Goal: Task Accomplishment & Management: Complete application form

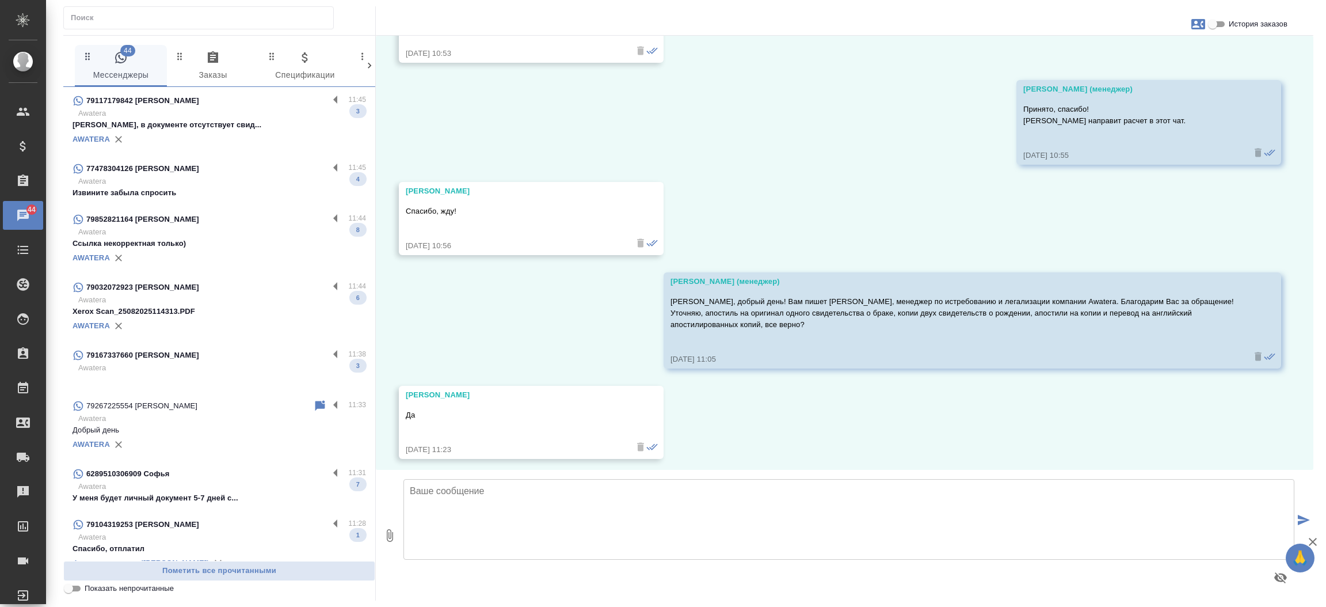
scroll to position [1808, 0]
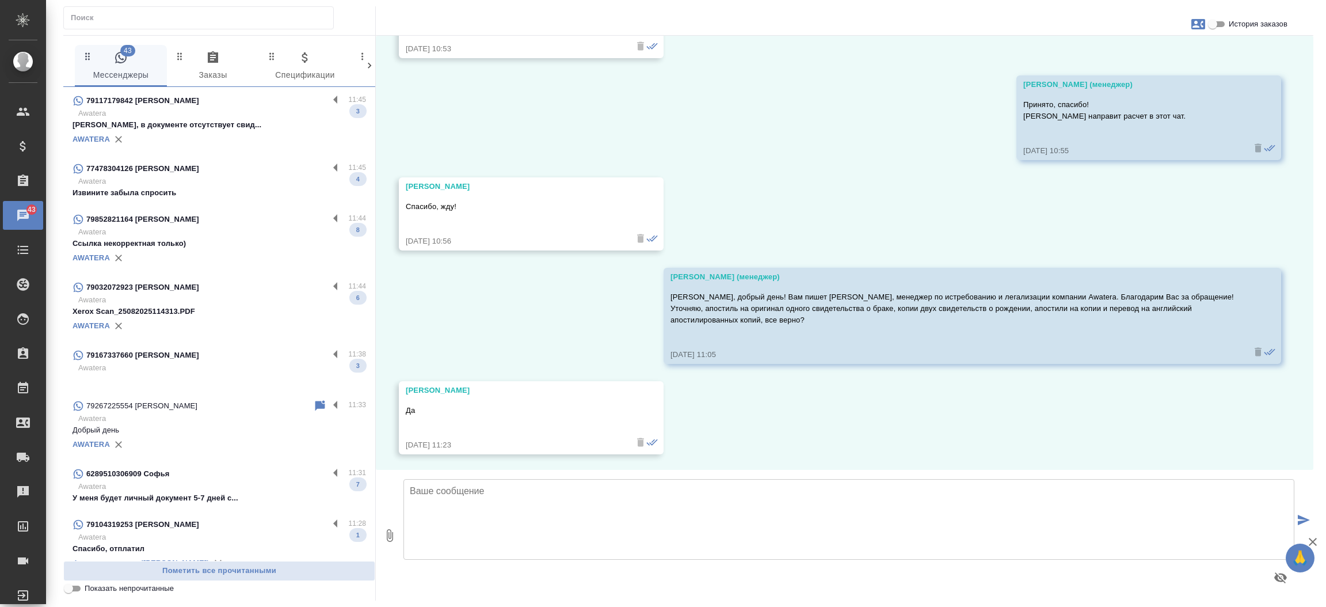
click at [1202, 431] on div "25.08, понедельник Касаткина Александра (менеджер) Антон, добрый день! В этот ч…" at bounding box center [845, 253] width 938 height 434
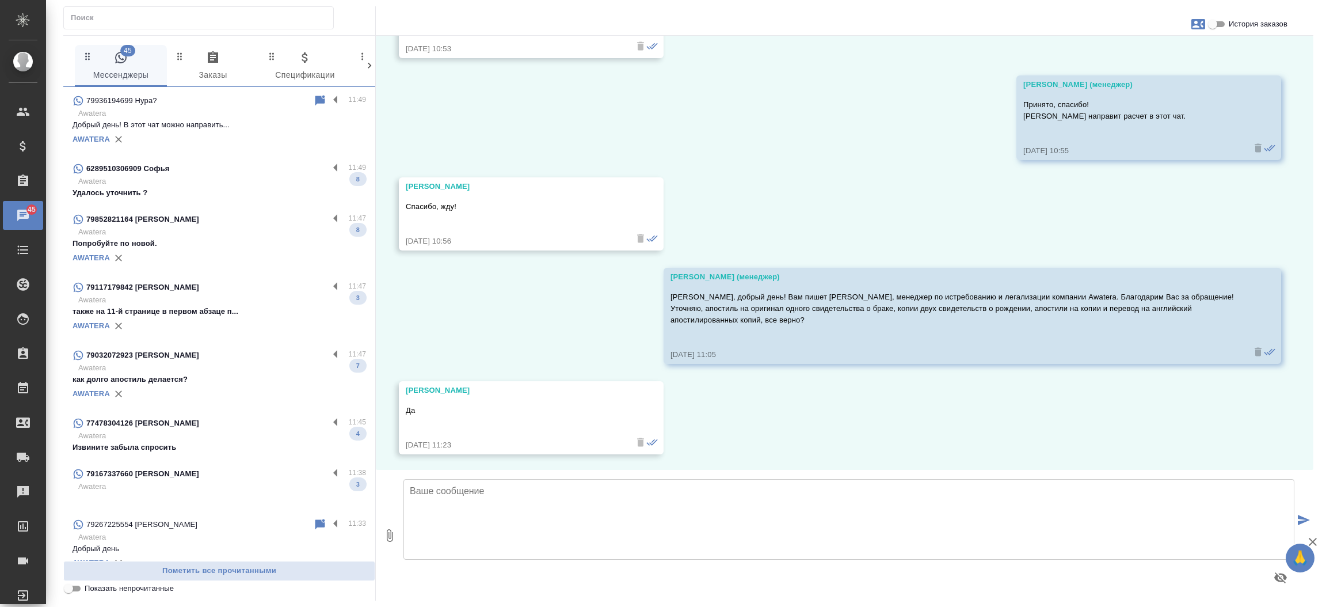
click at [302, 143] on div "79936194699 Нура? 11:49 Awatera Добрый день! В этот чат можно направить... AWAT…" at bounding box center [219, 324] width 312 height 474
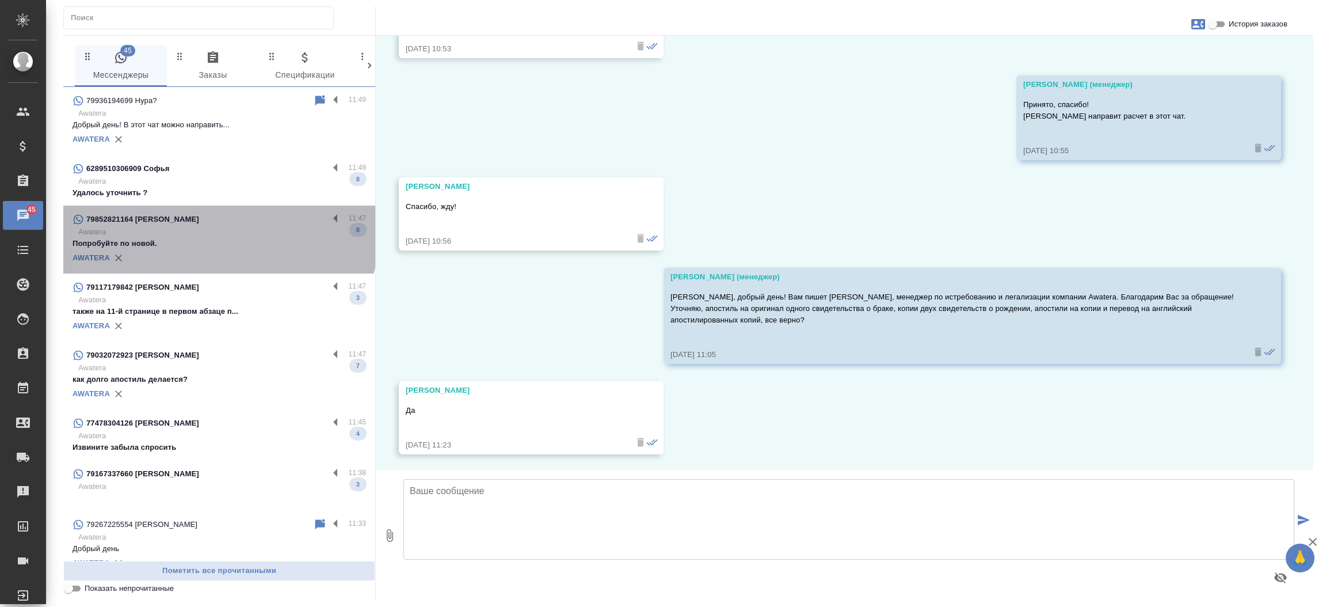
click at [218, 237] on p "Awatera" at bounding box center [222, 232] width 288 height 12
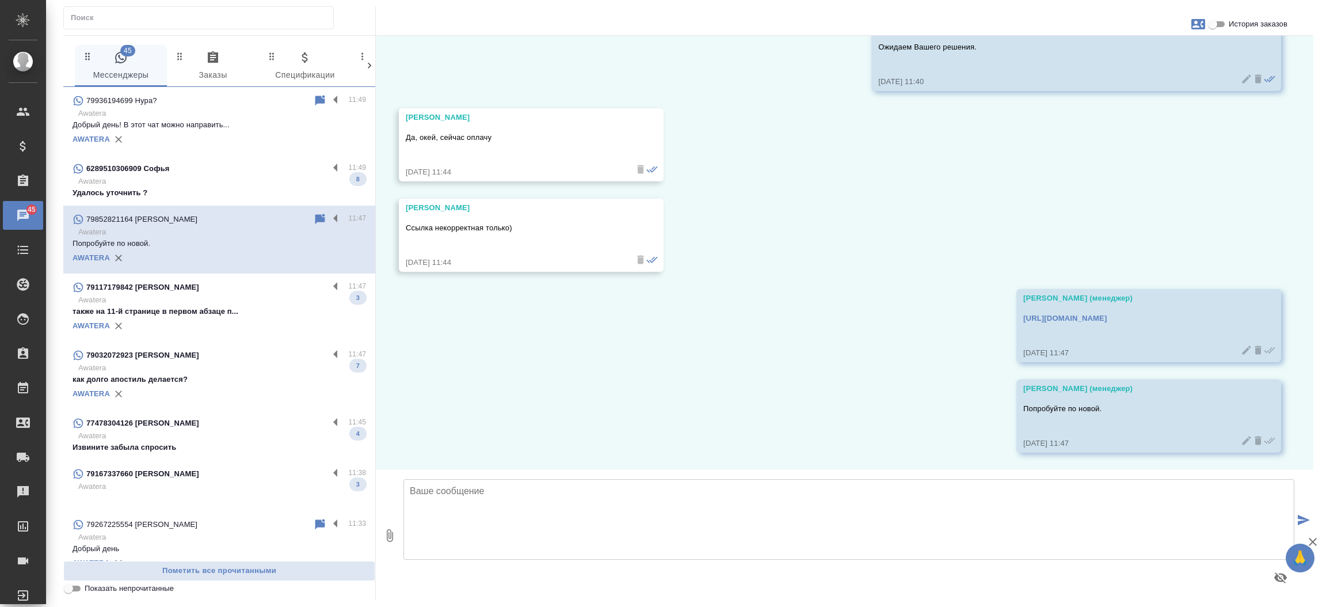
scroll to position [1464, 0]
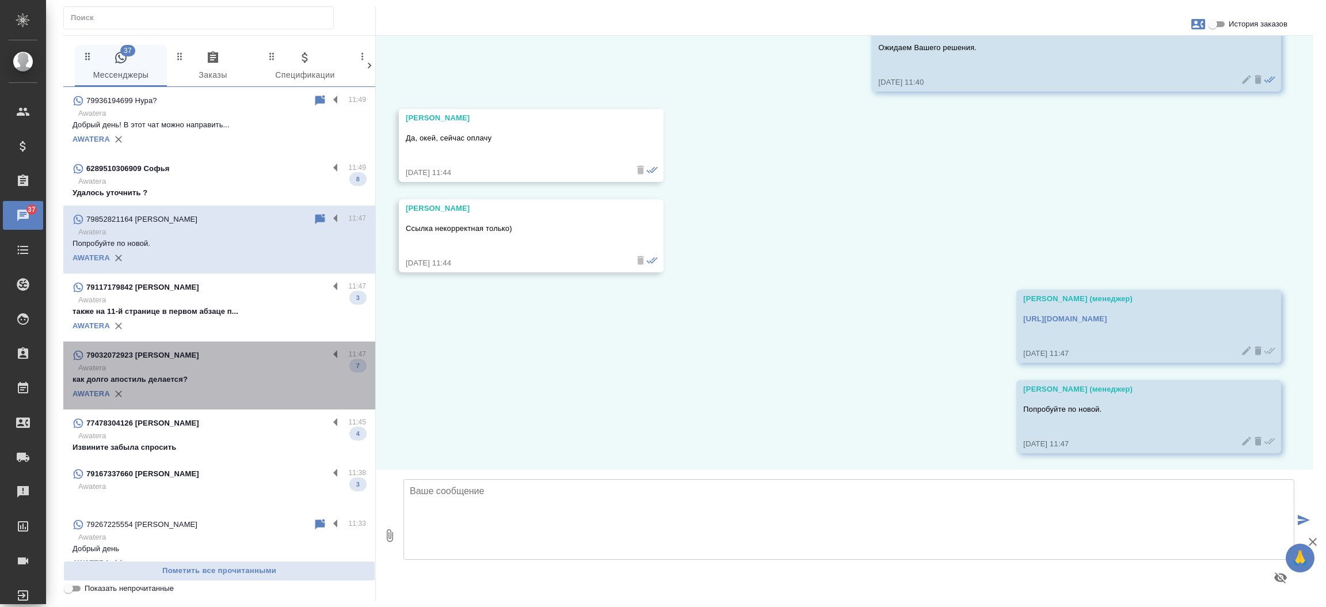
click at [232, 390] on div "AWATERA" at bounding box center [220, 393] width 294 height 17
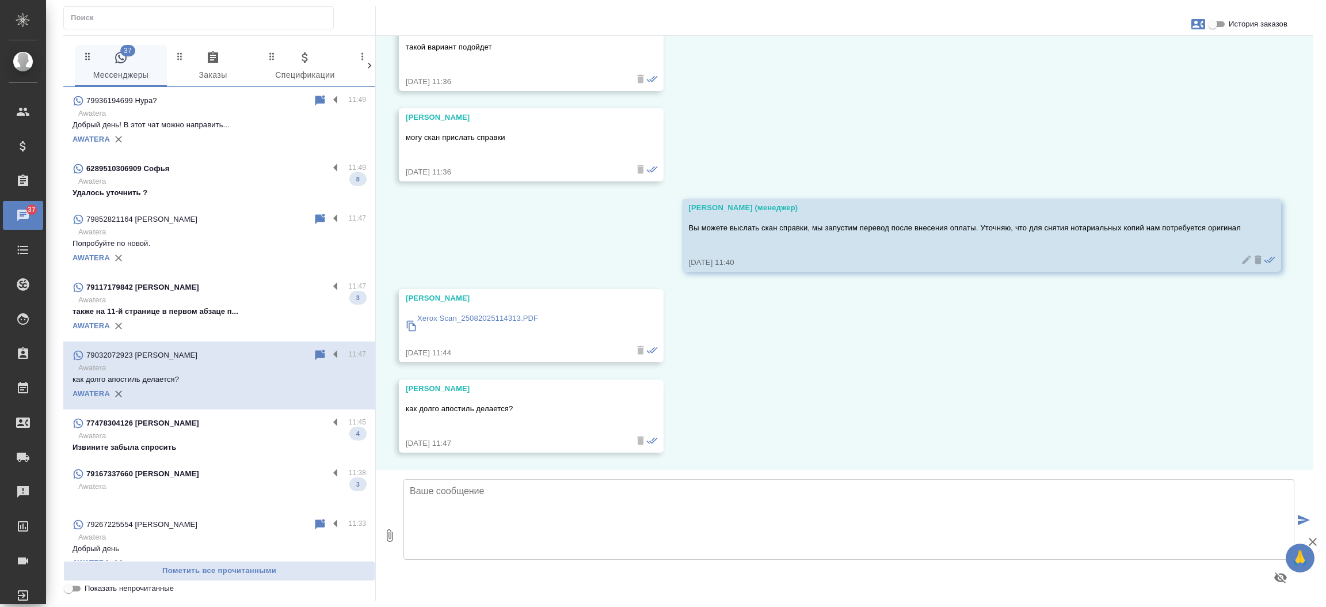
scroll to position [542, 0]
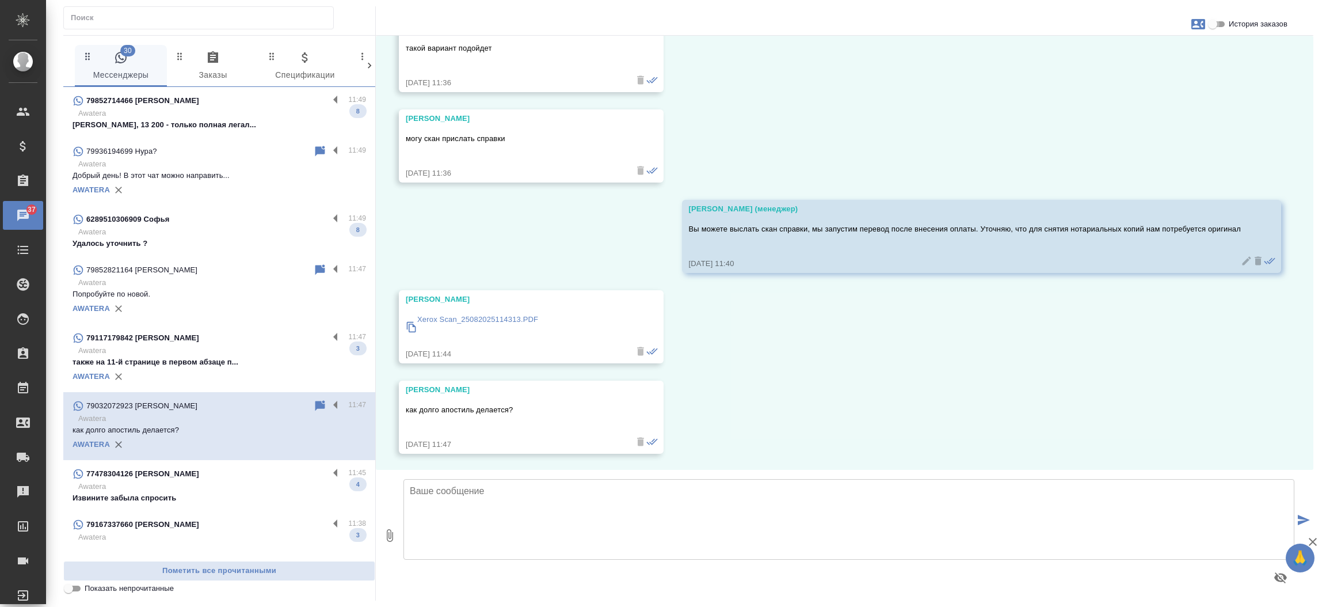
click at [1218, 23] on input "История заказов" at bounding box center [1212, 24] width 41 height 14
checkbox input "true"
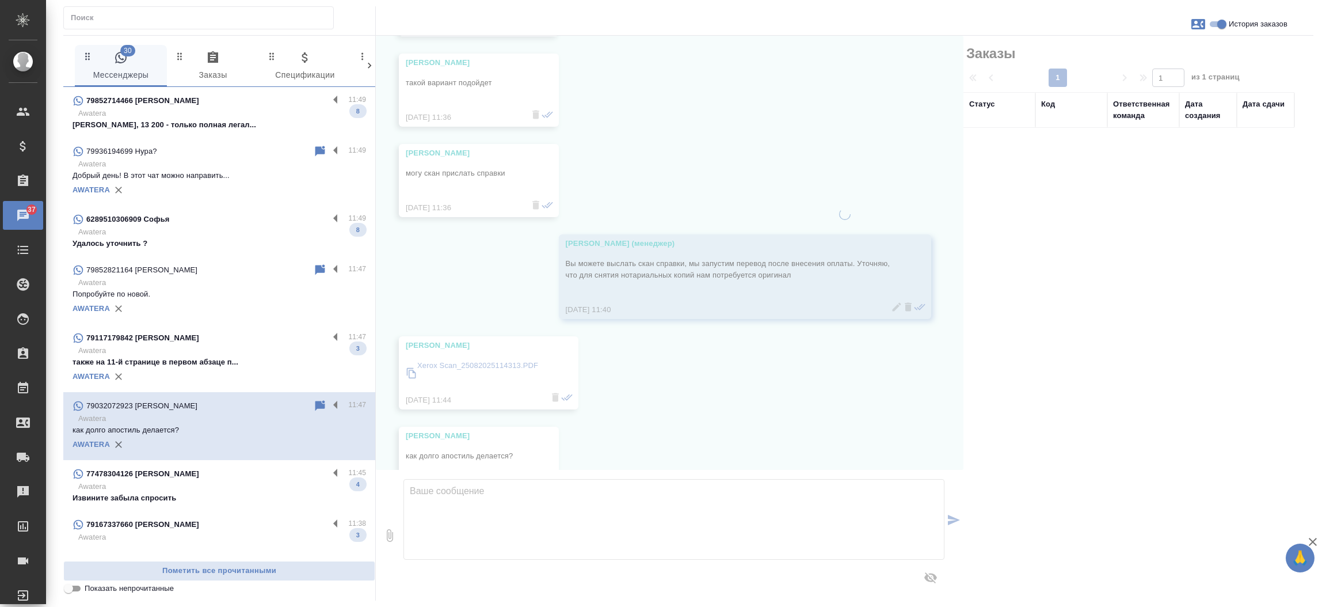
scroll to position [576, 0]
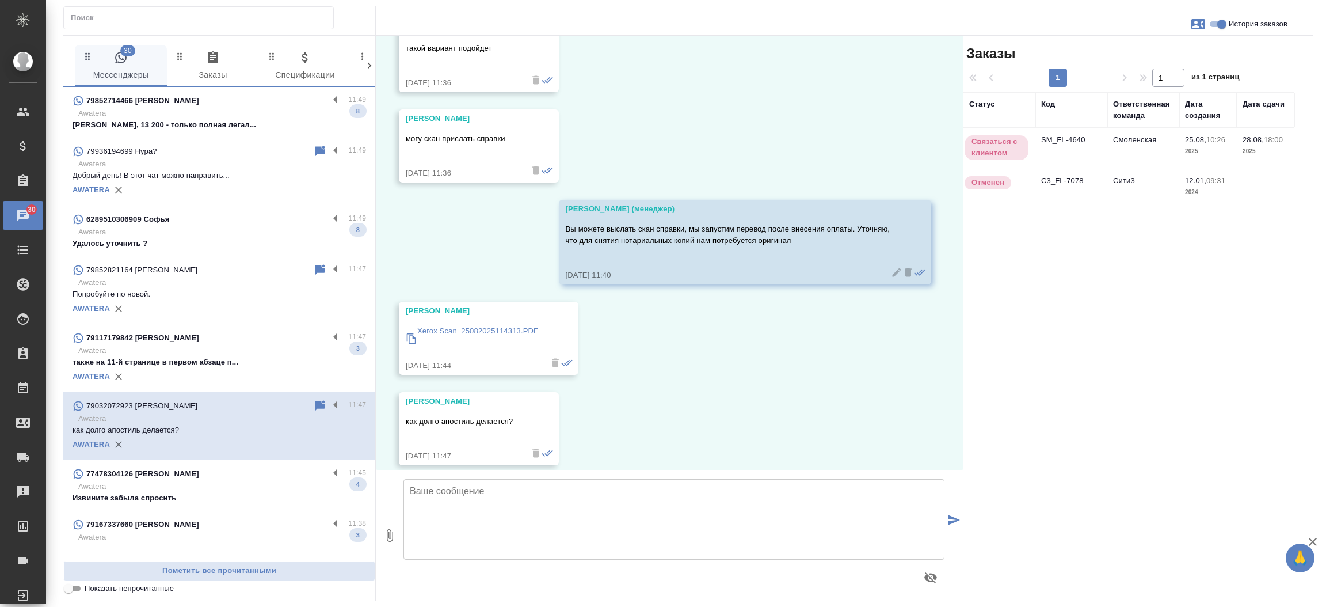
click at [1080, 142] on td "SM_FL-4640" at bounding box center [1071, 148] width 72 height 40
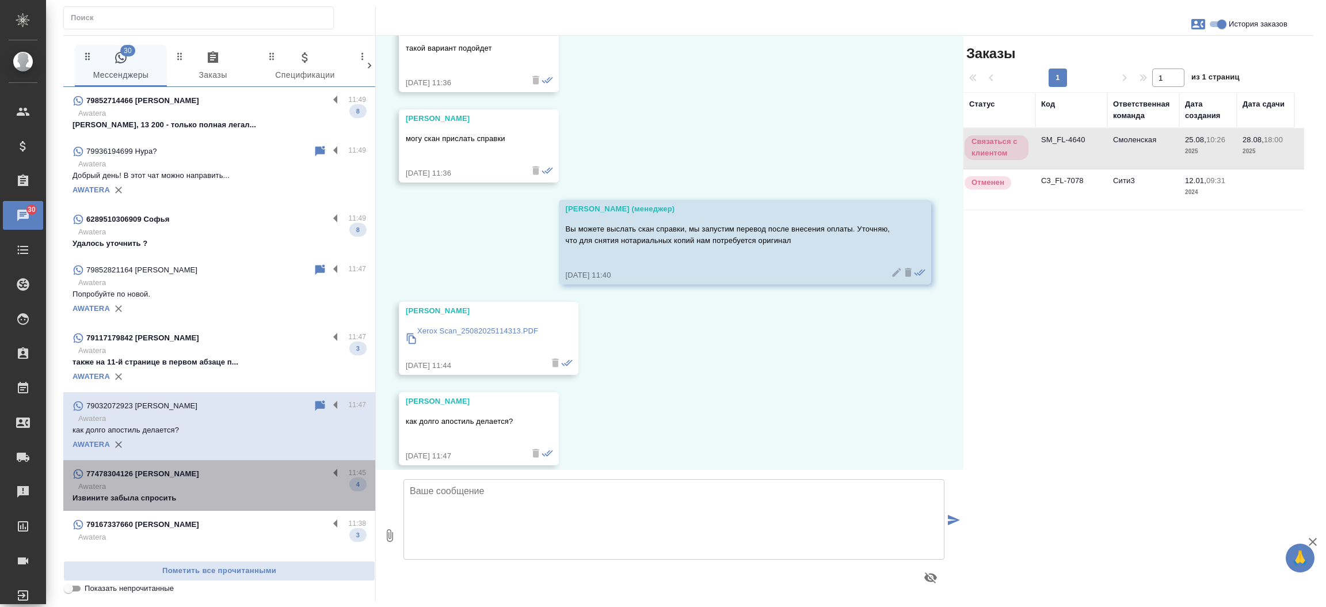
click at [219, 505] on div "77478304126 Ольга 11:45 Awatera Извините забыла спросить 4" at bounding box center [219, 485] width 312 height 51
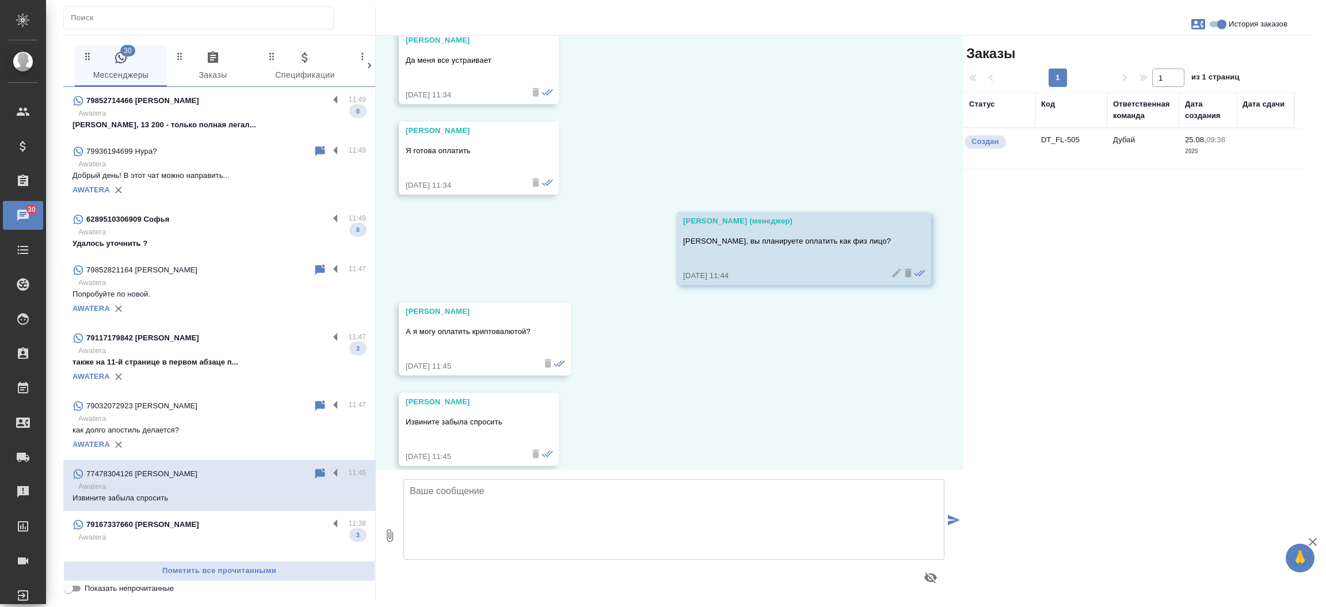
scroll to position [2108, 0]
click at [1064, 143] on td "DT_FL-505" at bounding box center [1071, 148] width 72 height 40
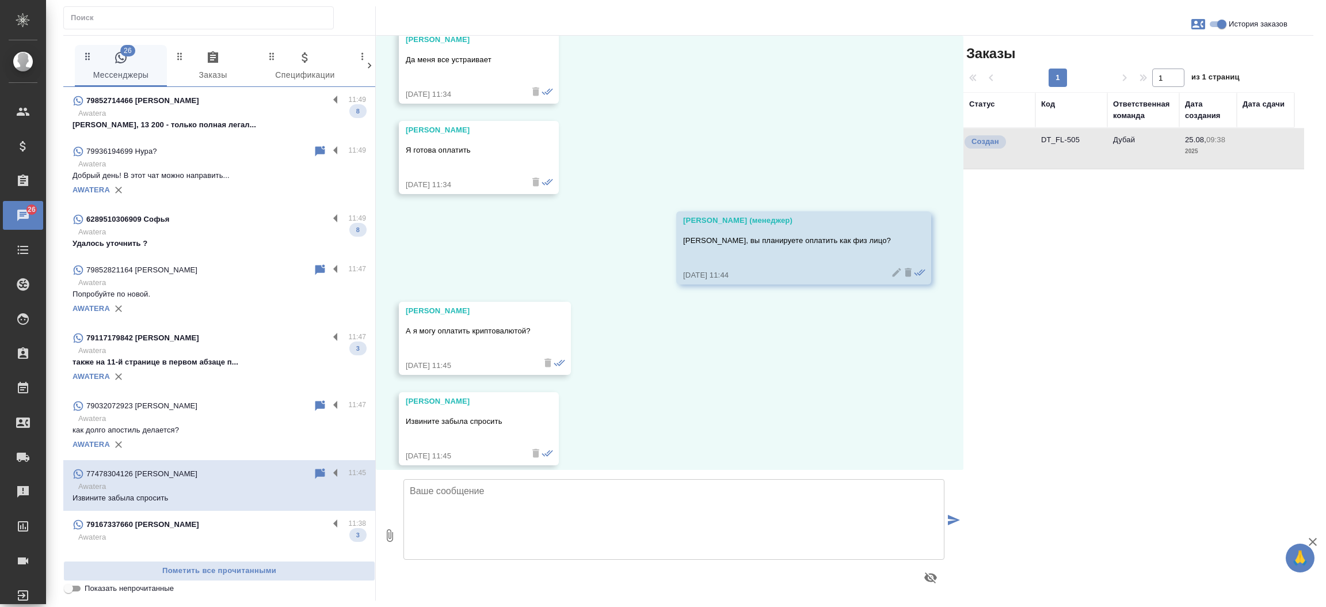
click at [1064, 143] on td "DT_FL-505" at bounding box center [1071, 148] width 72 height 40
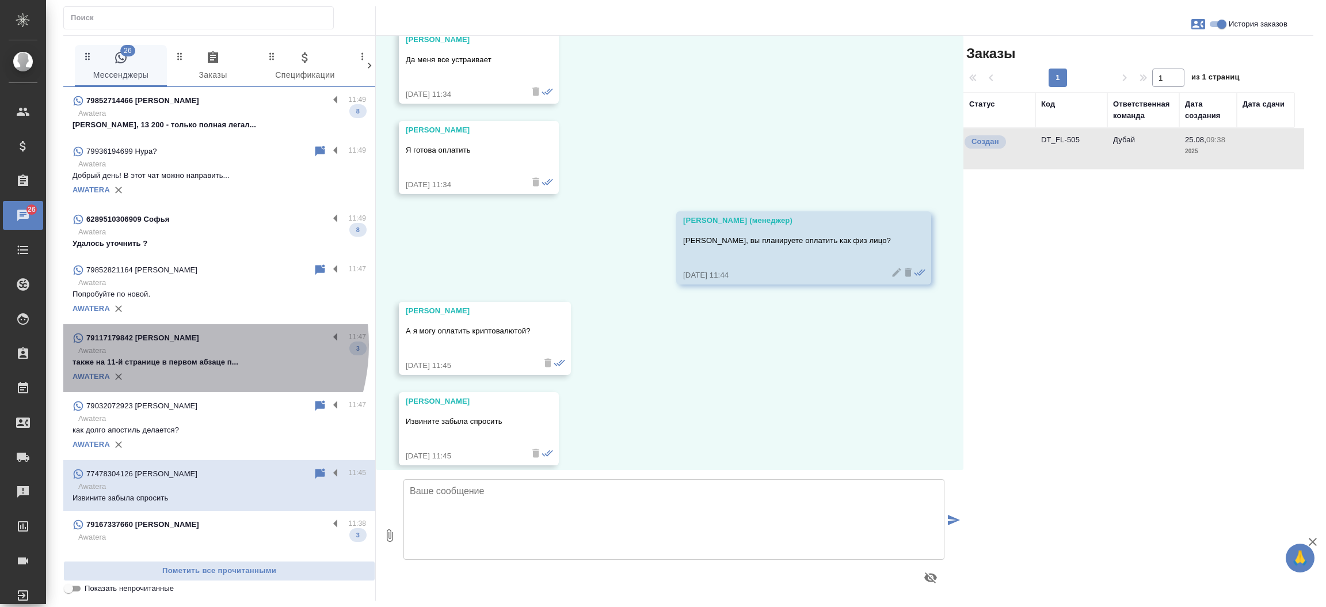
click at [178, 345] on p "Awatera" at bounding box center [222, 351] width 288 height 12
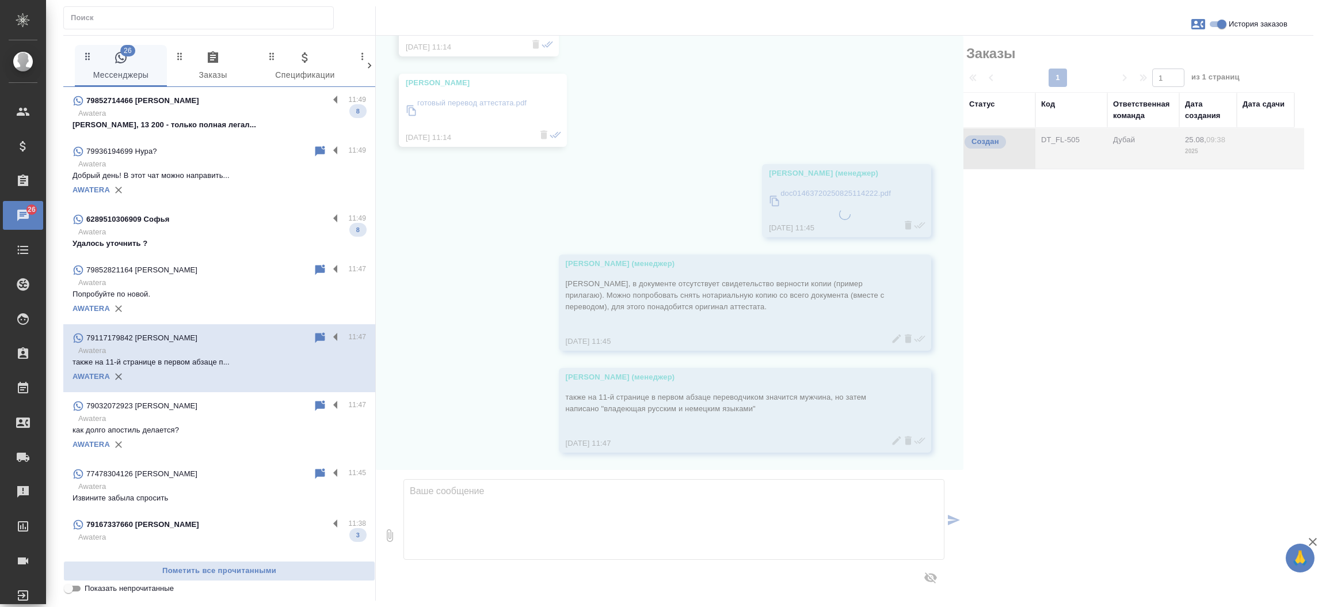
scroll to position [426, 0]
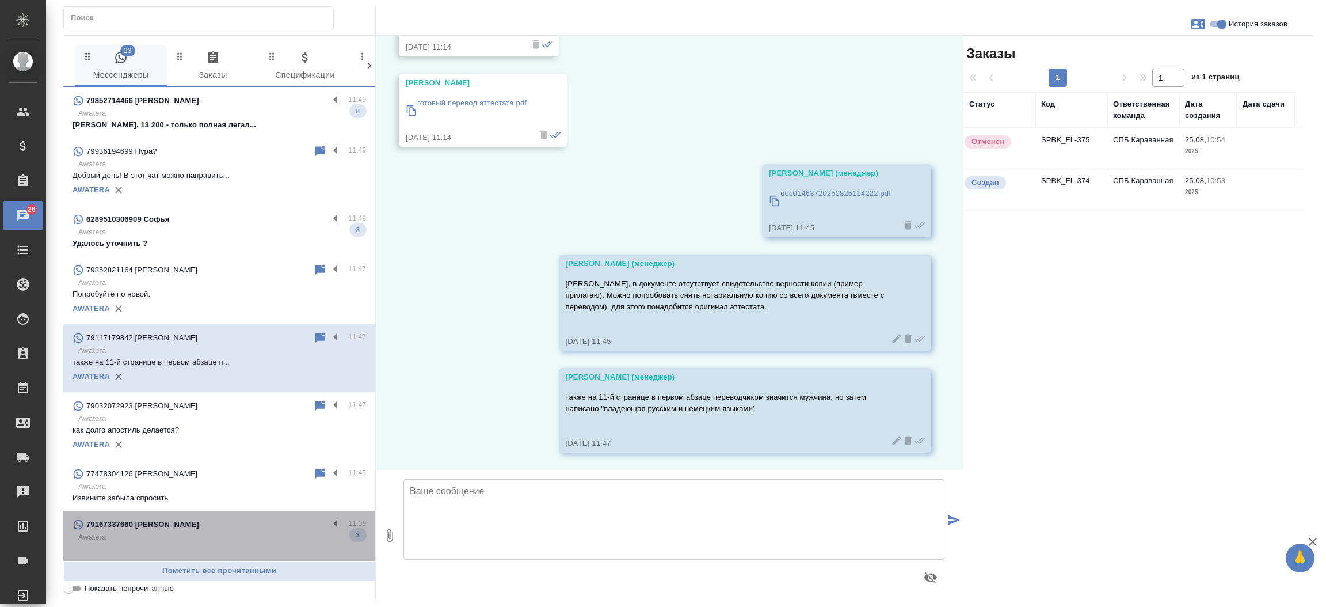
click at [224, 513] on div "79167337660 Екатерина 11:38 Awatera 3" at bounding box center [219, 536] width 312 height 51
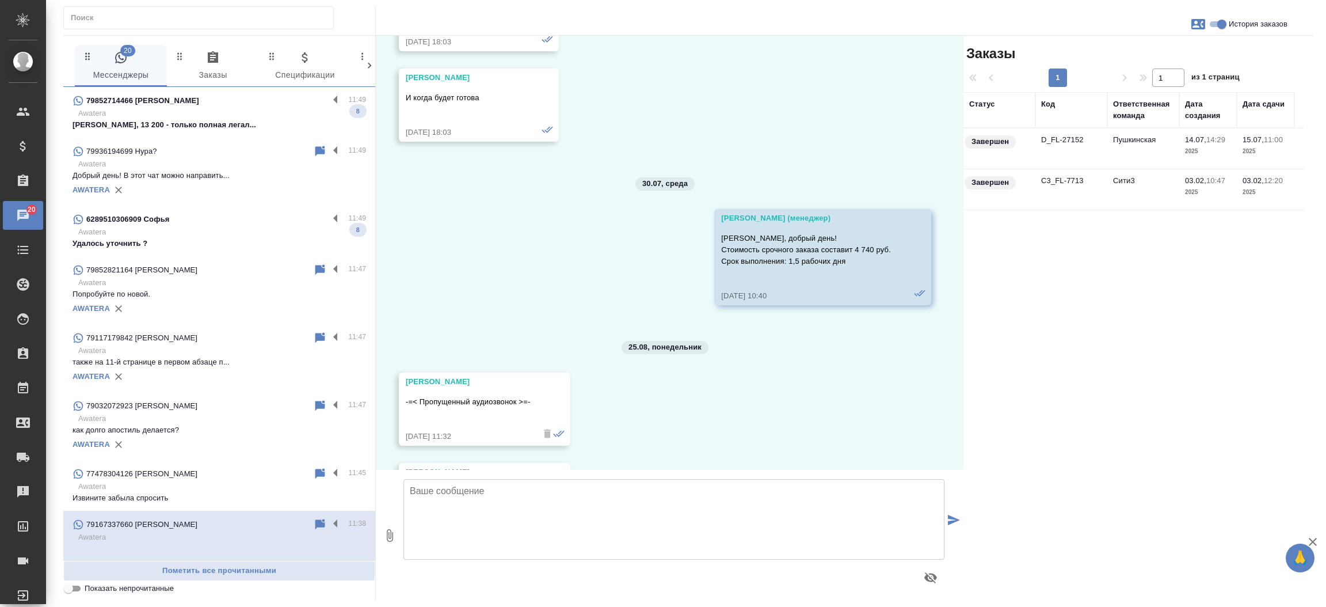
scroll to position [6580, 0]
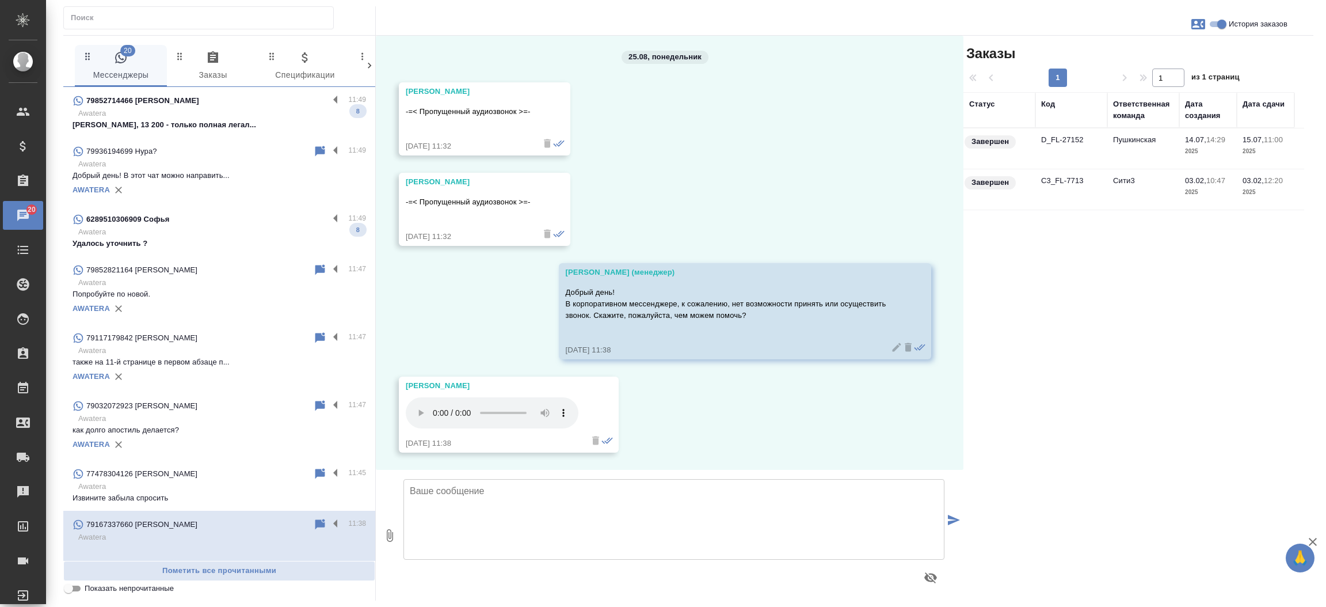
click at [1041, 145] on td "D_FL-27152" at bounding box center [1071, 148] width 72 height 40
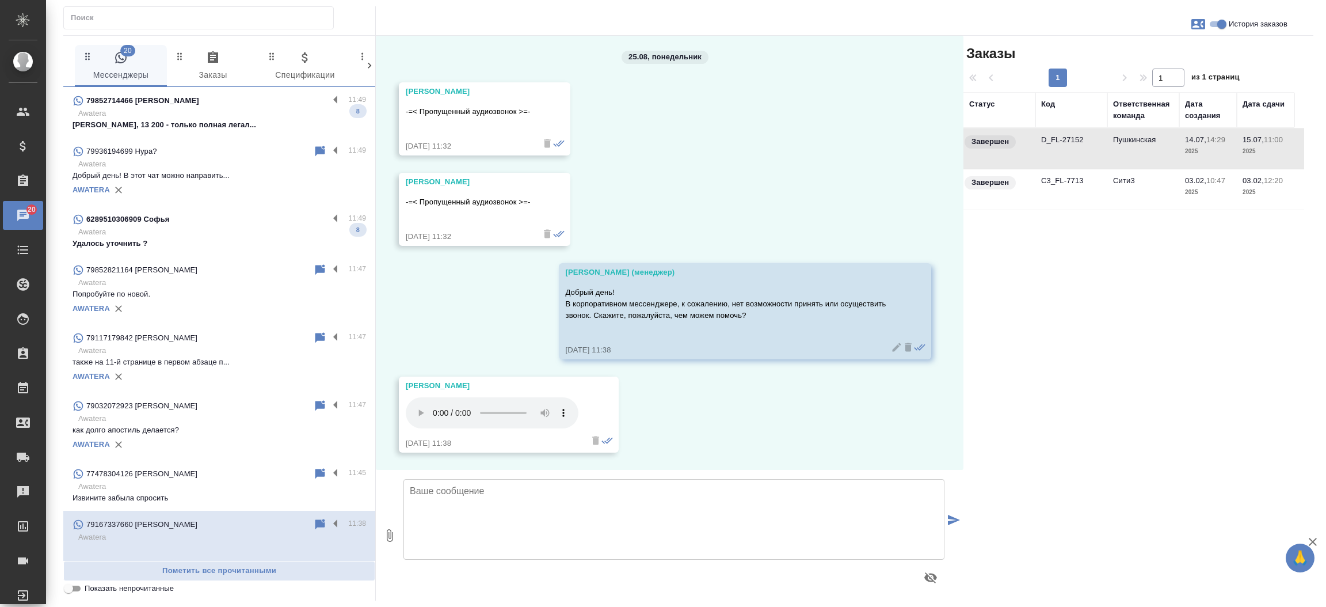
click at [1041, 145] on td "D_FL-27152" at bounding box center [1071, 148] width 72 height 40
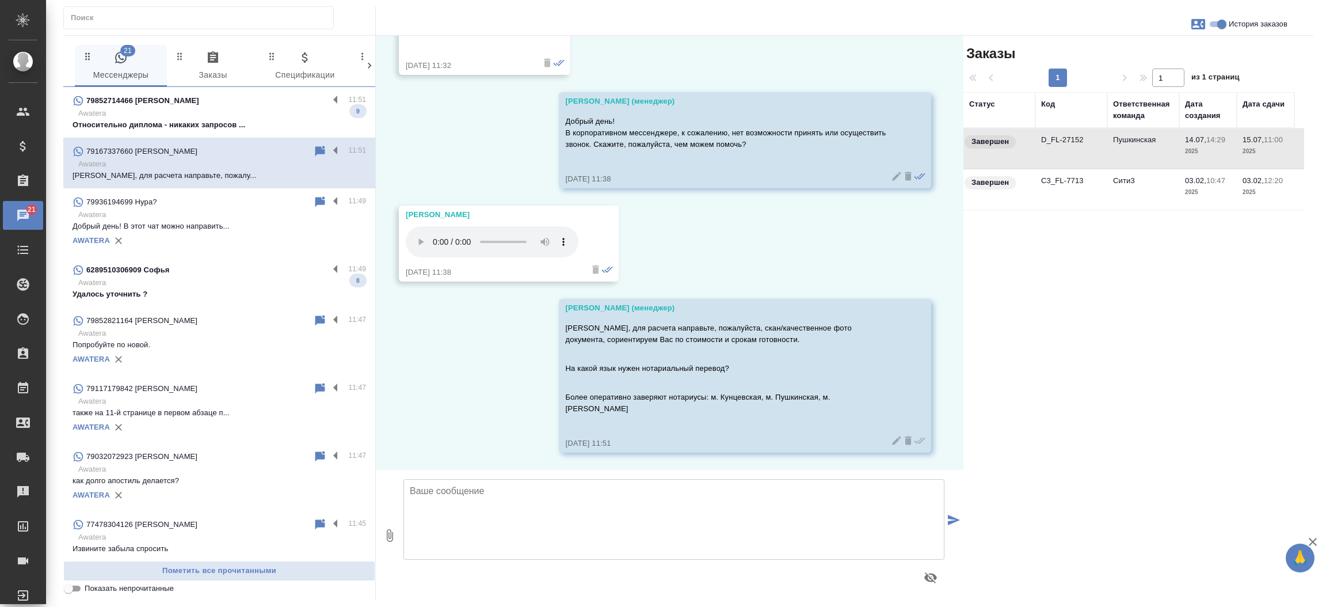
scroll to position [6739, 0]
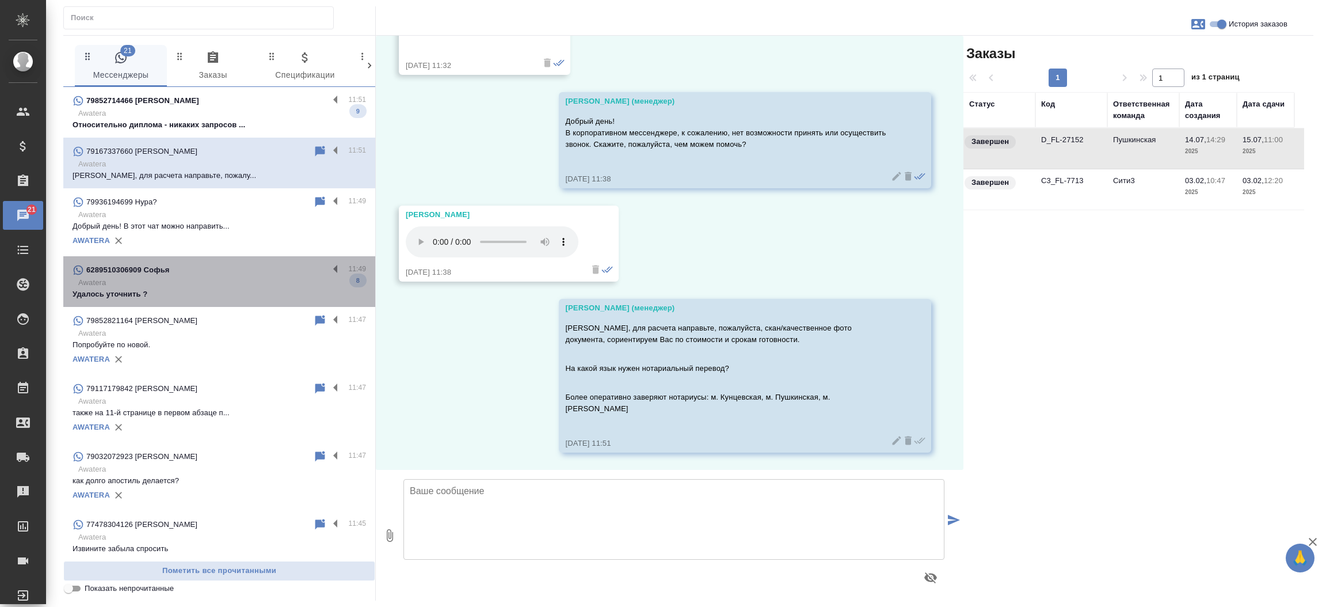
click at [257, 281] on p "Awatera" at bounding box center [222, 283] width 288 height 12
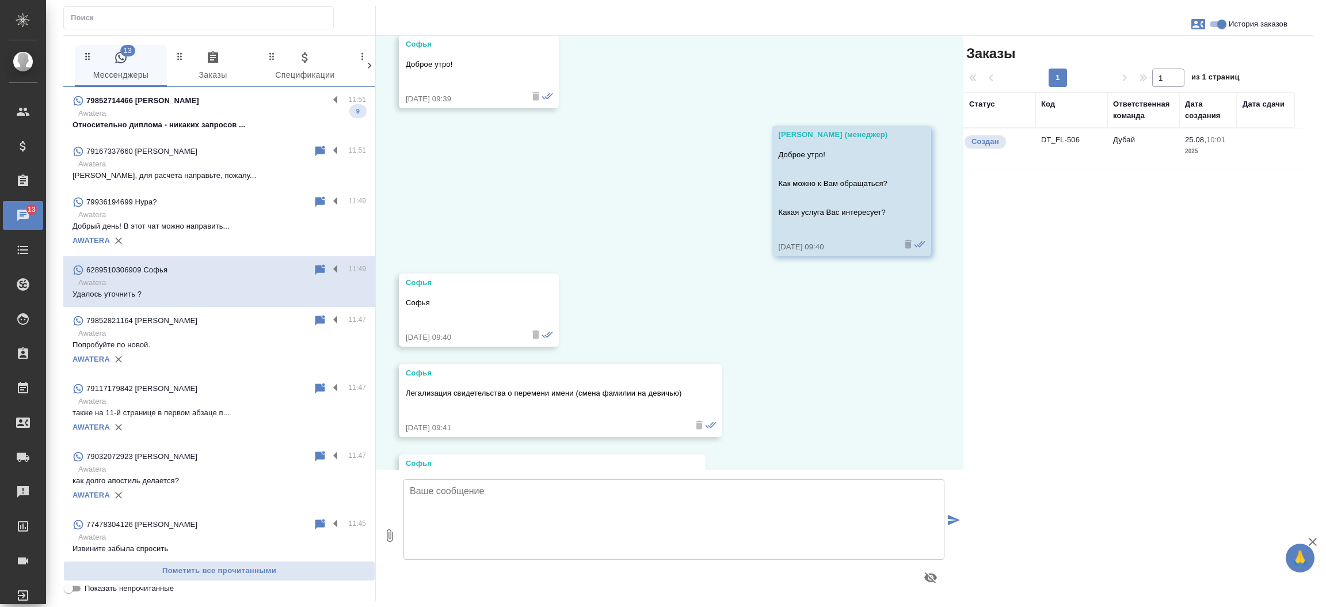
scroll to position [0, 0]
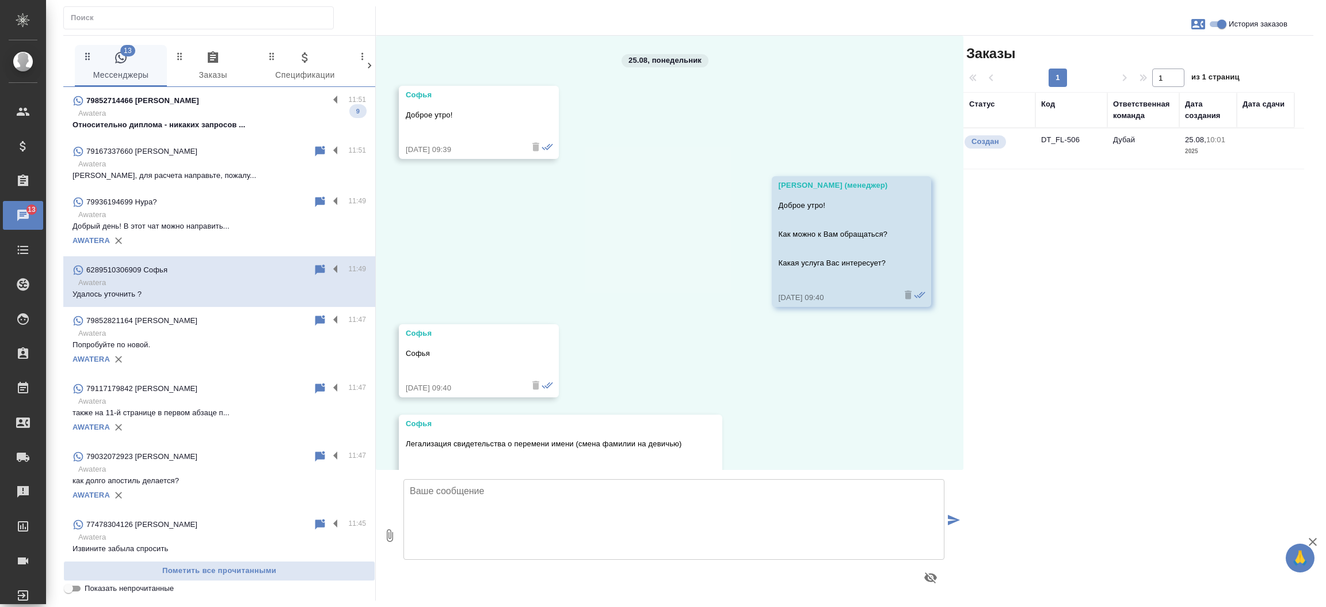
click at [1055, 141] on td "DT_FL-506" at bounding box center [1071, 148] width 72 height 40
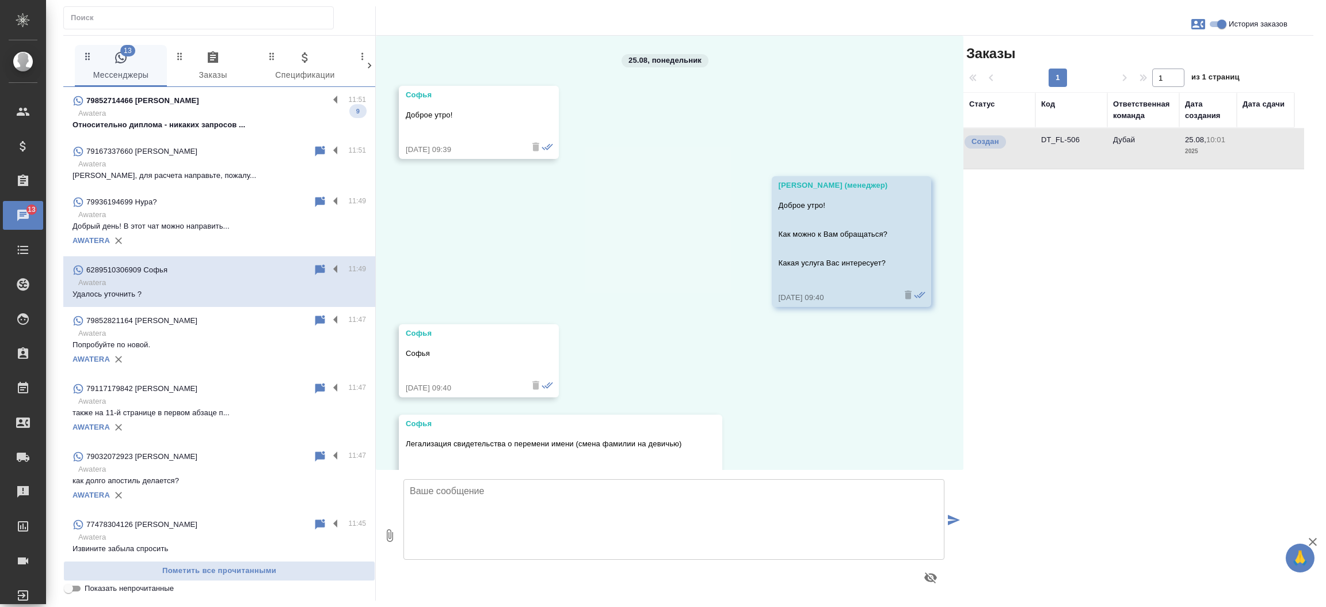
click at [1055, 141] on td "DT_FL-506" at bounding box center [1071, 148] width 72 height 40
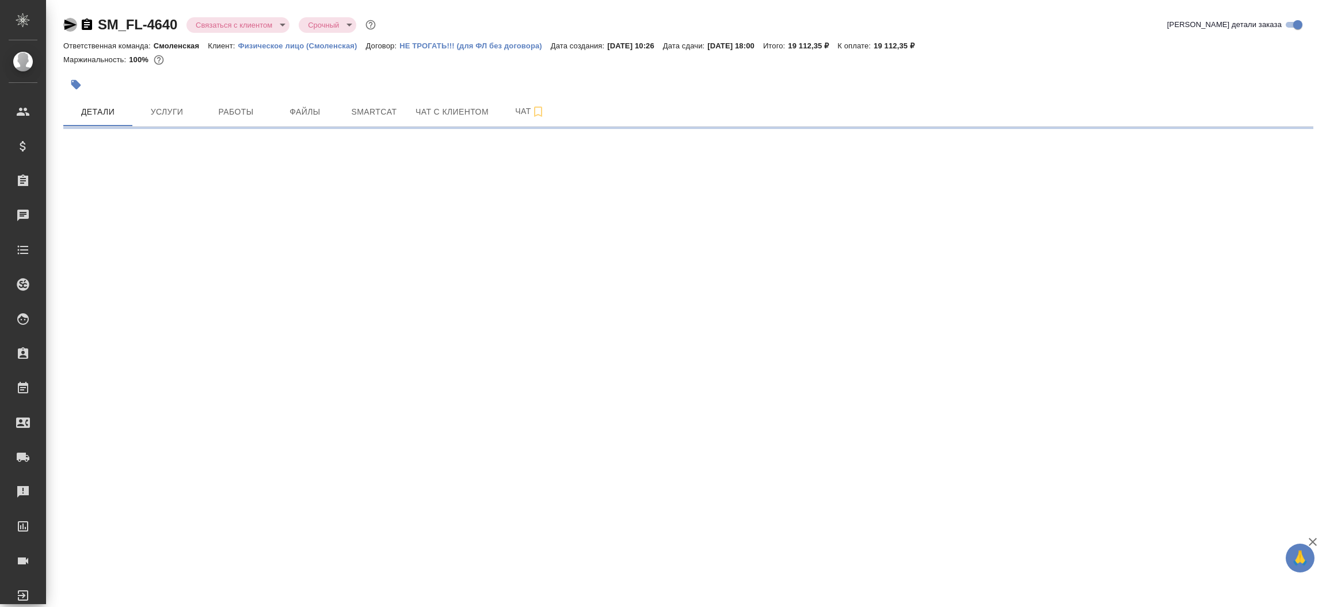
click at [71, 28] on icon "button" at bounding box center [70, 25] width 14 height 14
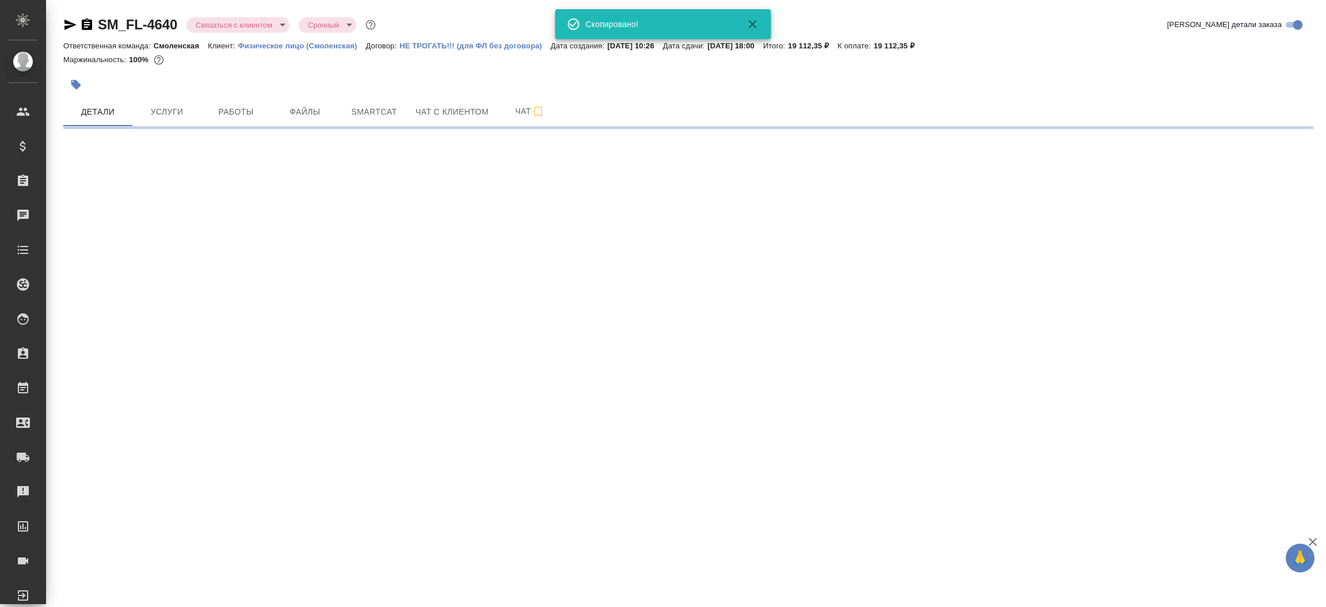
select select "RU"
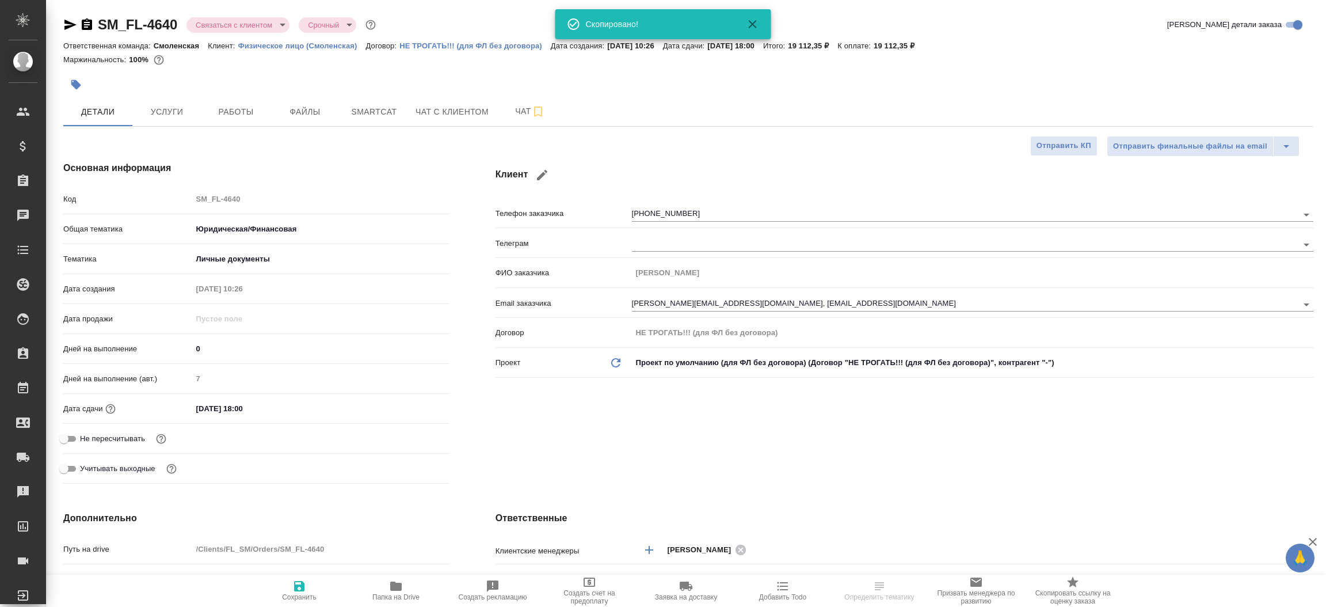
type textarea "x"
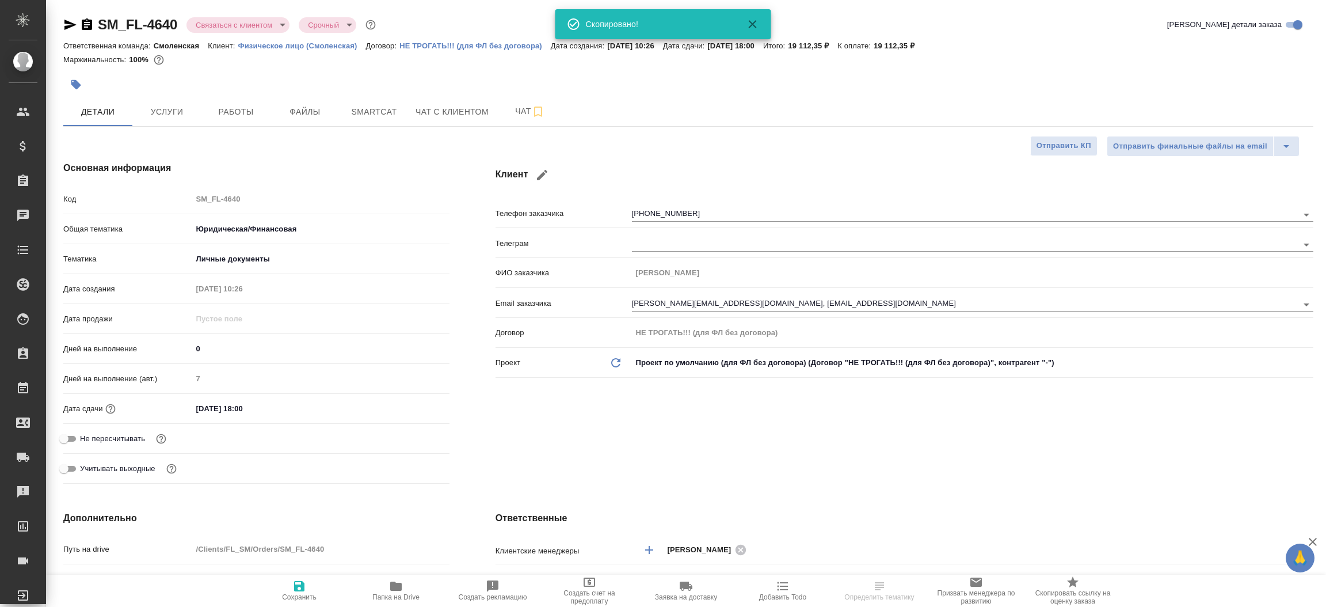
type textarea "x"
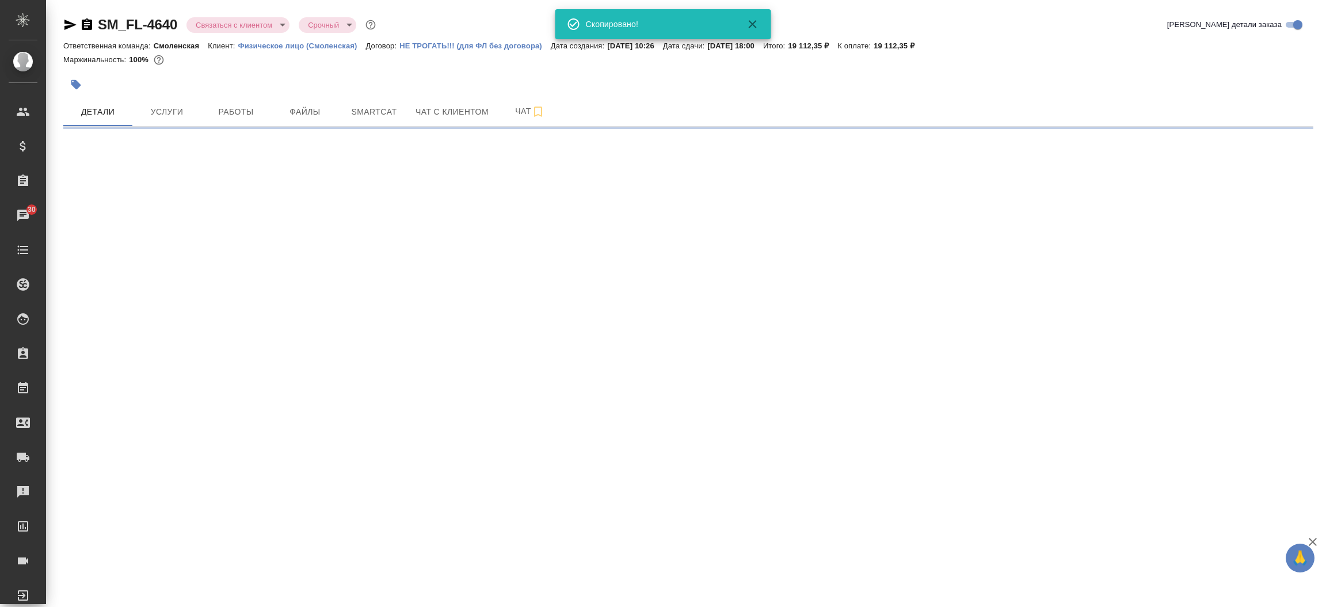
select select "RU"
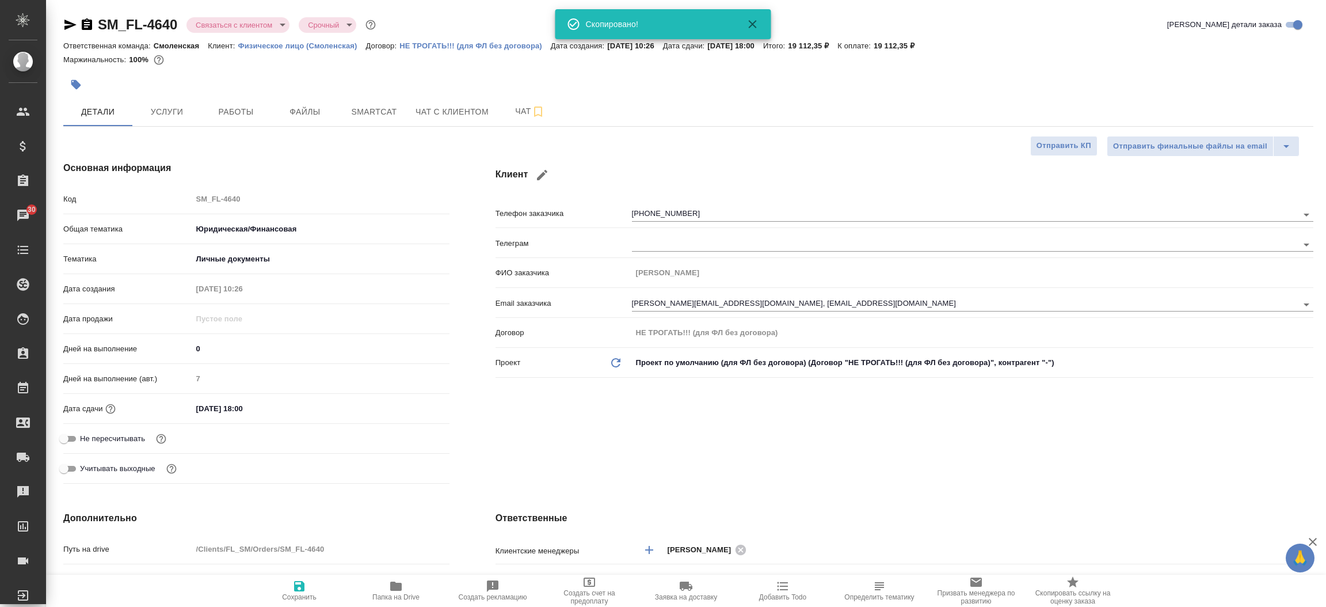
type textarea "x"
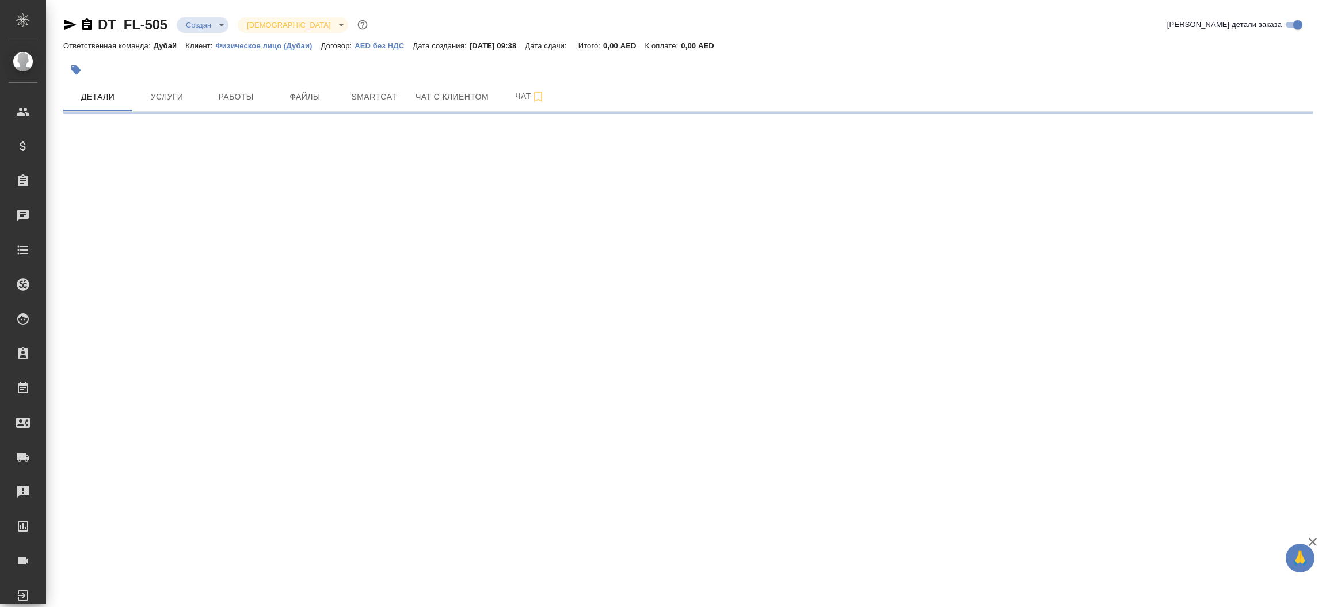
select select "RU"
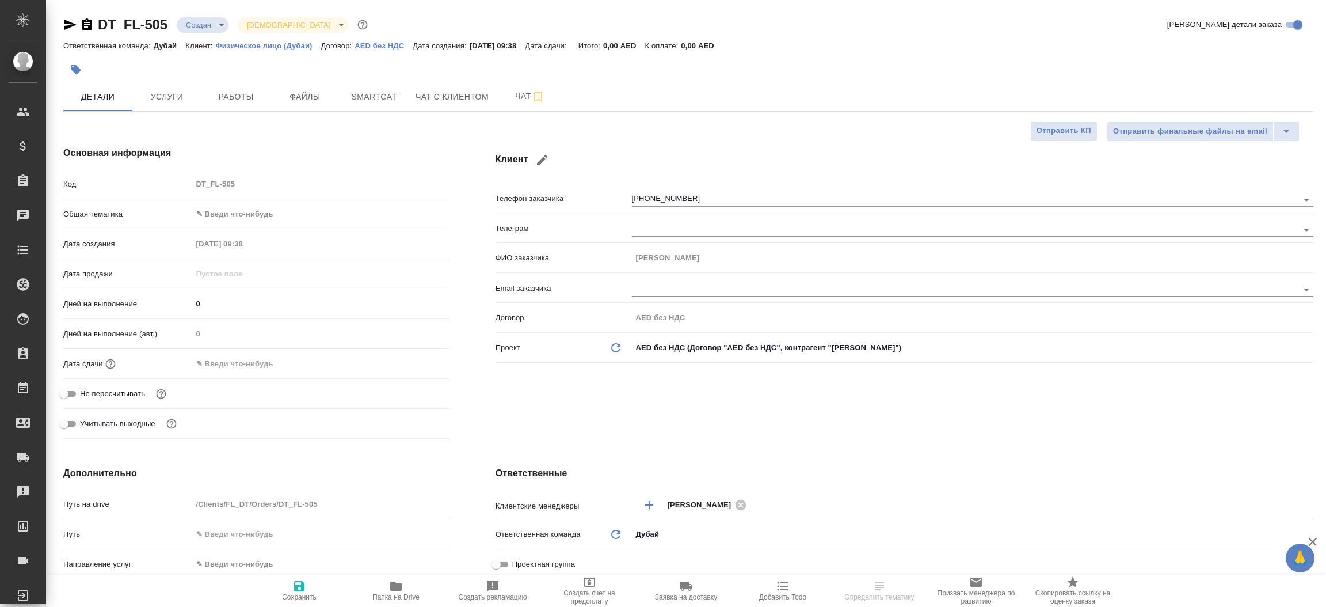
type textarea "x"
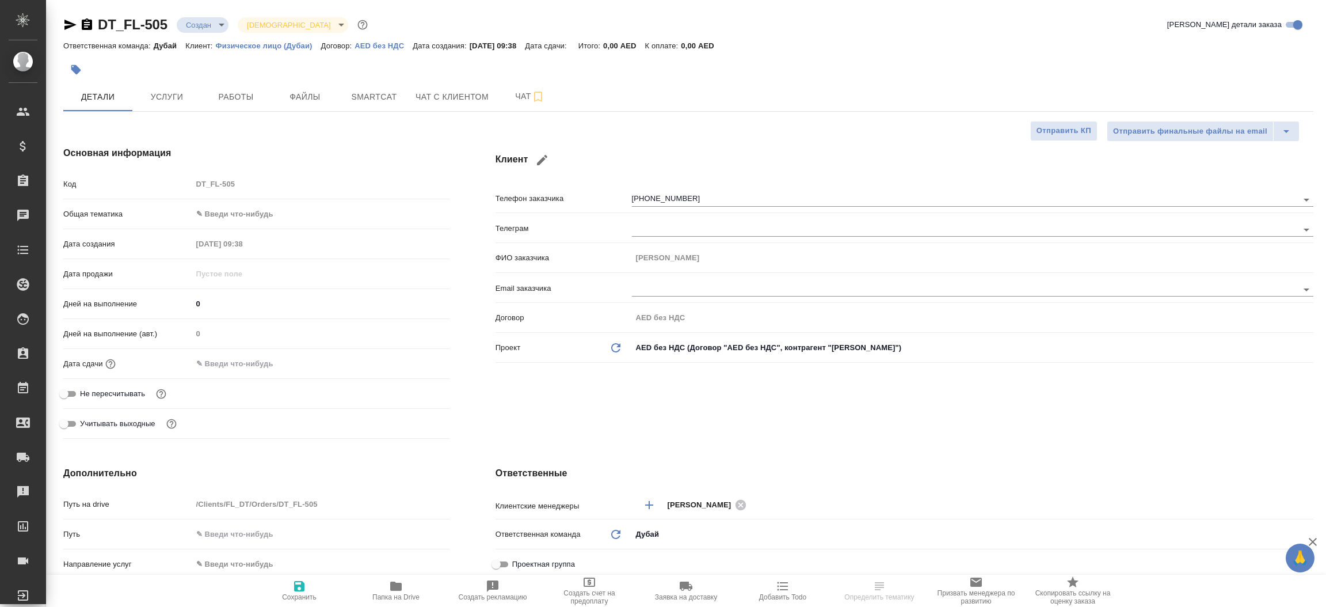
type textarea "x"
click at [62, 22] on div "DT_FL-505 Создан new Святая троица holyTrinity Кратко детали заказа Ответственн…" at bounding box center [688, 557] width 1263 height 1114
click at [67, 26] on icon "button" at bounding box center [70, 25] width 12 height 10
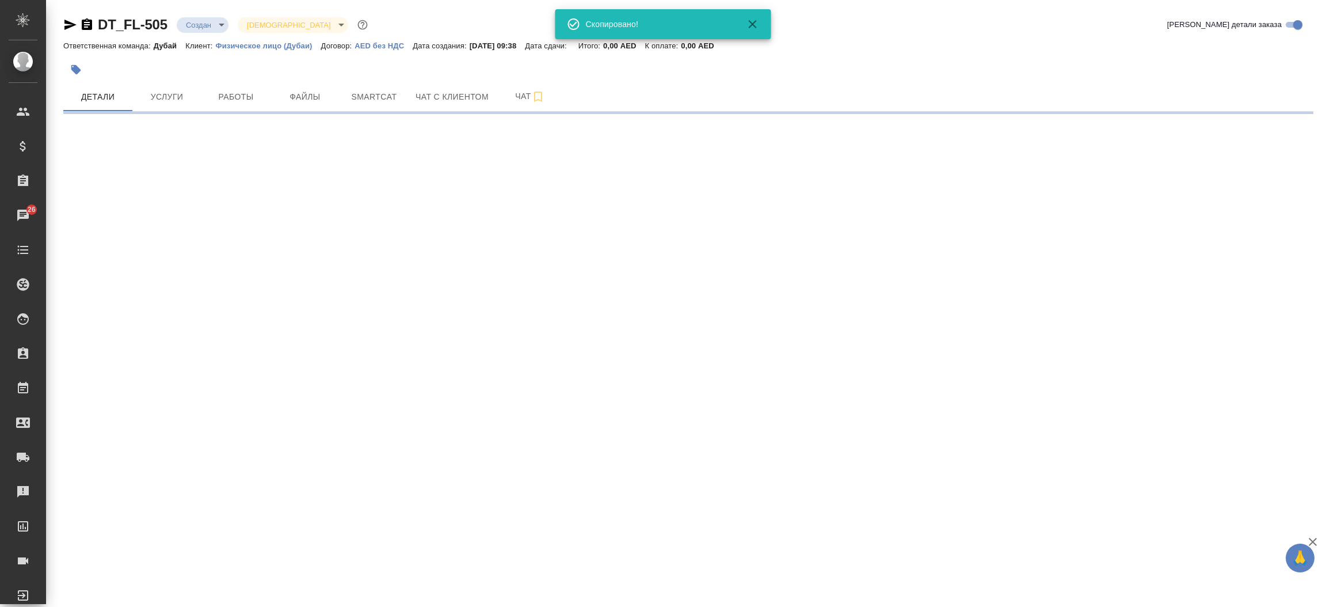
select select "RU"
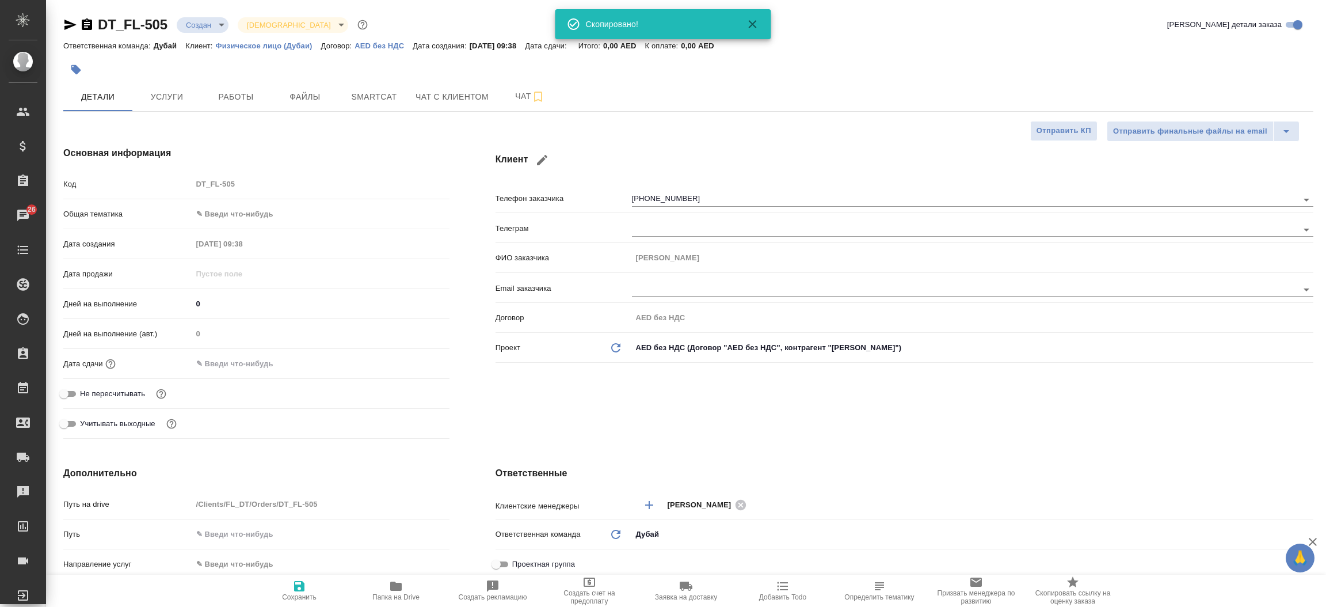
type textarea "x"
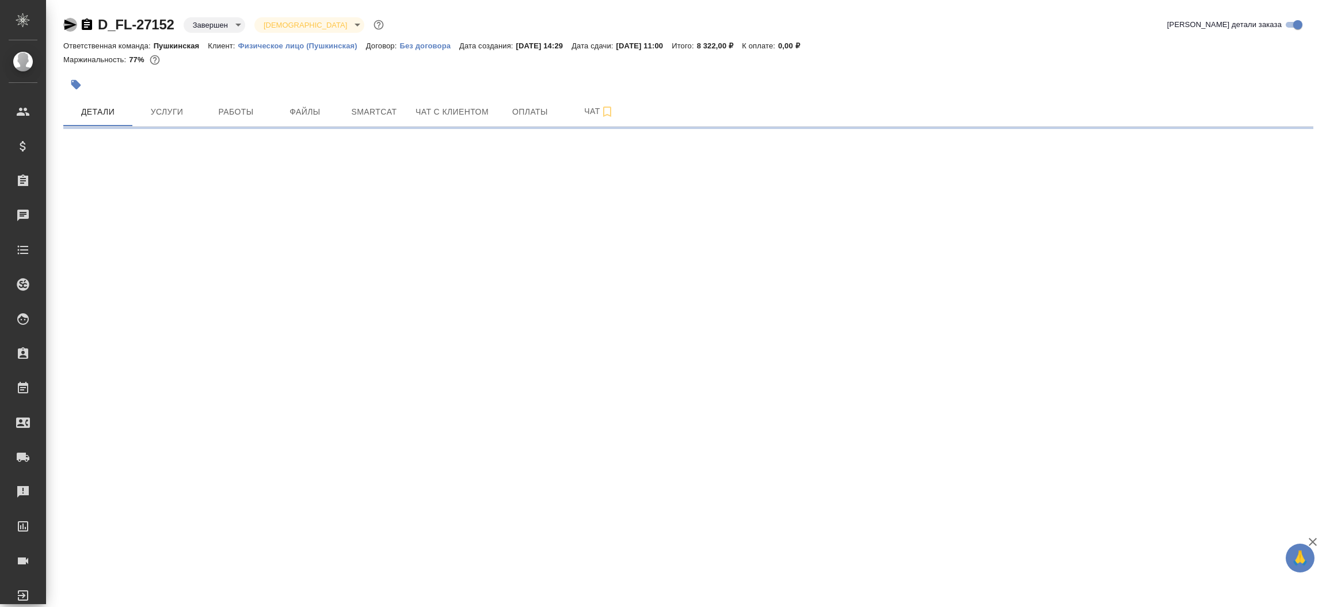
click at [68, 24] on icon "button" at bounding box center [70, 25] width 12 height 10
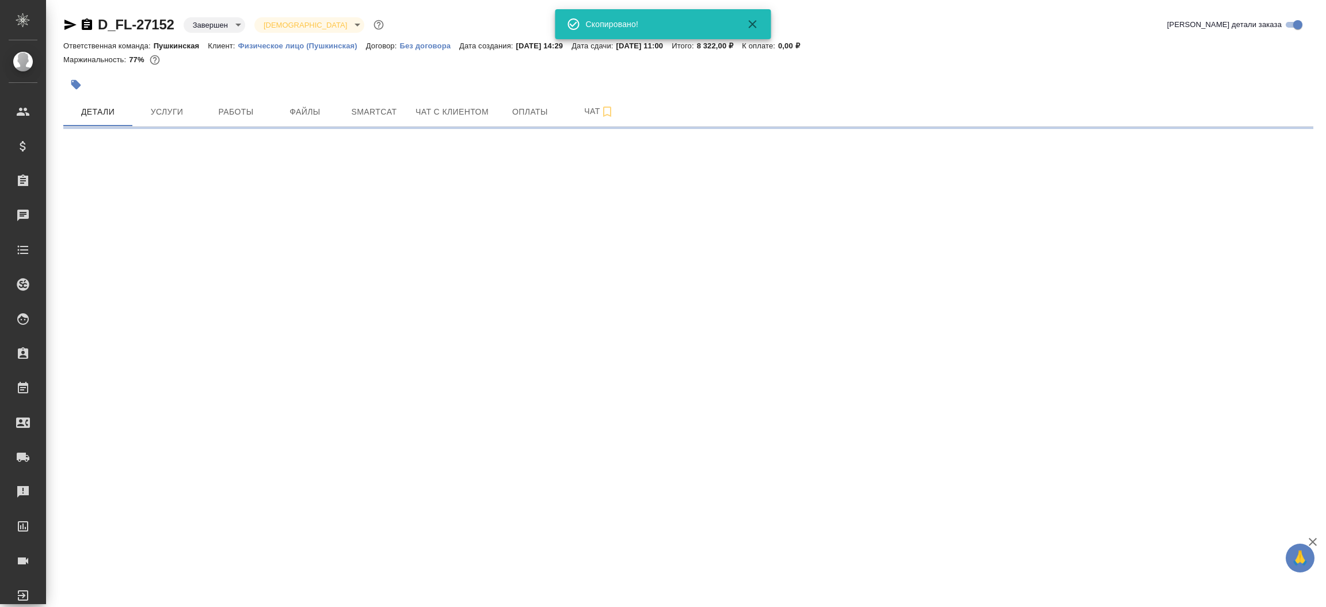
select select "RU"
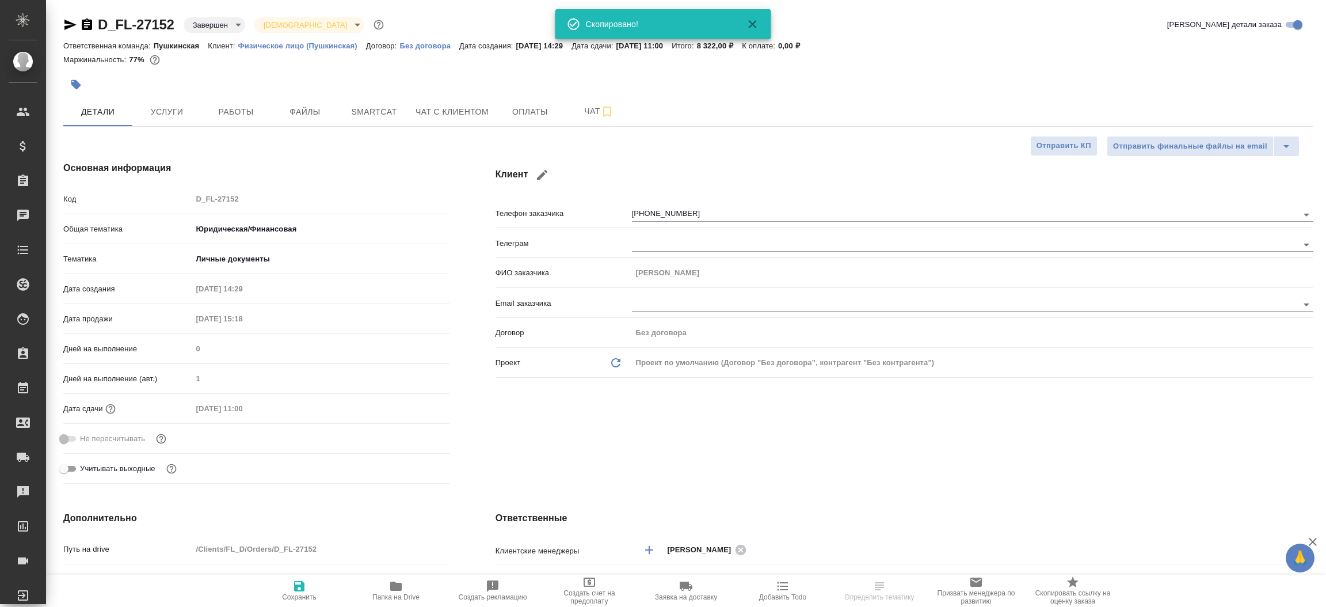
type textarea "x"
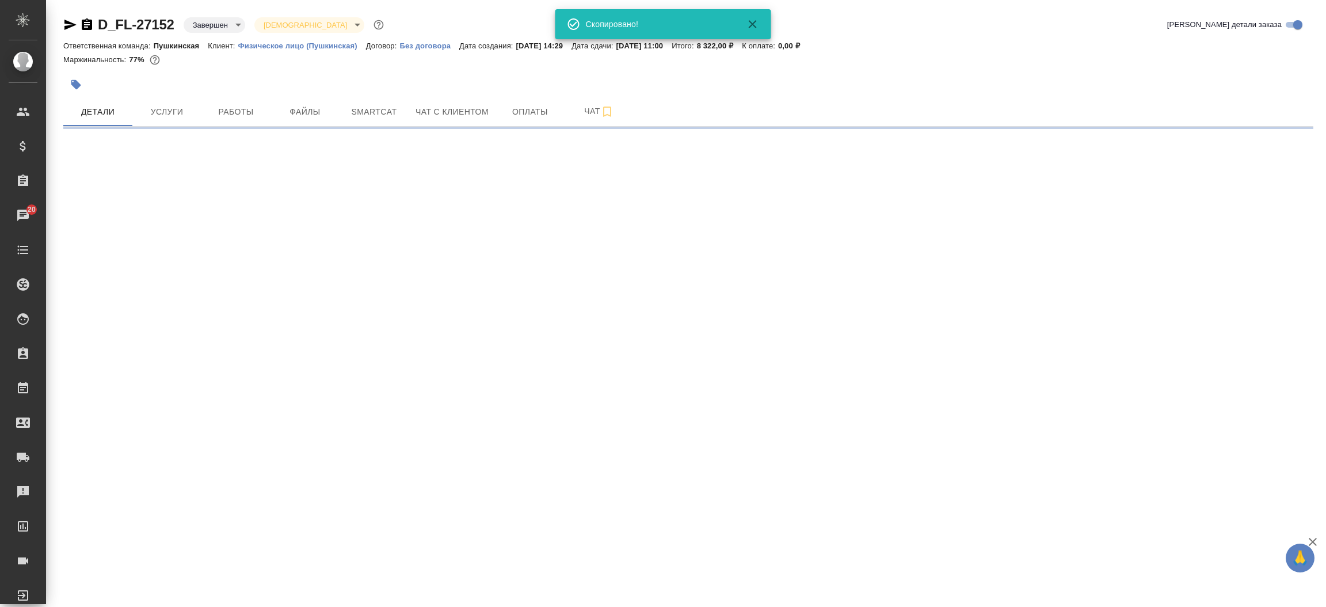
select select "RU"
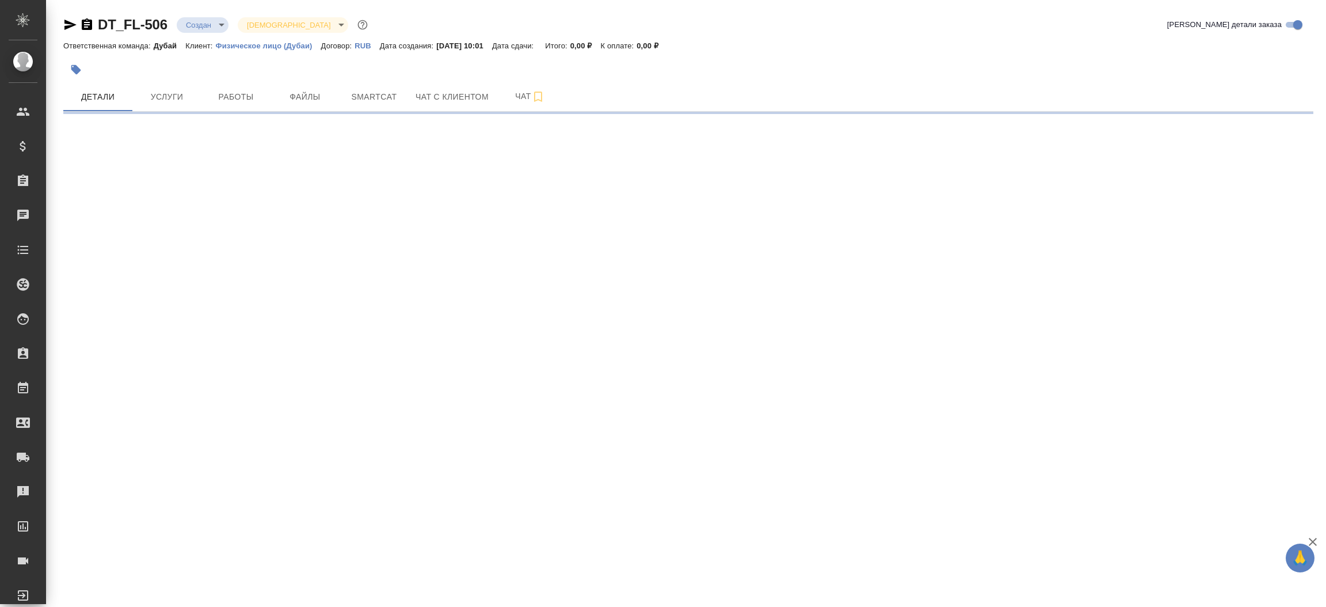
select select "RU"
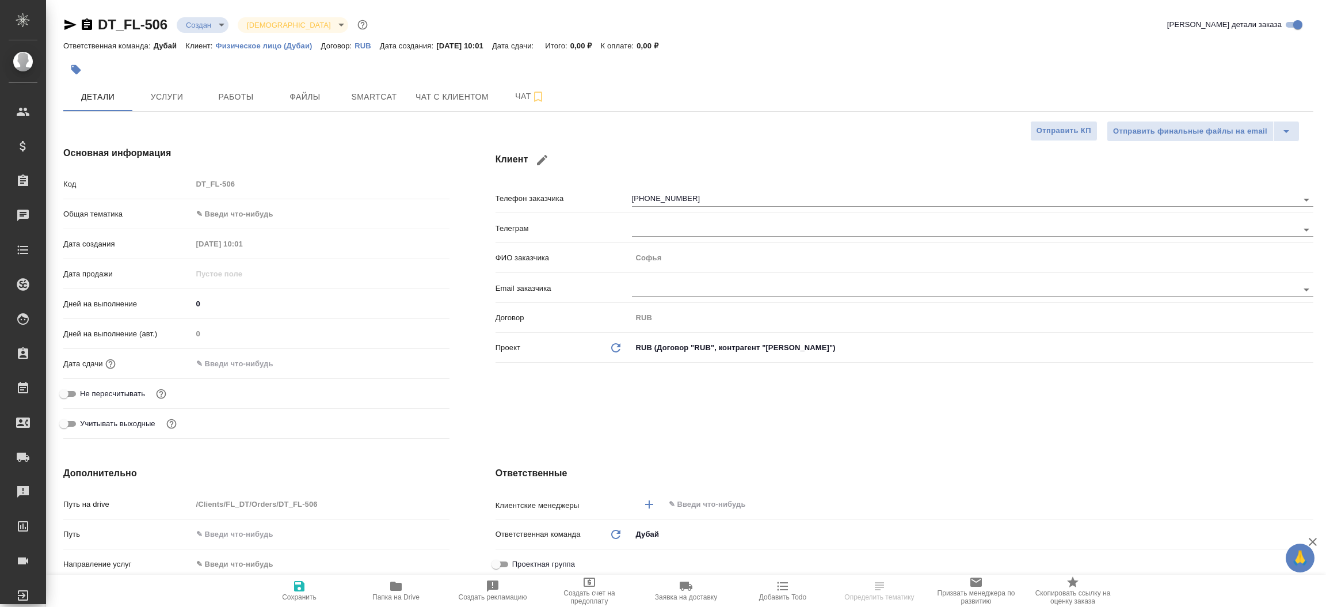
type textarea "x"
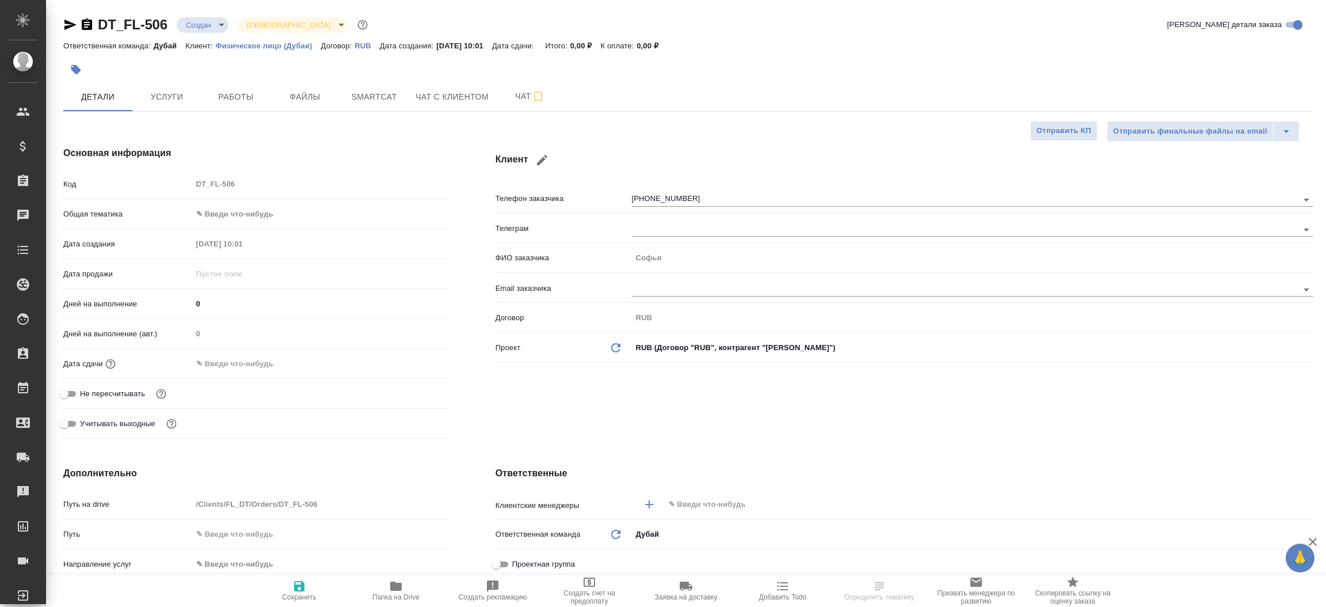
type textarea "x"
click at [68, 31] on icon "button" at bounding box center [70, 25] width 14 height 14
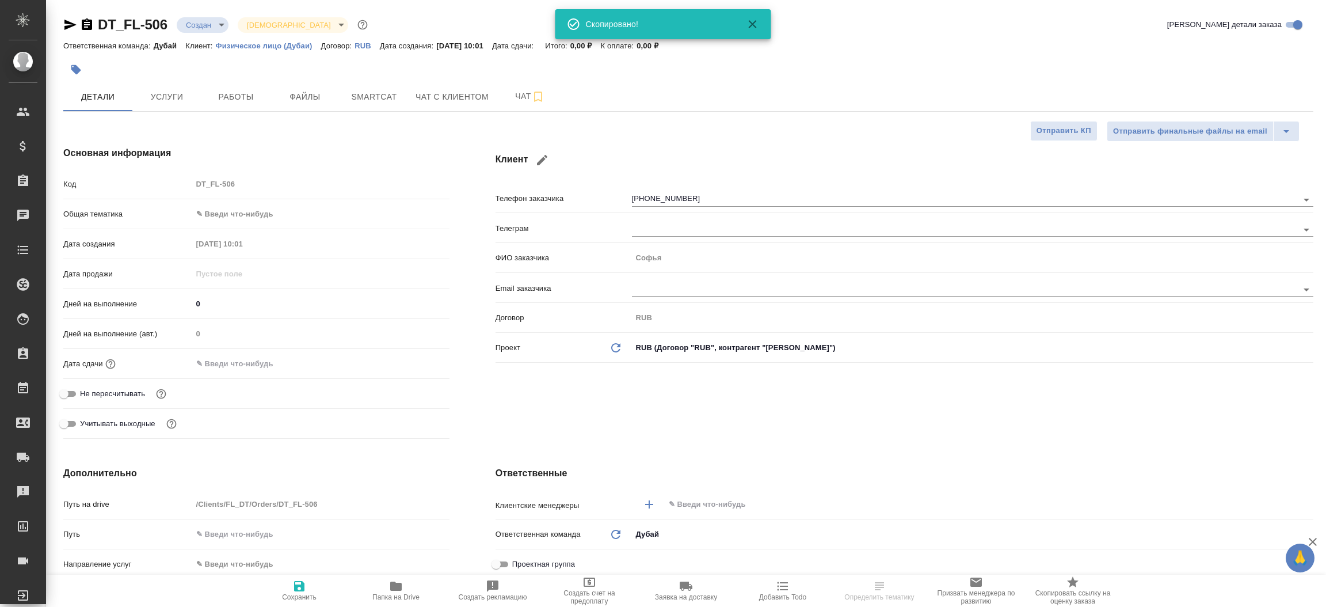
type textarea "x"
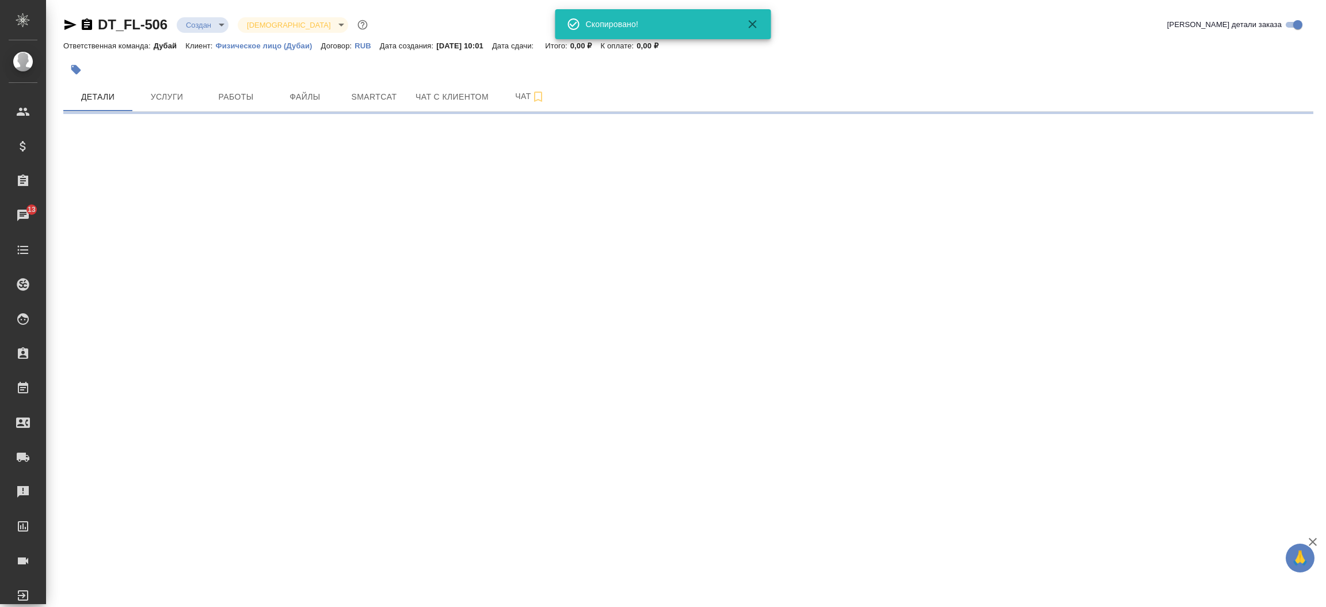
select select "RU"
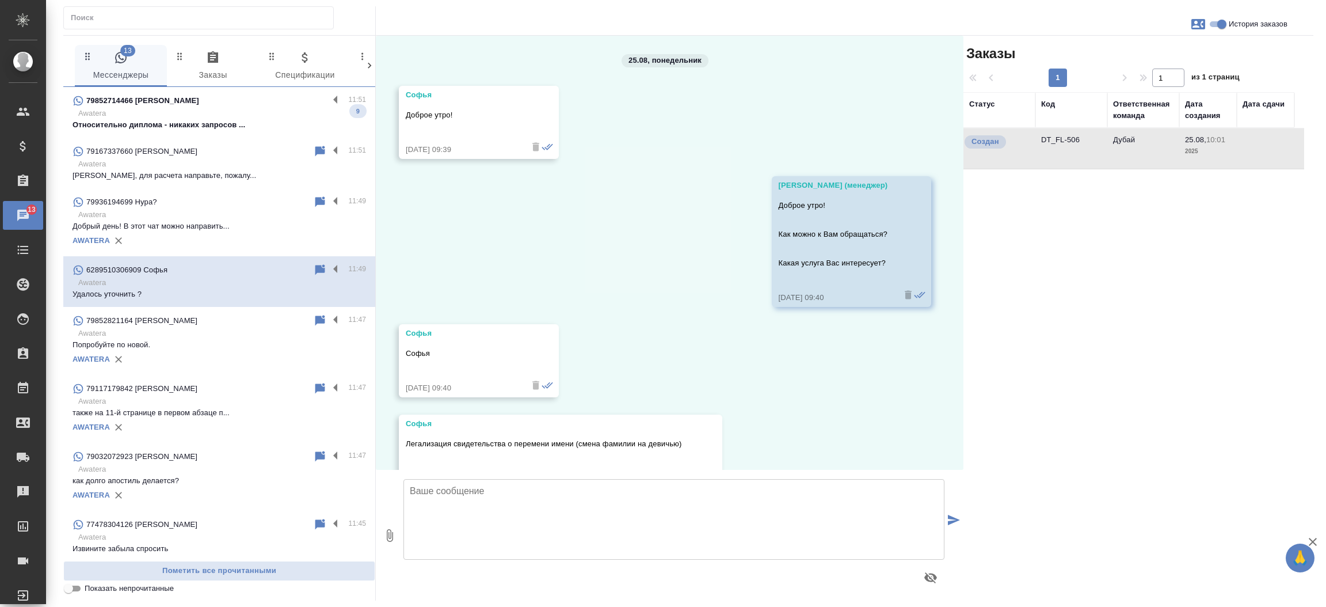
click at [182, 136] on div "79852714466 Константин Давыдов 11:51 Awatera Относительно диплома - никаких зап…" at bounding box center [219, 112] width 312 height 51
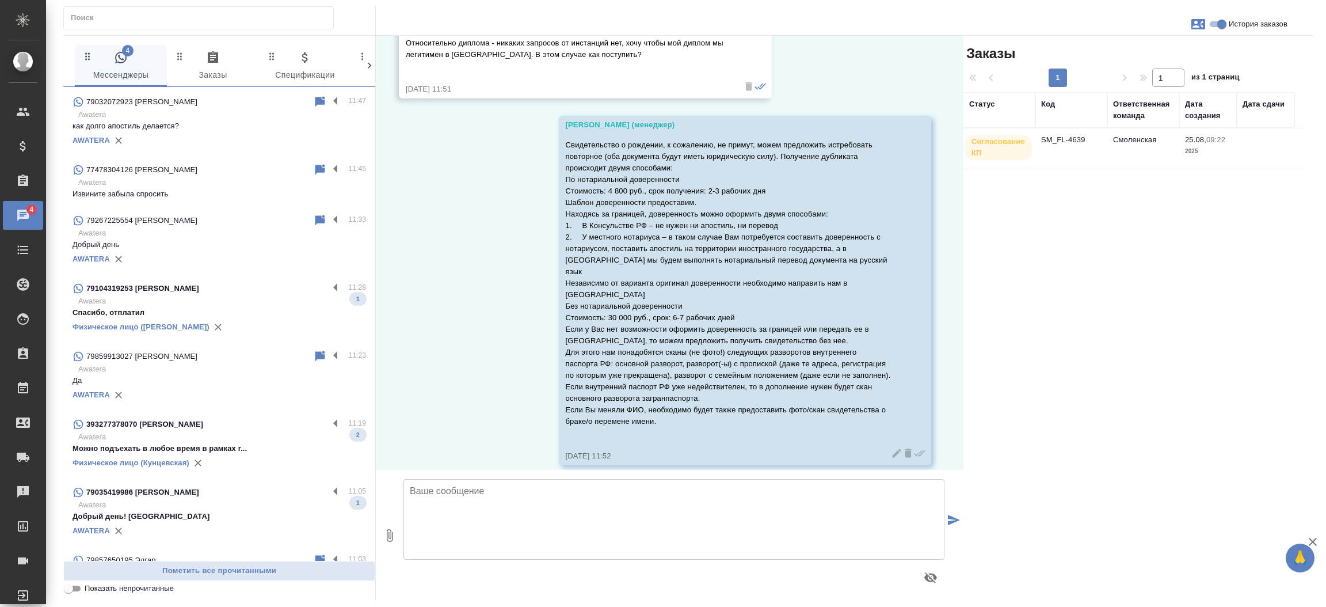
scroll to position [453, 0]
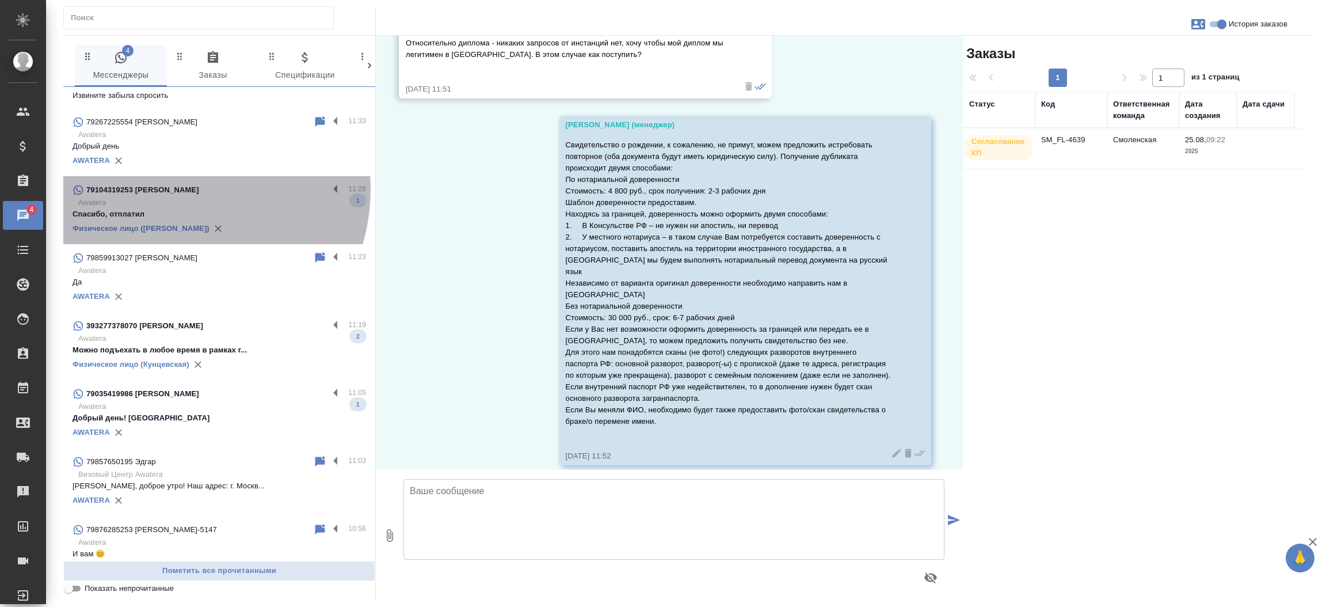
click at [177, 189] on div "79104319253 Юрий" at bounding box center [201, 190] width 256 height 14
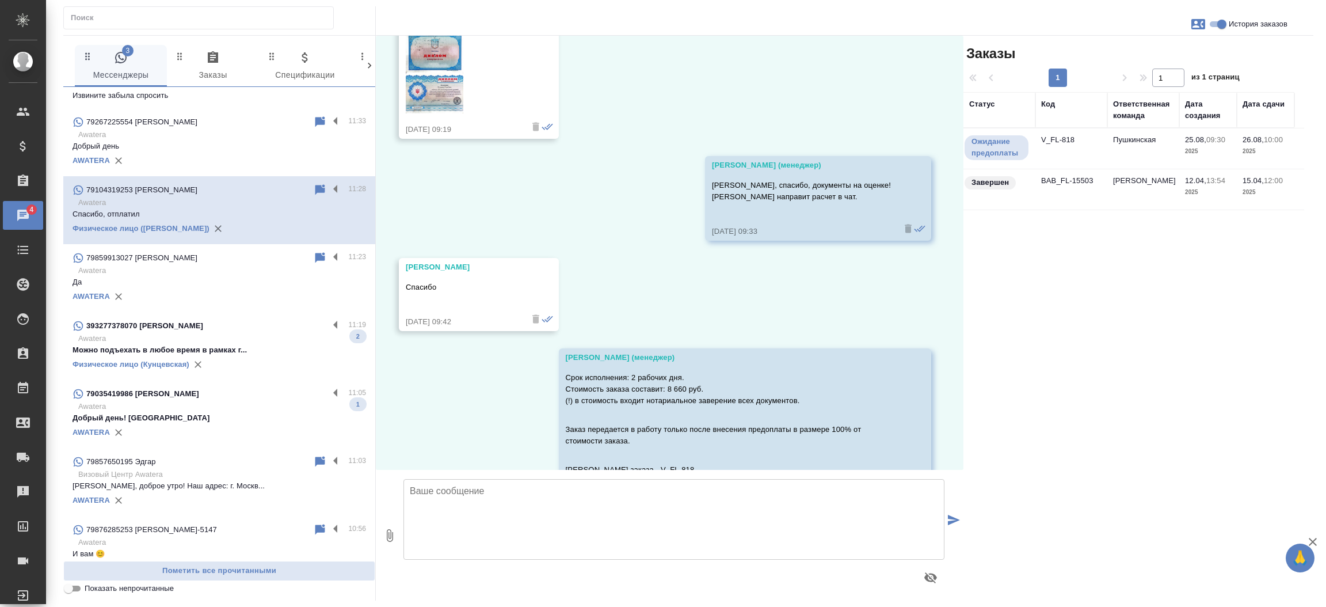
scroll to position [5063, 0]
click at [168, 330] on div "393277378070 Ольга" at bounding box center [201, 326] width 256 height 14
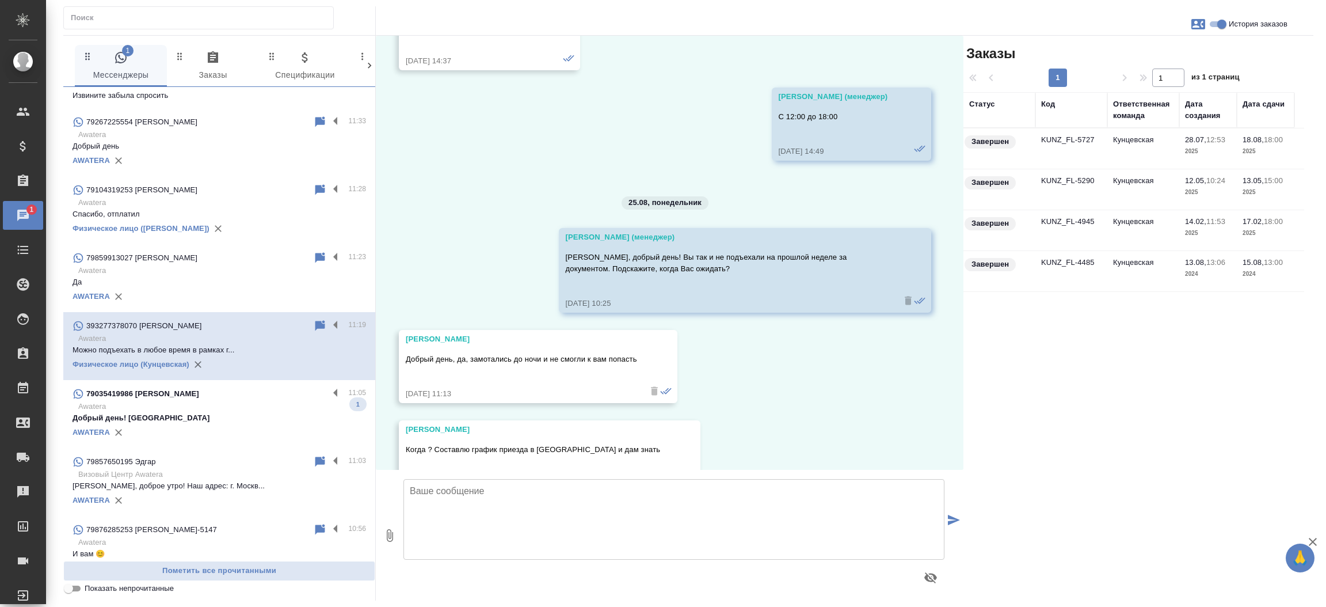
scroll to position [13812, 0]
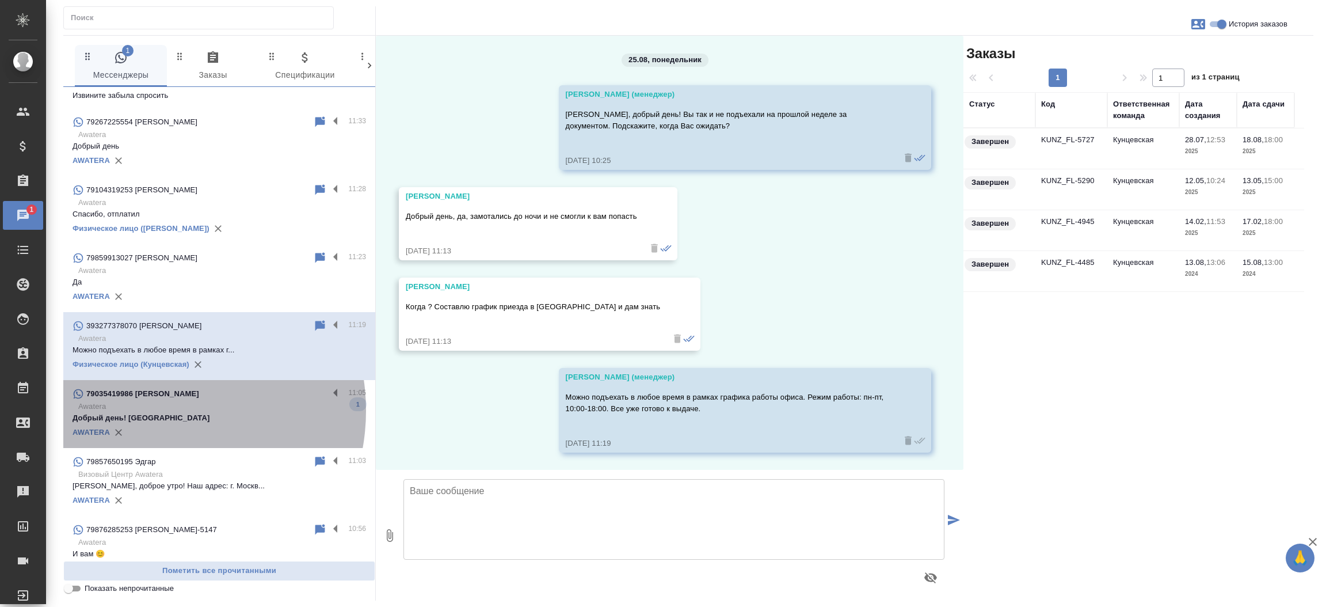
click at [154, 410] on p "Awatera" at bounding box center [222, 407] width 288 height 12
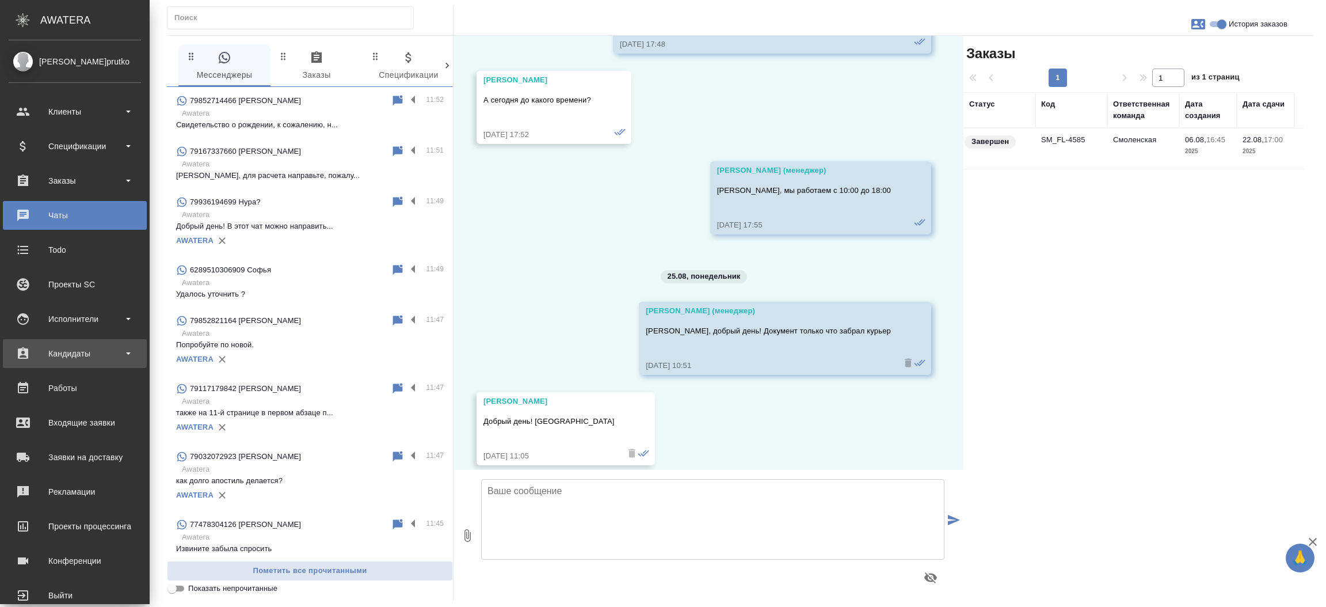
scroll to position [2162, 0]
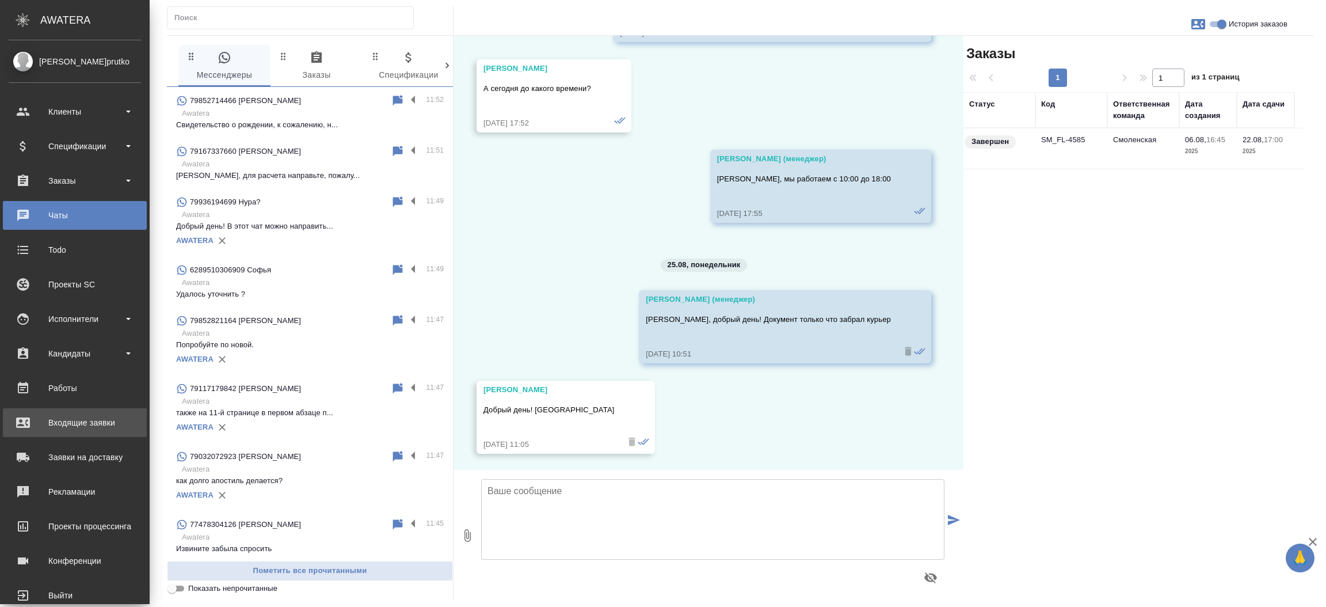
click at [54, 414] on div "Входящие заявки" at bounding box center [75, 422] width 132 height 17
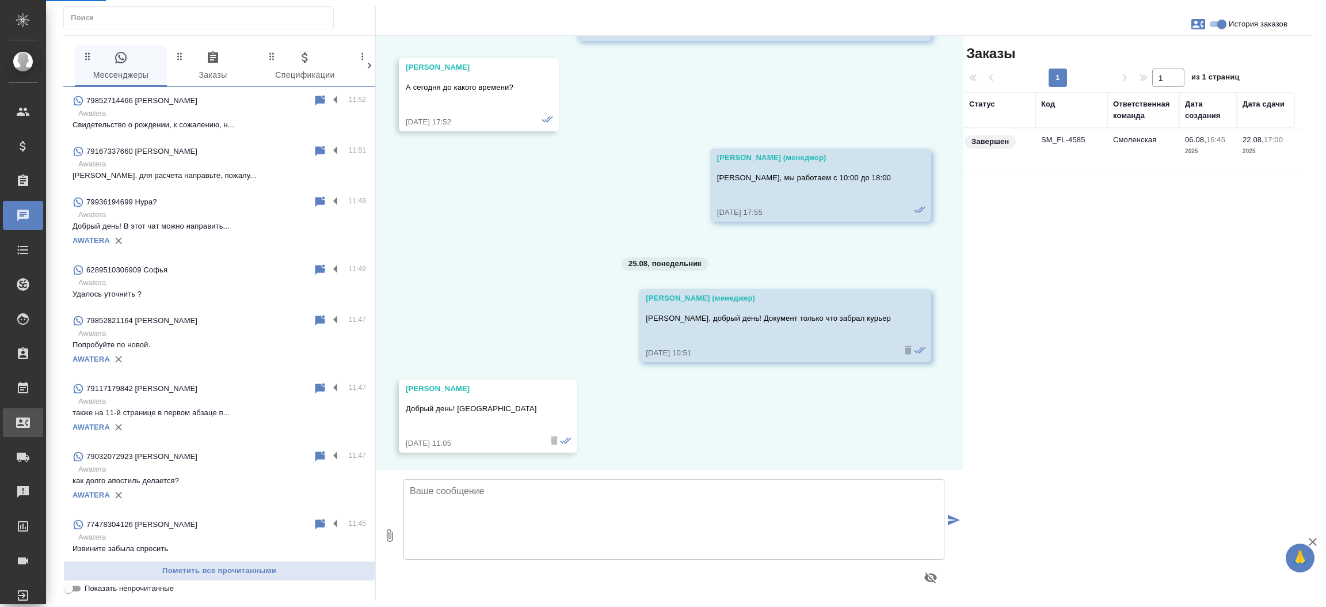
click at [23, 414] on div "Входящие заявки" at bounding box center [8, 422] width 29 height 17
click at [54, 413] on div ".cls-1 fill:#fff; AWATERA Прутько Ирина i.prutko Клиенты Спецификации Заказы 0 …" at bounding box center [663, 303] width 1326 height 607
select select "RU"
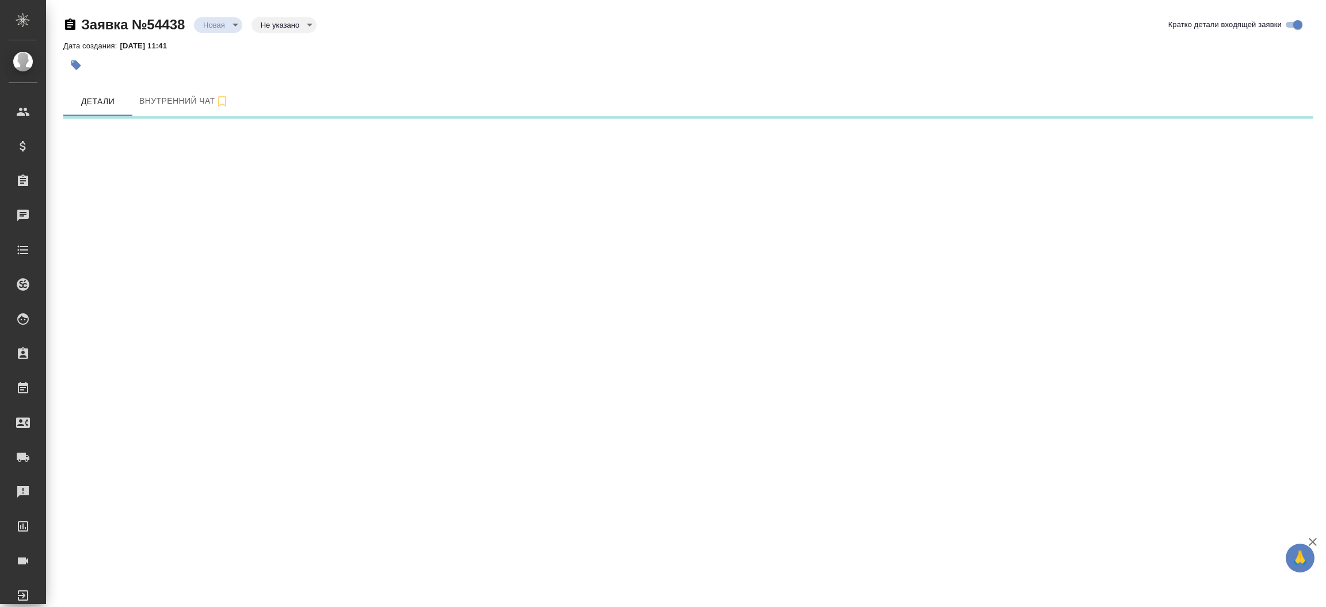
select select "RU"
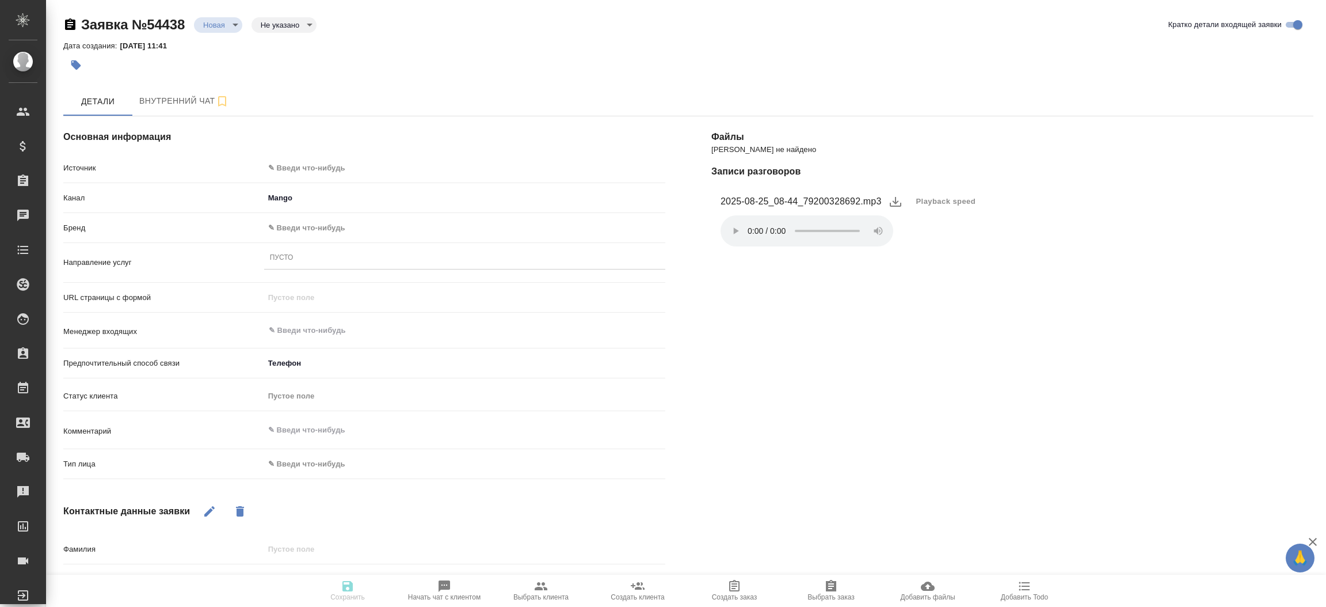
type textarea "x"
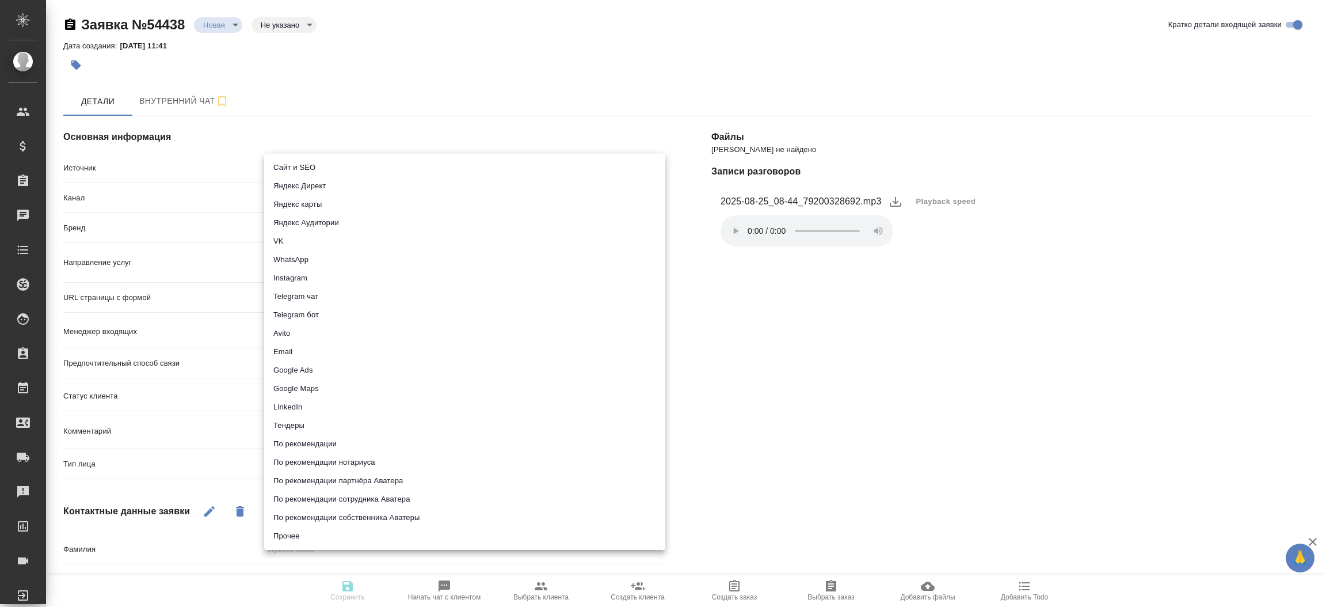
click at [353, 162] on body "🙏 .cls-1 fill:#fff; AWATERA Прутько Ирина i.prutko Клиенты Спецификации Заказы …" at bounding box center [663, 303] width 1326 height 607
click at [353, 162] on li "Сайт и SEO" at bounding box center [464, 167] width 401 height 18
type input "seo"
type textarea "x"
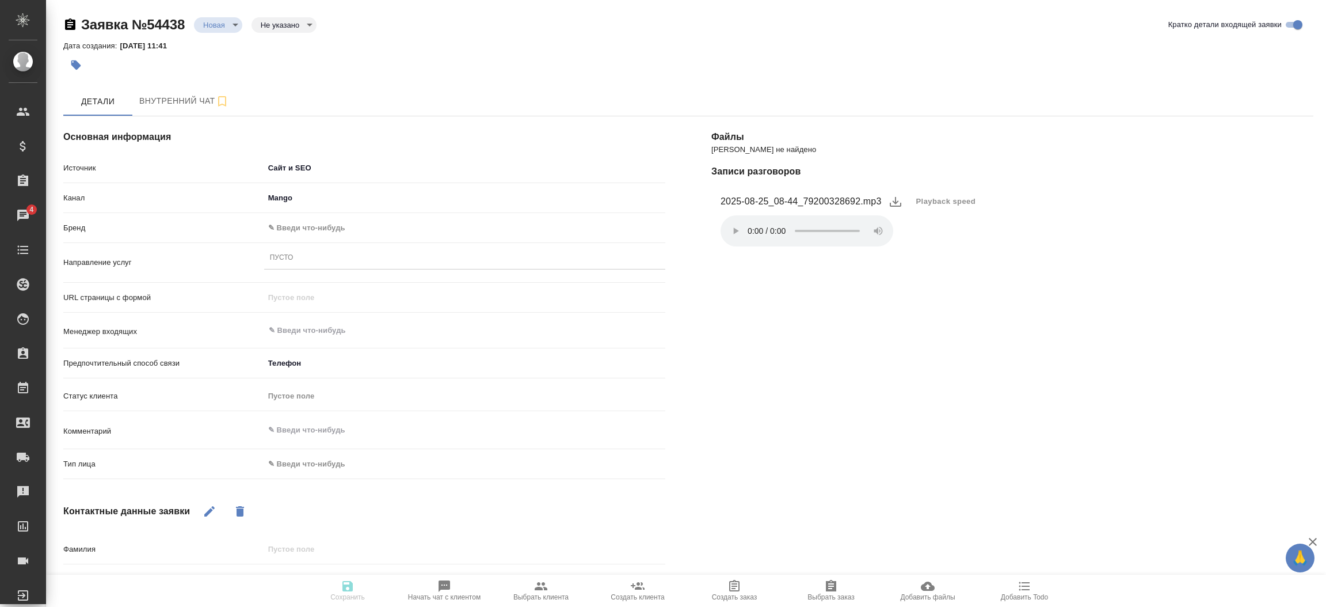
click at [313, 226] on body "🙏 .cls-1 fill:#fff; AWATERA Прутько Ирина i.prutko Клиенты Спецификации Заказы …" at bounding box center [663, 303] width 1326 height 607
click at [312, 226] on li "Awatera" at bounding box center [464, 227] width 401 height 18
type input "awatera"
type textarea "x"
click at [302, 260] on div "Пусто" at bounding box center [464, 258] width 401 height 17
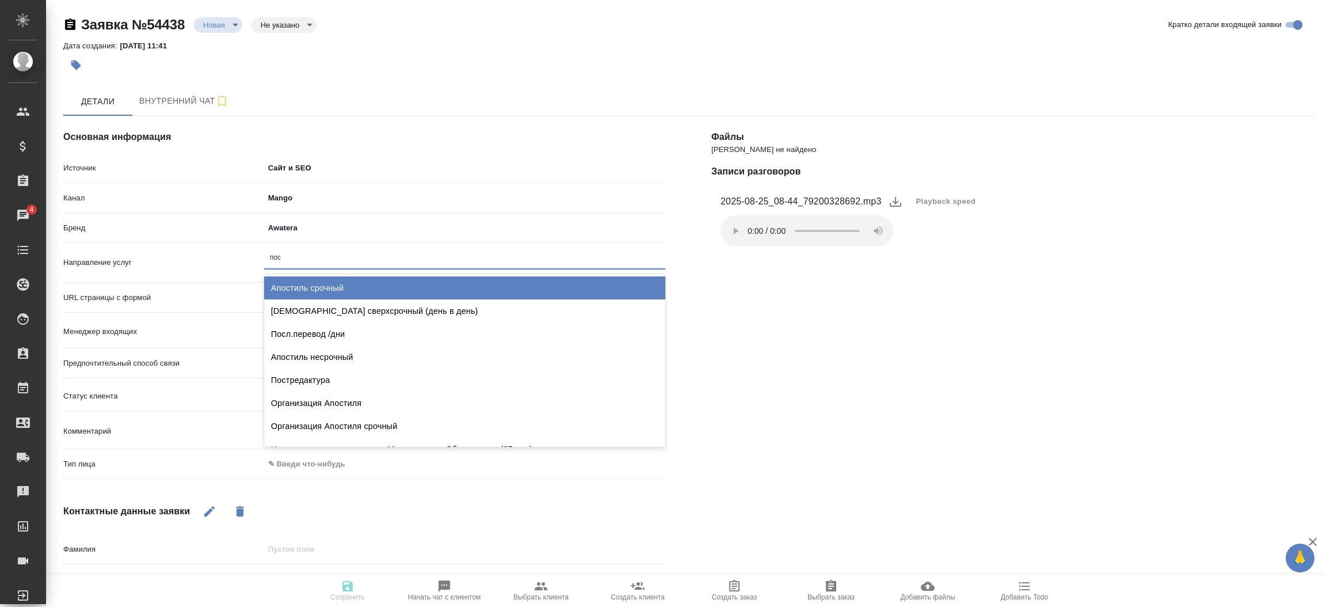
type input "посл"
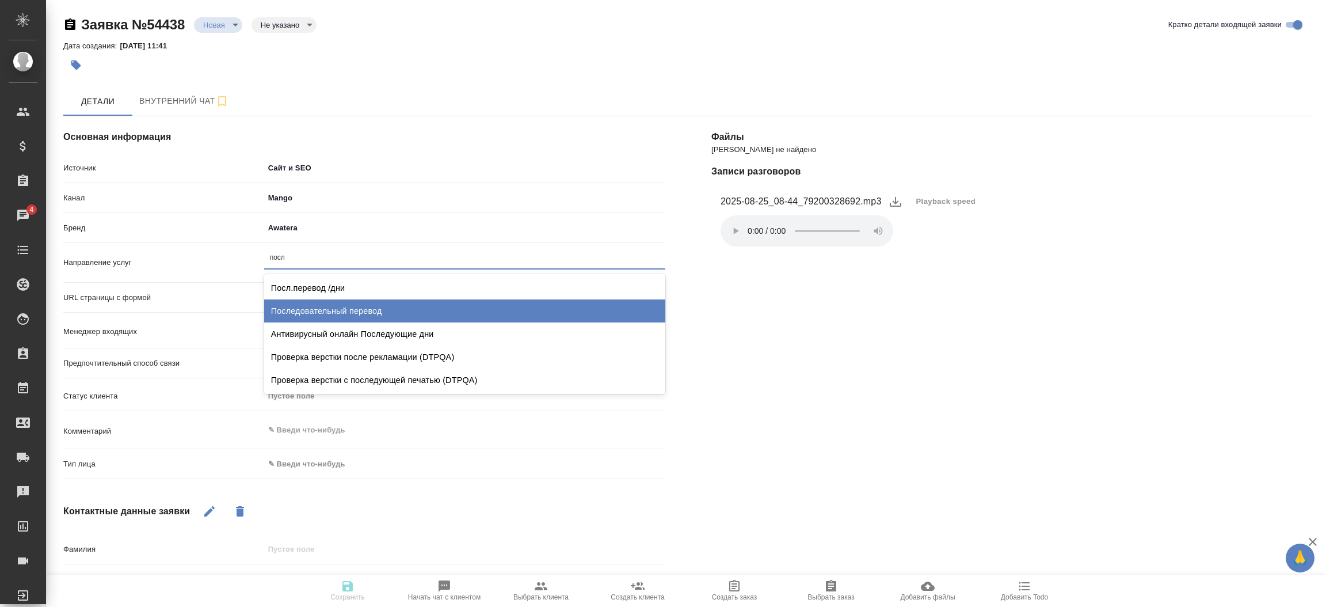
click at [327, 310] on div "Последовательный перевод" at bounding box center [464, 310] width 401 height 23
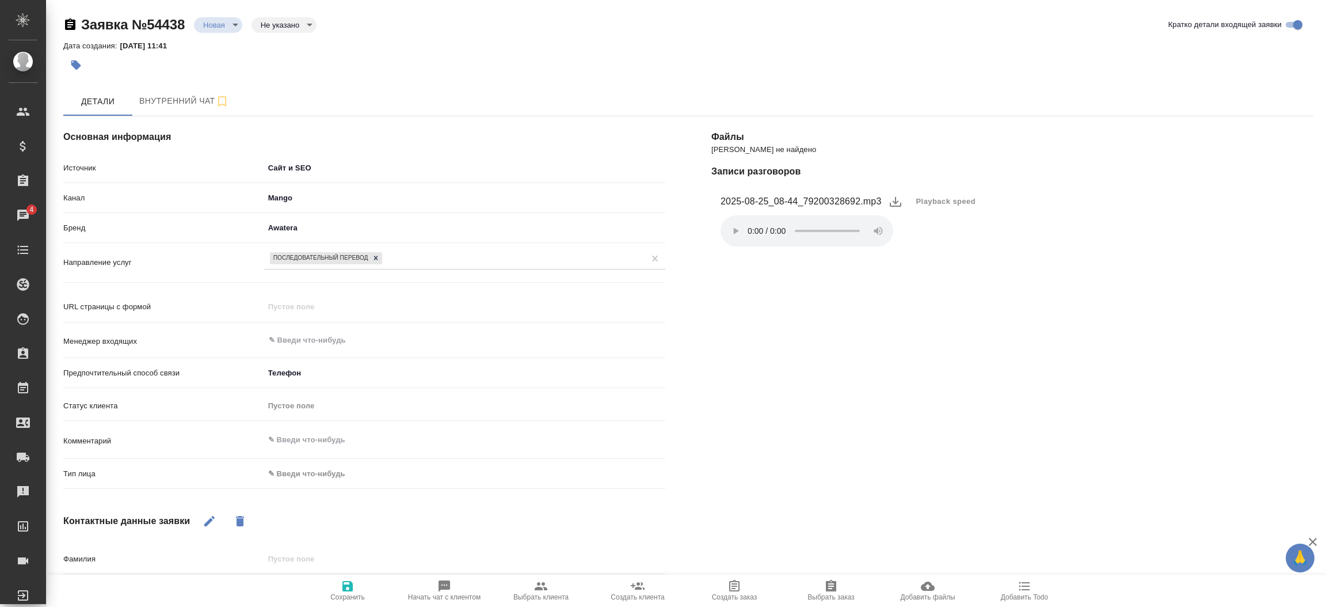
click at [305, 483] on div "Тип лица ✎ Введи что-нибудь" at bounding box center [364, 478] width 602 height 30
click at [310, 475] on body "🙏 .cls-1 fill:#fff; AWATERA Прутько Ирина i.prutko Клиенты Спецификации Заказы …" at bounding box center [663, 303] width 1326 height 607
click at [317, 499] on li "Физическое лицо" at bounding box center [398, 491] width 268 height 18
type textarea "x"
type input "private"
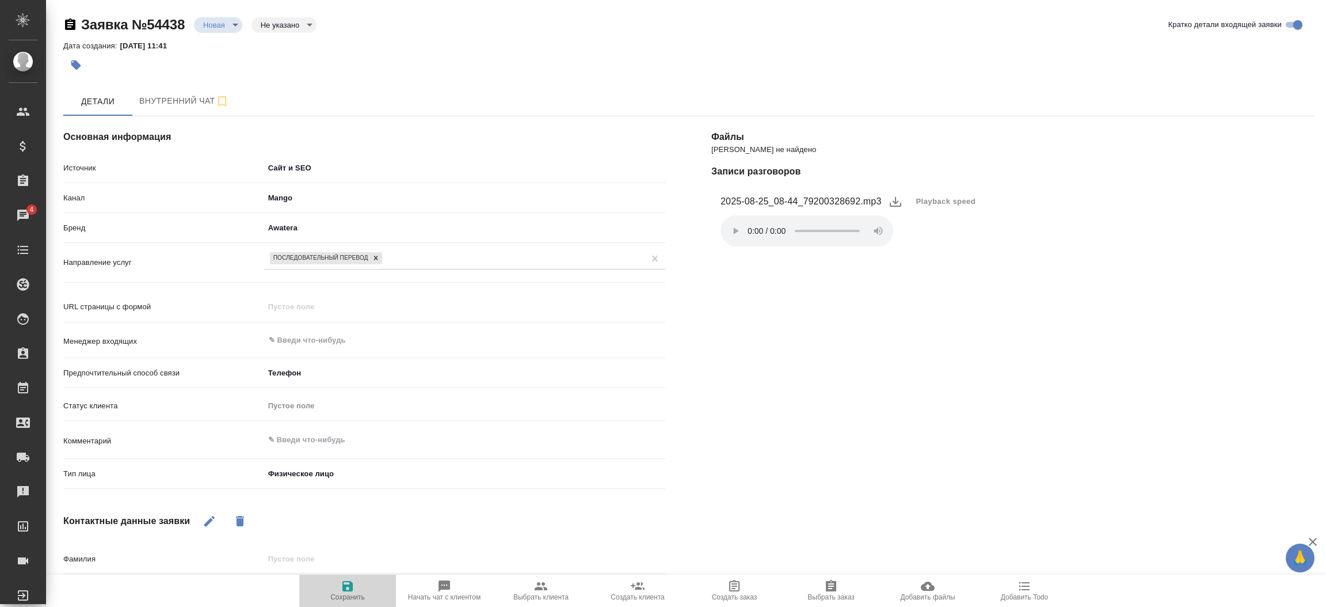
click at [346, 588] on icon "button" at bounding box center [347, 586] width 10 height 10
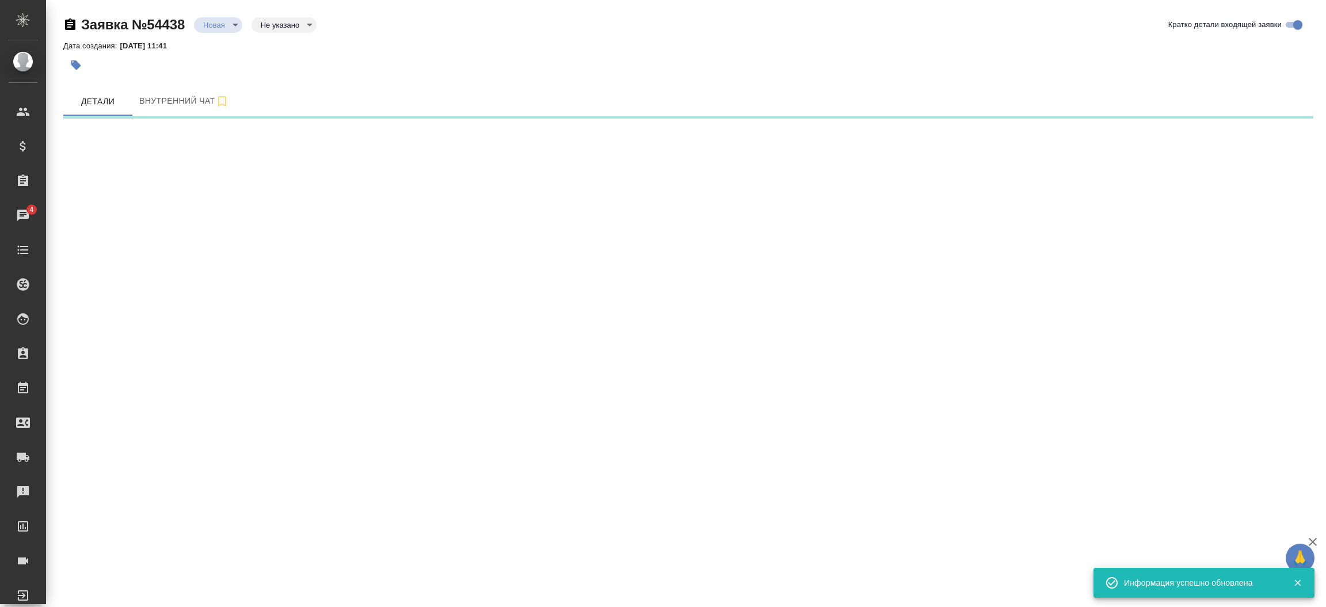
select select "RU"
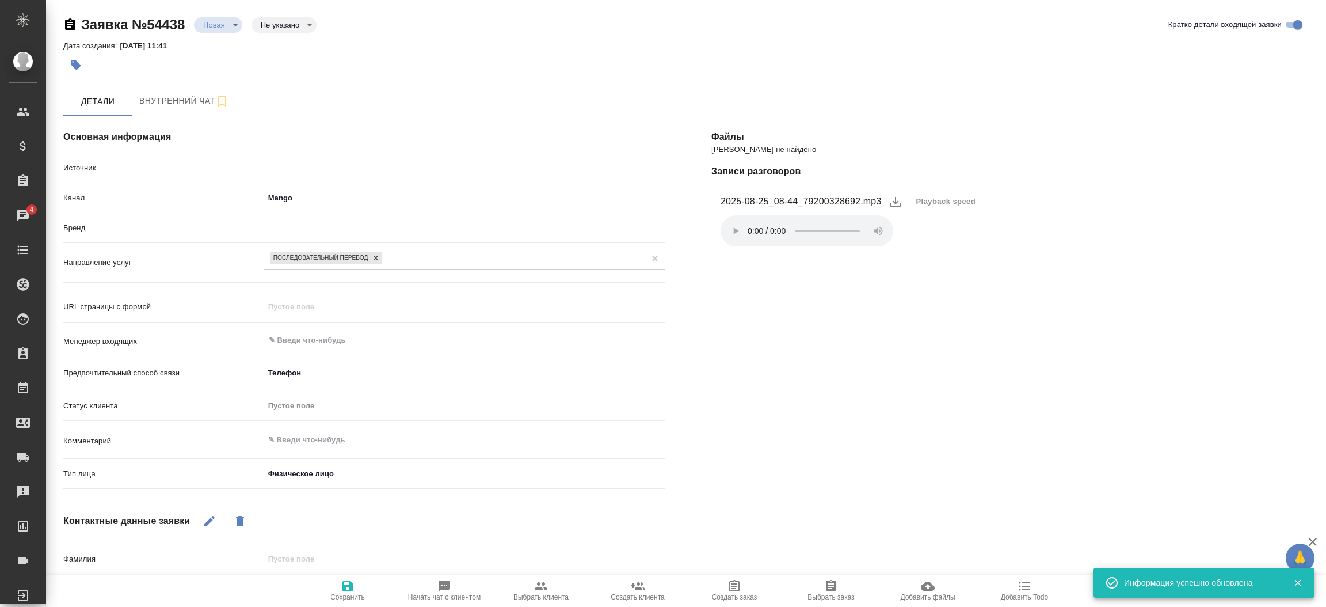
type textarea "x"
click at [211, 523] on icon "button" at bounding box center [210, 521] width 14 height 14
click at [360, 513] on div "Контактные данные заявки" at bounding box center [364, 521] width 602 height 28
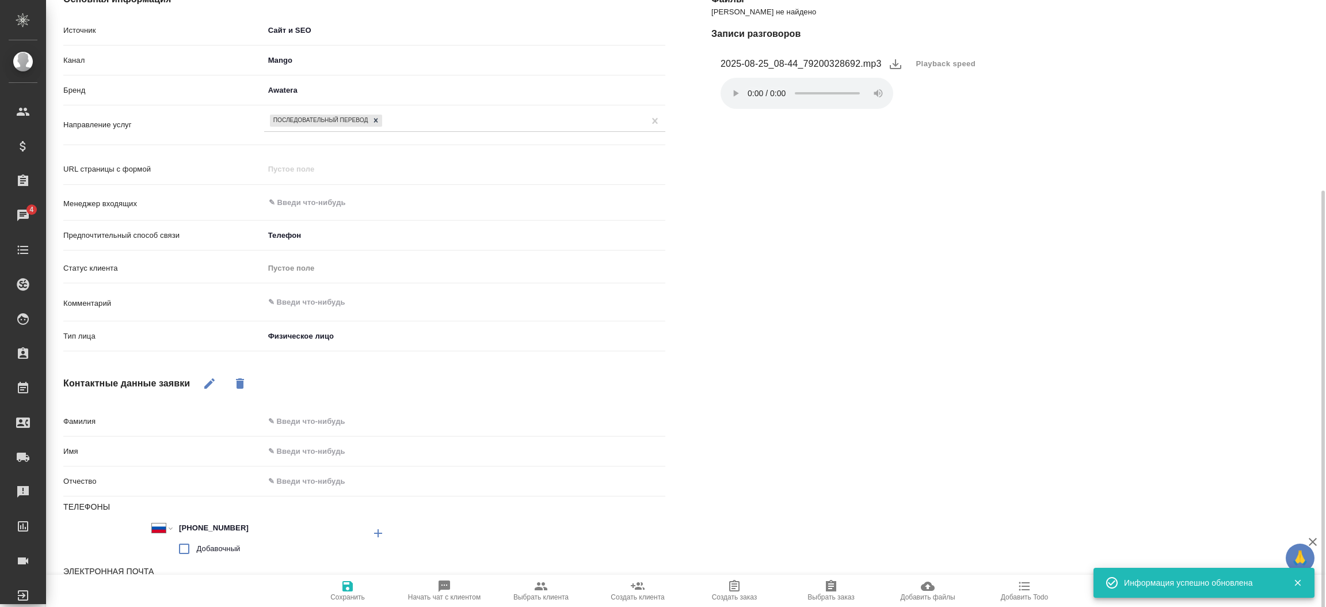
scroll to position [189, 0]
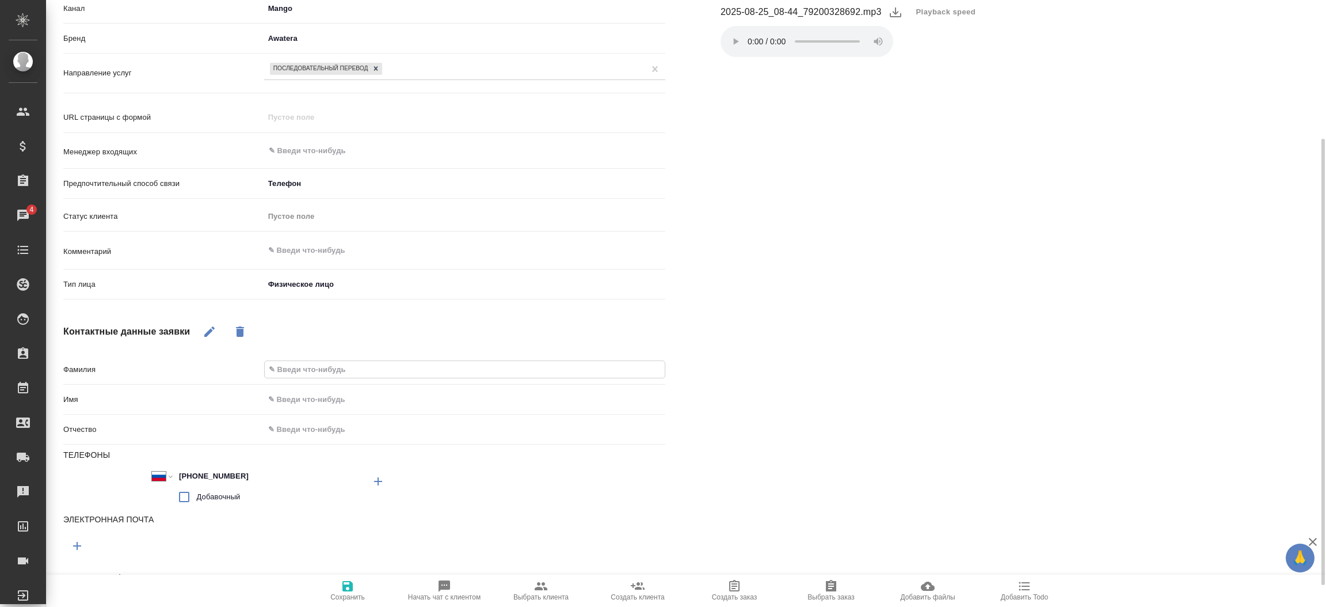
click at [292, 363] on input "text" at bounding box center [465, 369] width 400 height 17
type input "К"
type textarea "x"
type input "Ко"
type textarea "x"
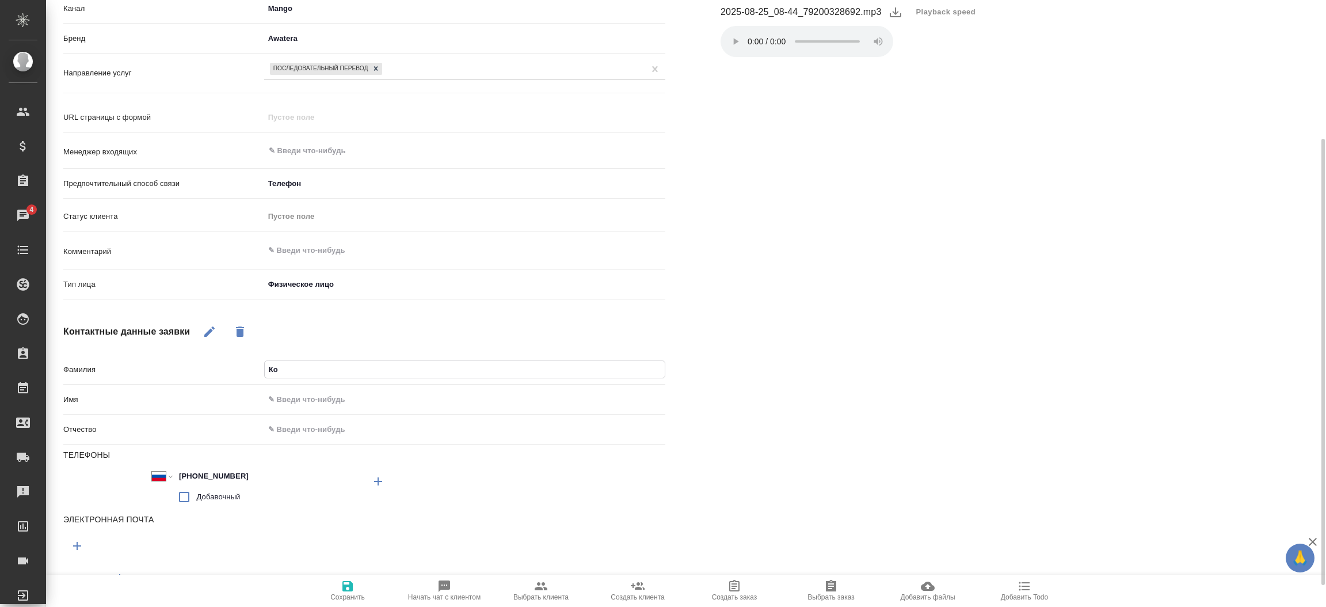
type input "Коп"
type textarea "x"
type input "Копн"
type textarea "x"
type input "Копни"
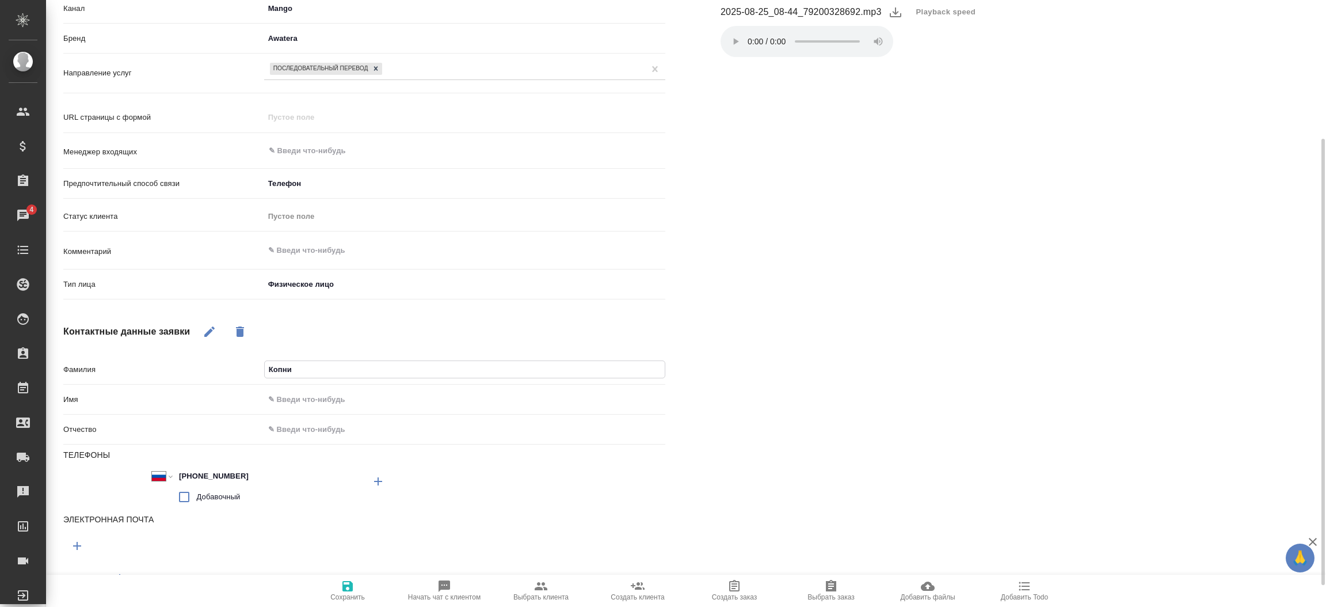
type textarea "x"
type input "Копник"
type textarea "x"
type input "Копнико"
type textarea "x"
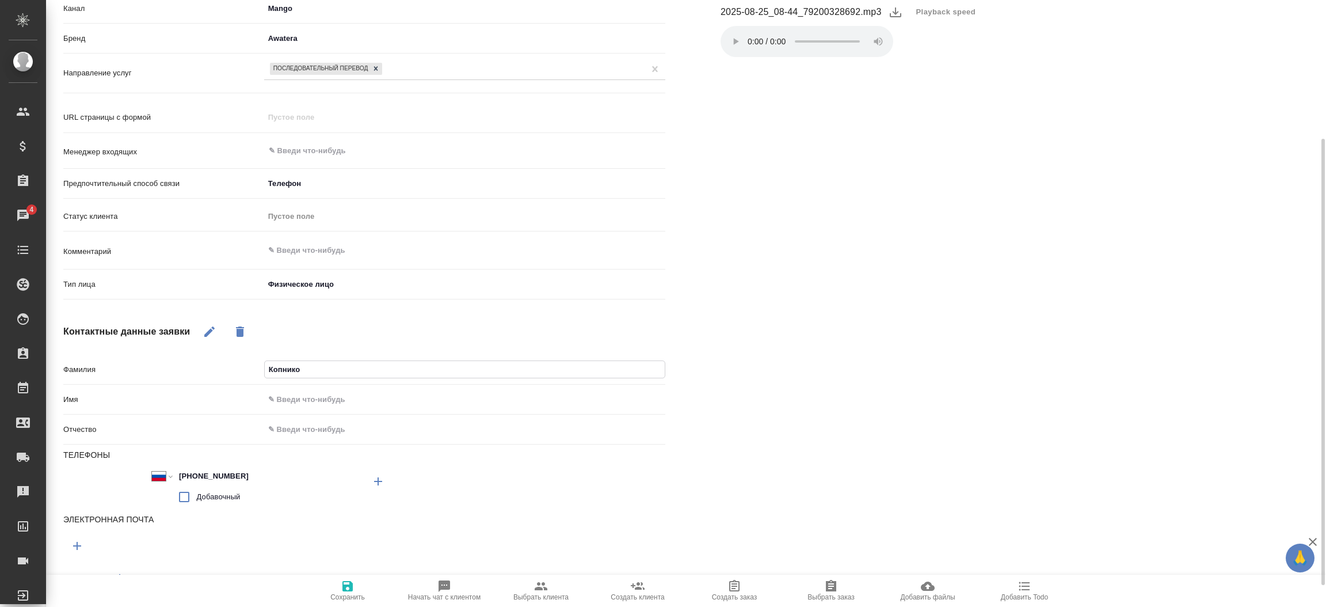
type input "Копников"
type textarea "x"
type input "КопниковК"
type textarea "x"
type input "Копников"
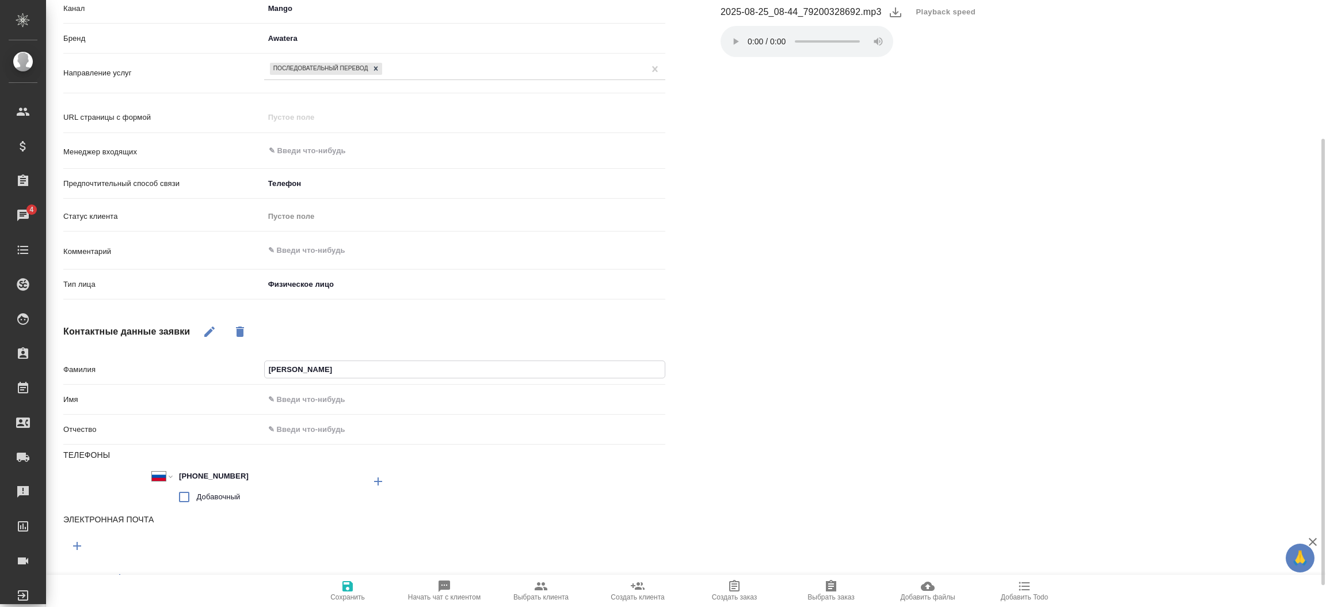
type textarea "x"
type input "Копников"
click at [301, 396] on input "text" at bounding box center [465, 399] width 400 height 17
type input "К"
type textarea "x"
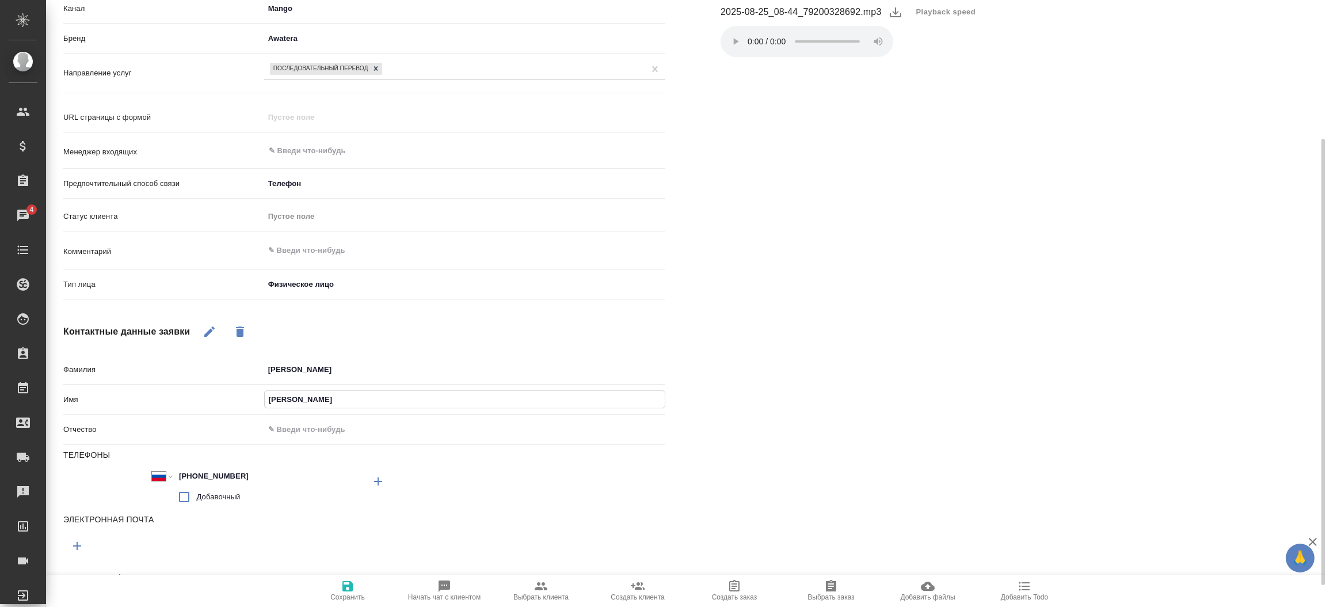
type input "Ки"
type textarea "x"
type input "Кир"
type textarea "x"
type input "Кири"
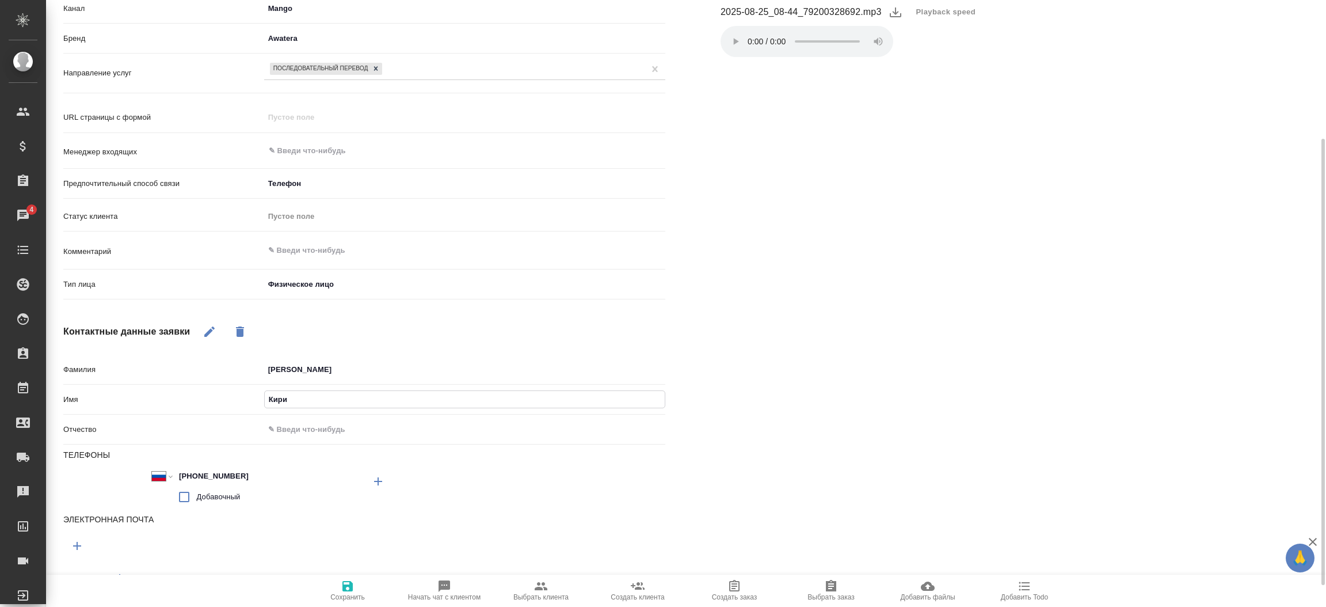
type textarea "x"
type input "Кирил"
type textarea "x"
type input "Кирилл"
type textarea "x"
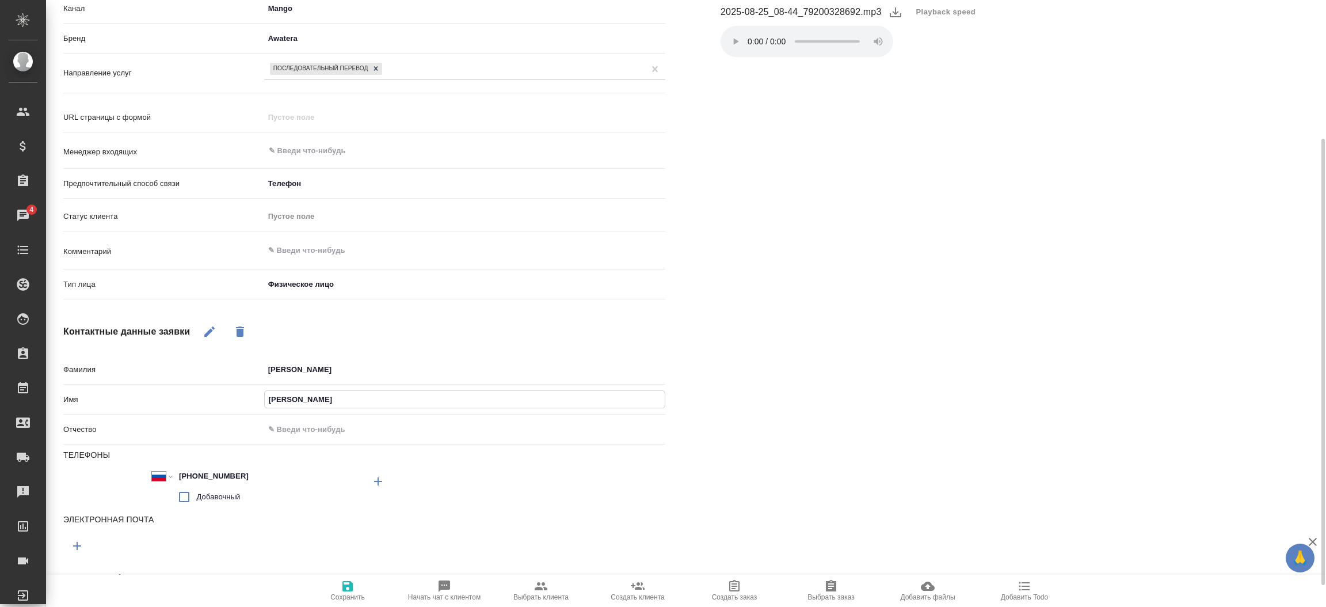
type input "Кирилл"
click at [291, 429] on input "text" at bounding box center [465, 429] width 400 height 17
type textarea "x"
type input "Ол"
type textarea "x"
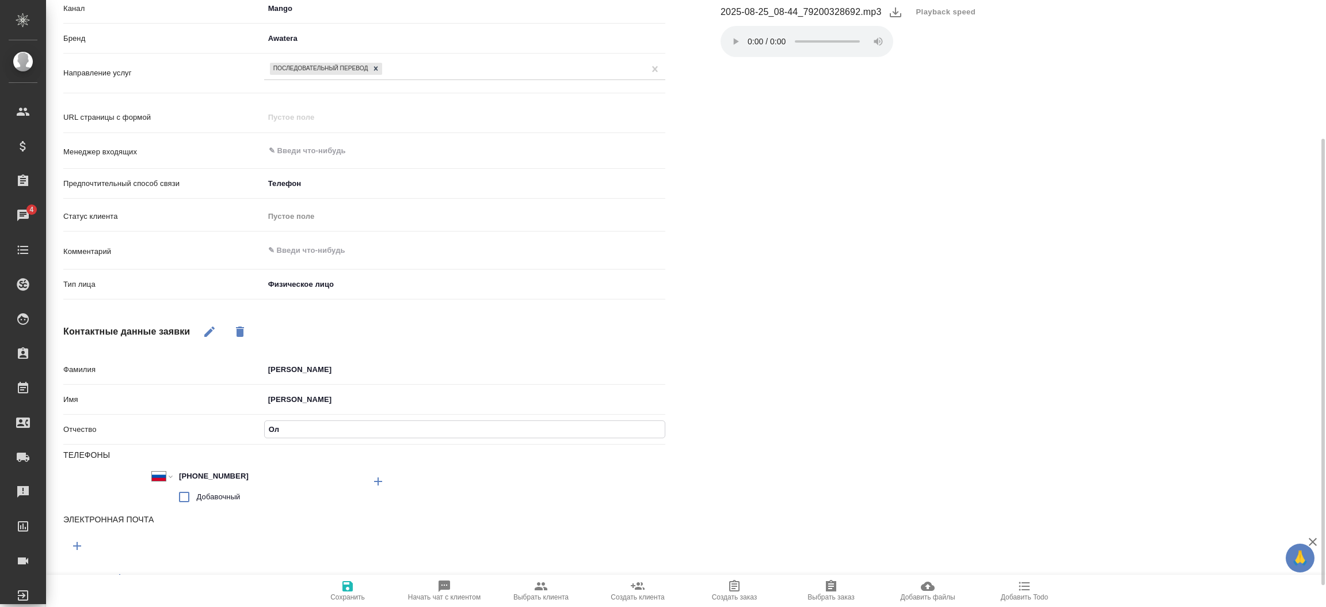
type input "Оле"
type textarea "x"
type input "Олег"
type textarea "x"
type input "Олего"
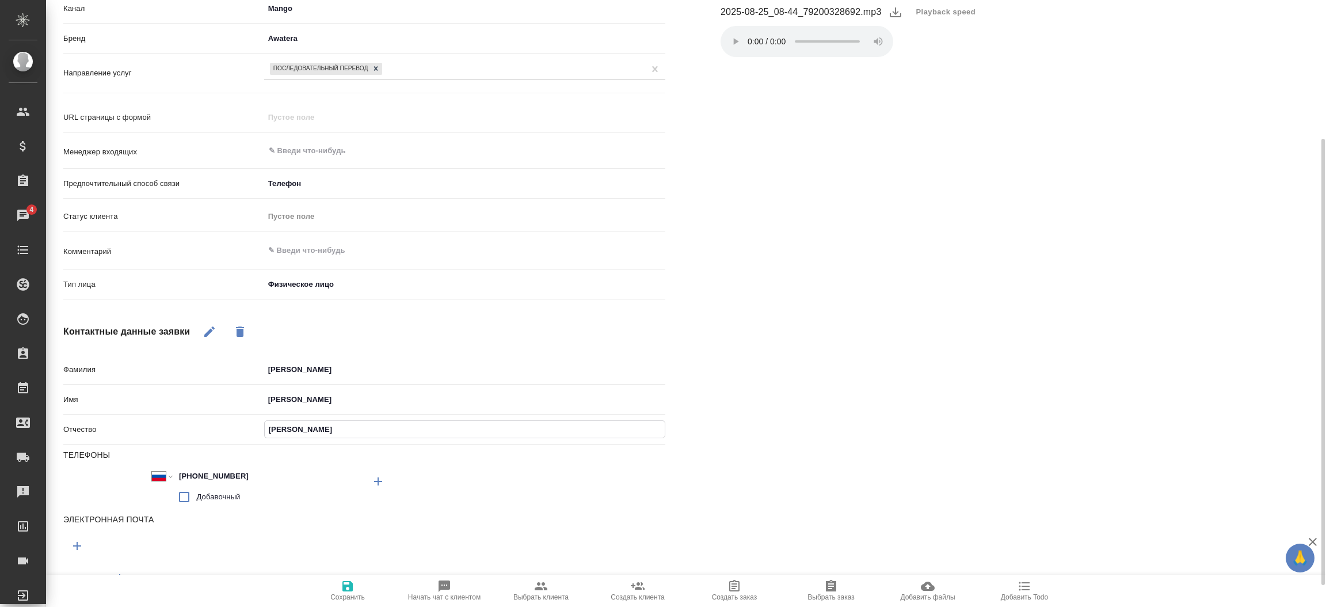
type textarea "x"
type input "Олегов"
type textarea "x"
type input "Олегови"
type textarea "x"
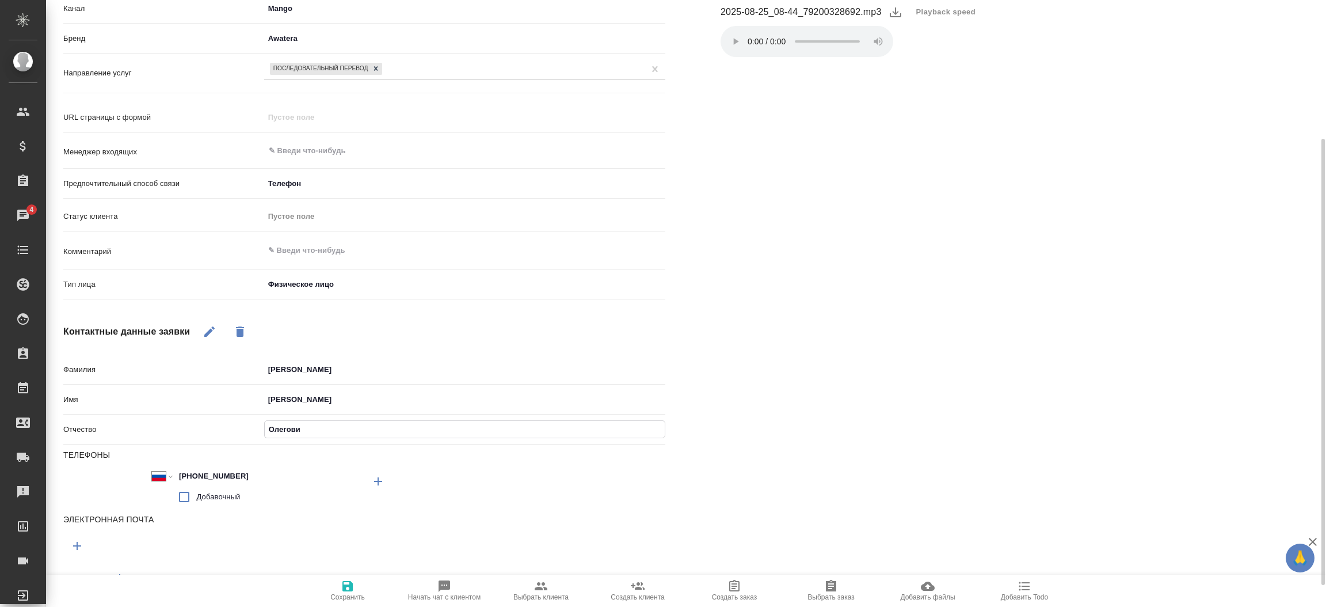
type input "Олегович"
type textarea "x"
type input "Олегович"
click at [355, 583] on span "Сохранить" at bounding box center [347, 590] width 83 height 22
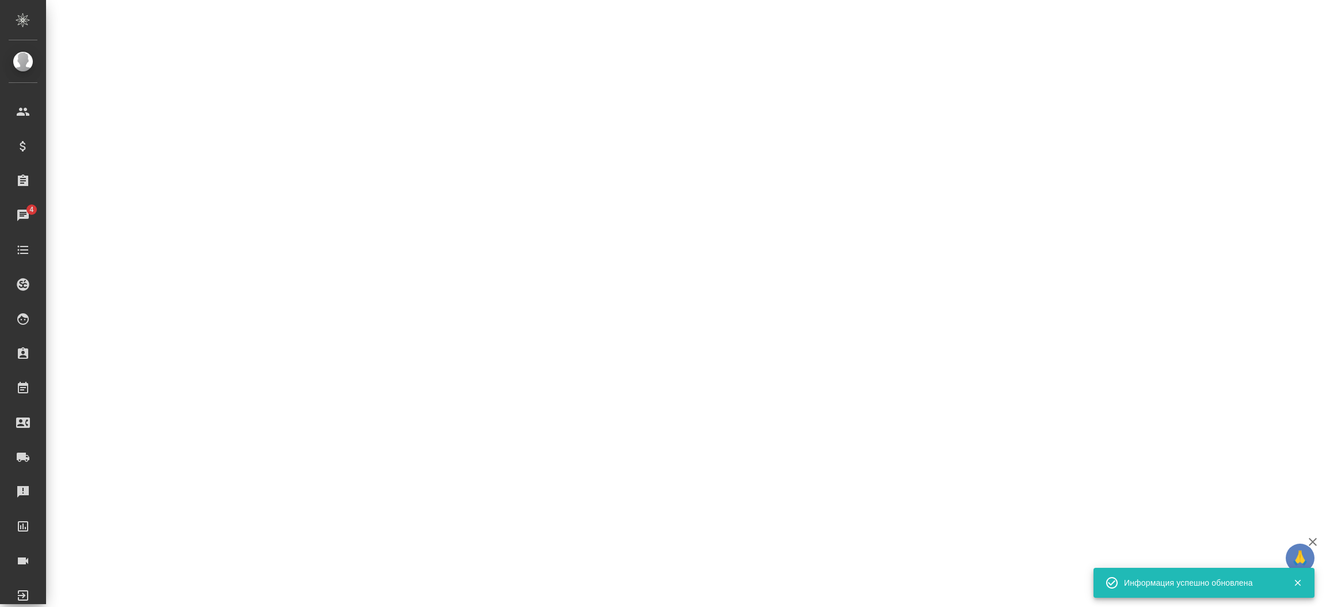
select select "RU"
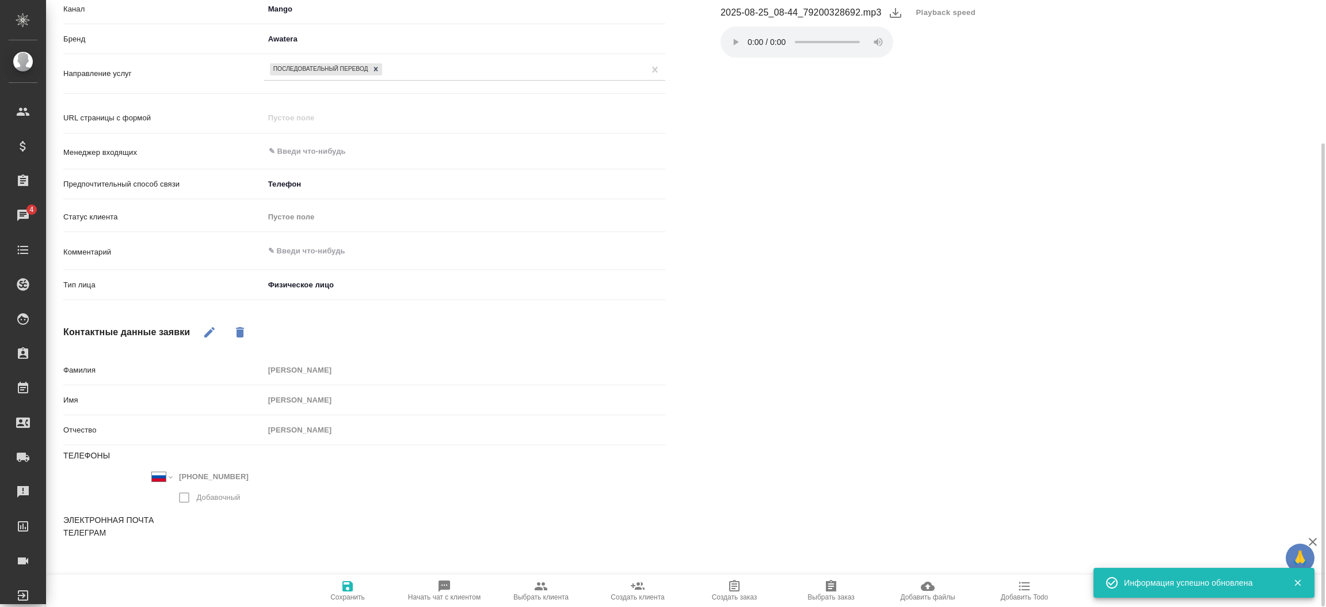
scroll to position [188, 0]
click at [536, 577] on button "Выбрать клиента" at bounding box center [541, 590] width 97 height 32
type textarea "x"
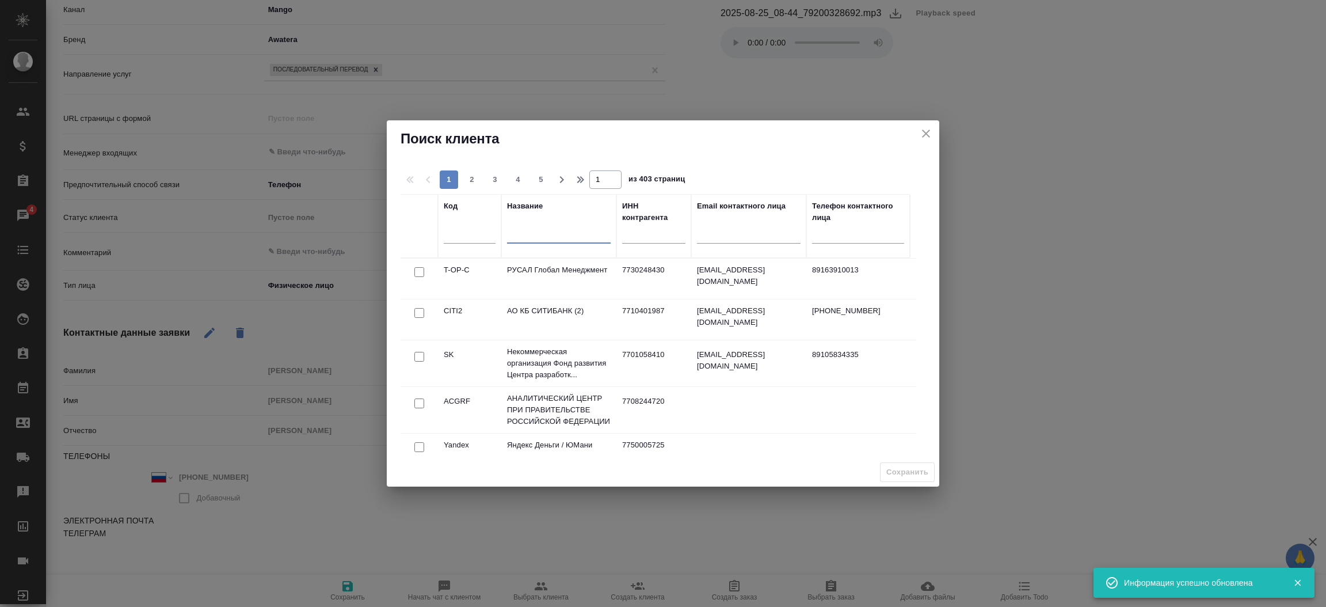
click at [531, 236] on input "text" at bounding box center [559, 236] width 104 height 14
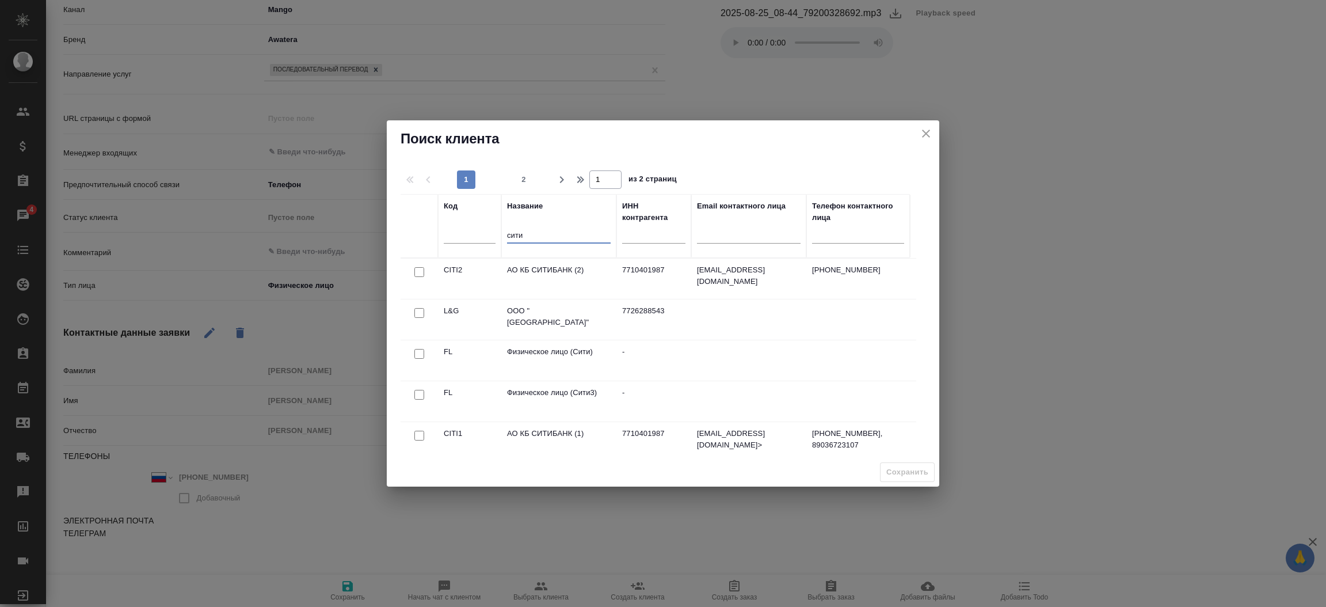
type input "сити"
click at [415, 396] on input "checkbox" at bounding box center [419, 395] width 10 height 10
checkbox input "true"
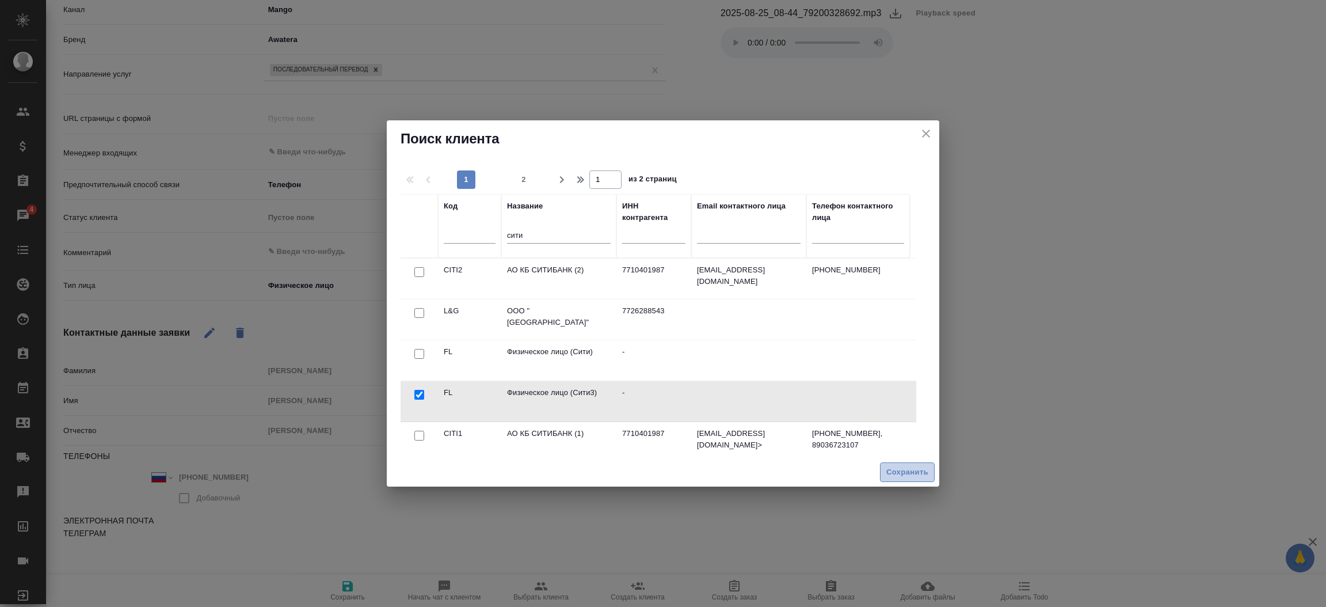
click at [904, 476] on span "Сохранить" at bounding box center [907, 472] width 42 height 13
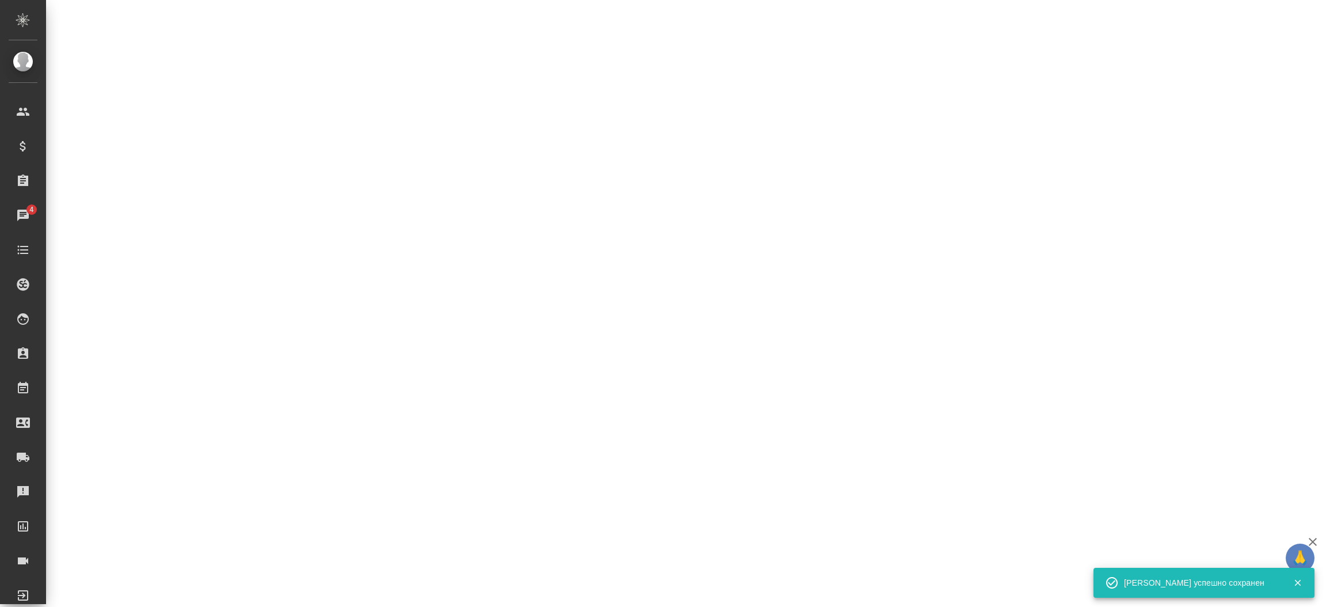
select select "RU"
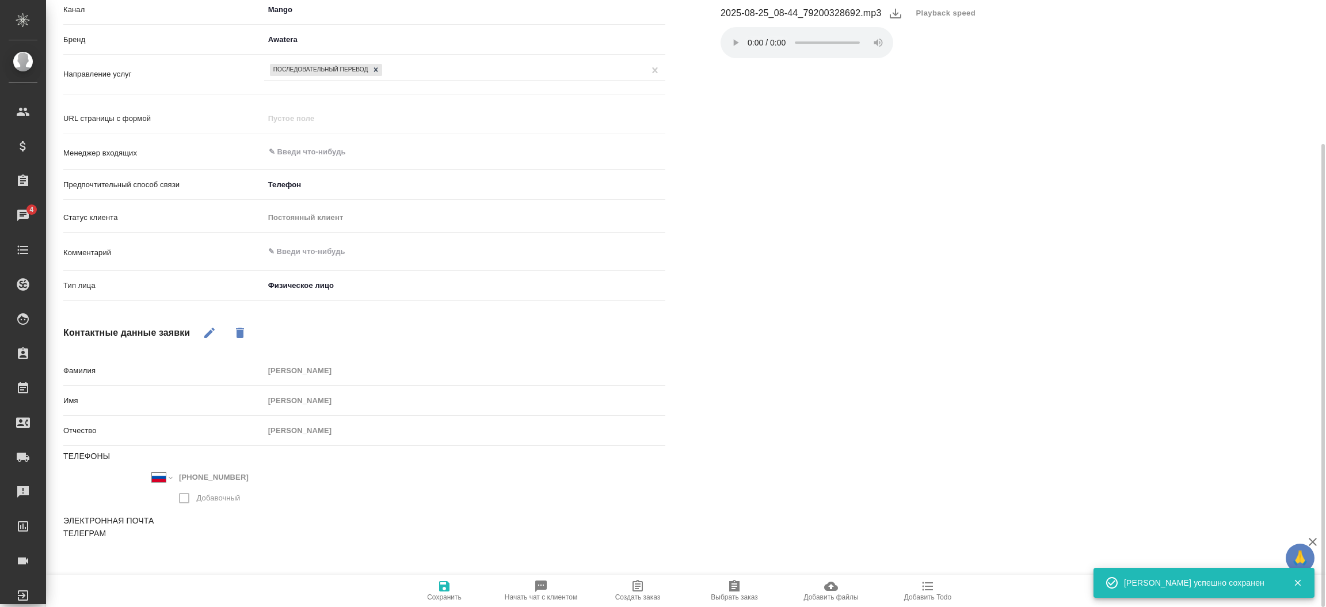
click at [637, 581] on icon "button" at bounding box center [638, 586] width 14 height 14
type textarea "x"
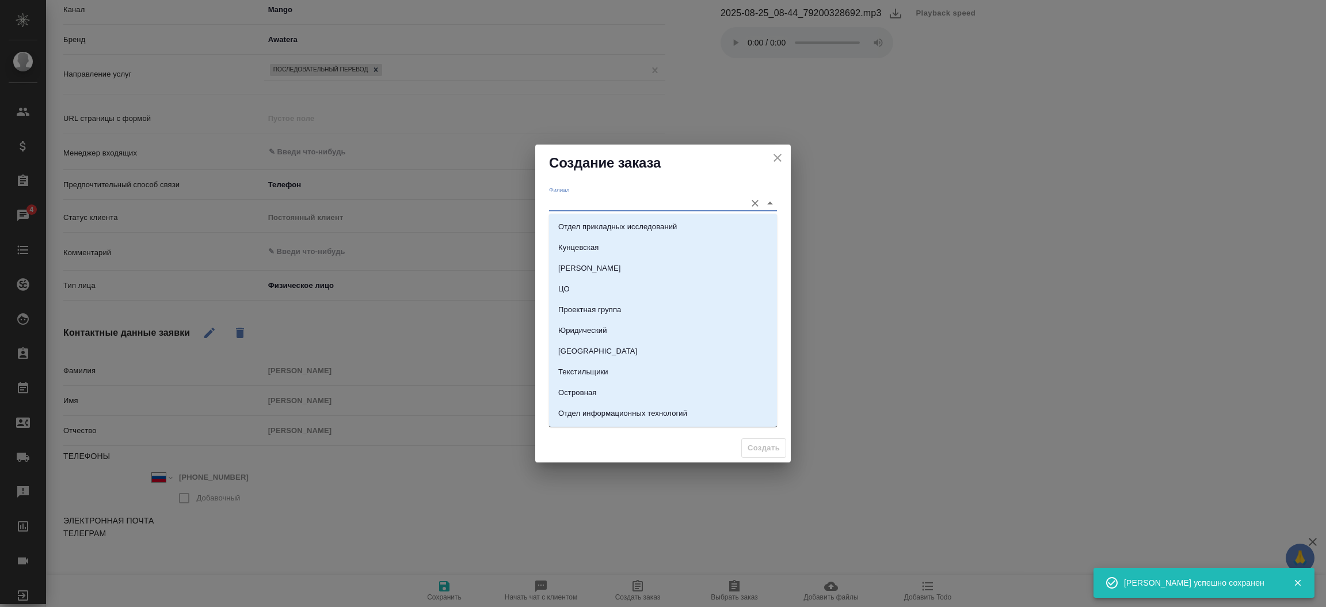
click at [565, 200] on input "Филиал" at bounding box center [644, 203] width 191 height 16
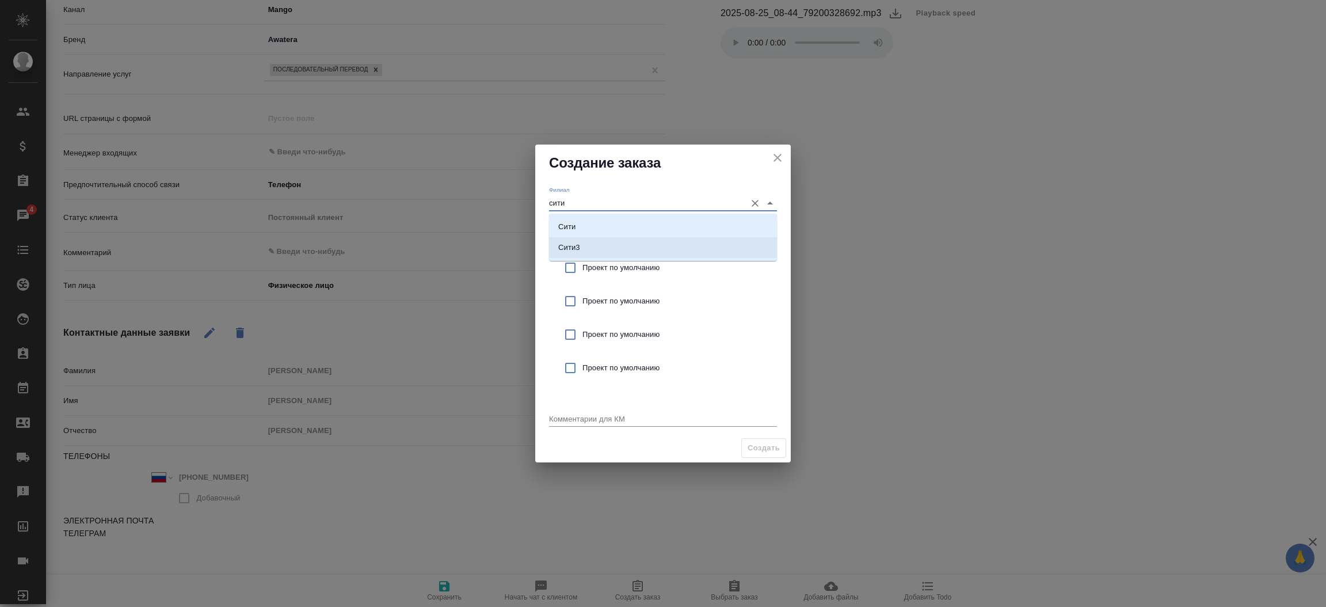
click at [581, 243] on li "Сити3" at bounding box center [663, 247] width 228 height 21
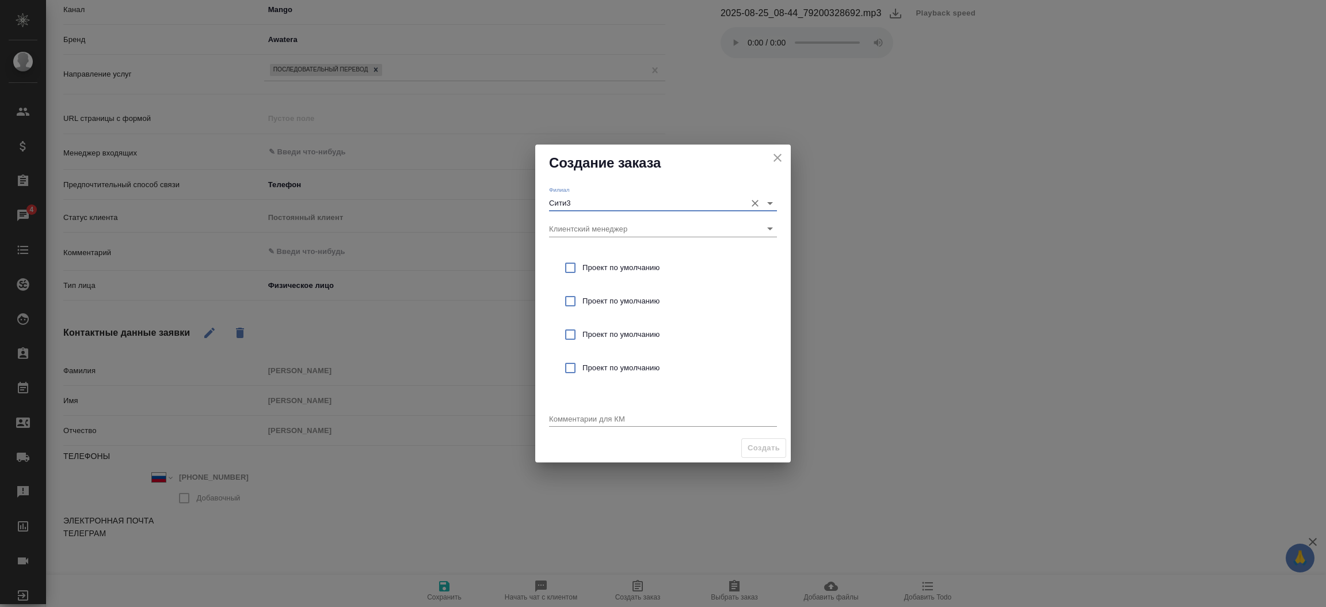
type input "Сити3"
click at [568, 269] on input "checkbox" at bounding box center [570, 268] width 24 height 24
checkbox input "true"
click at [568, 417] on textarea at bounding box center [663, 418] width 228 height 9
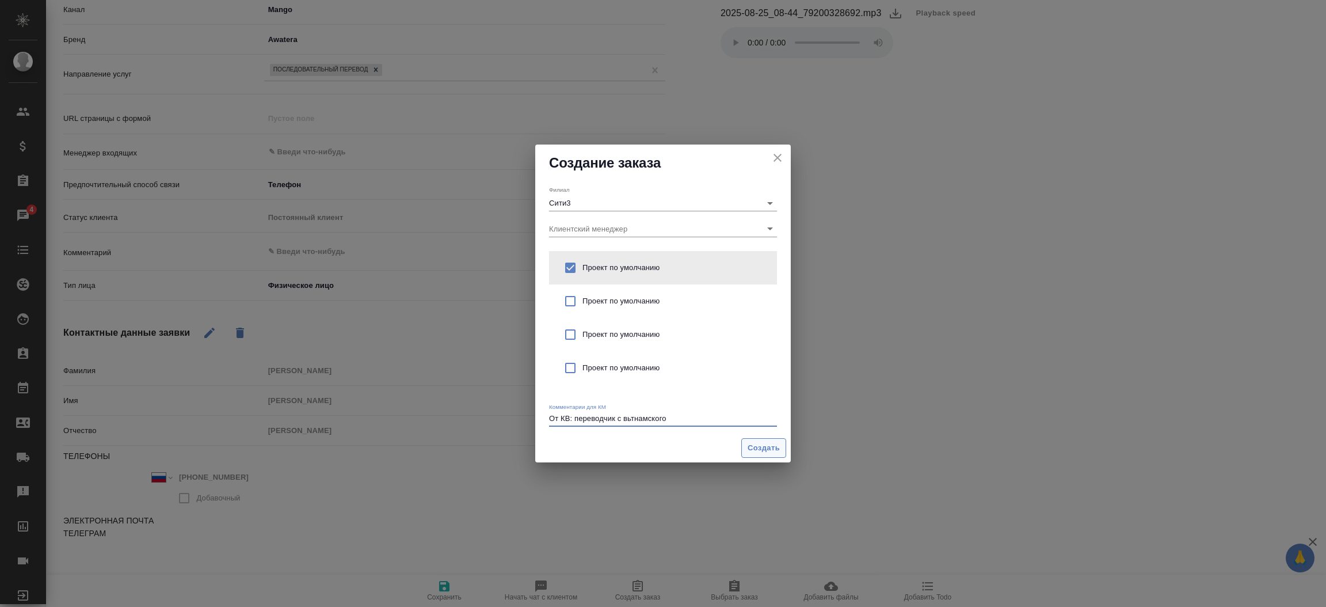
type textarea "От КВ: переводчик с вьтнамского"
click at [782, 445] on button "Создать" at bounding box center [763, 448] width 45 height 20
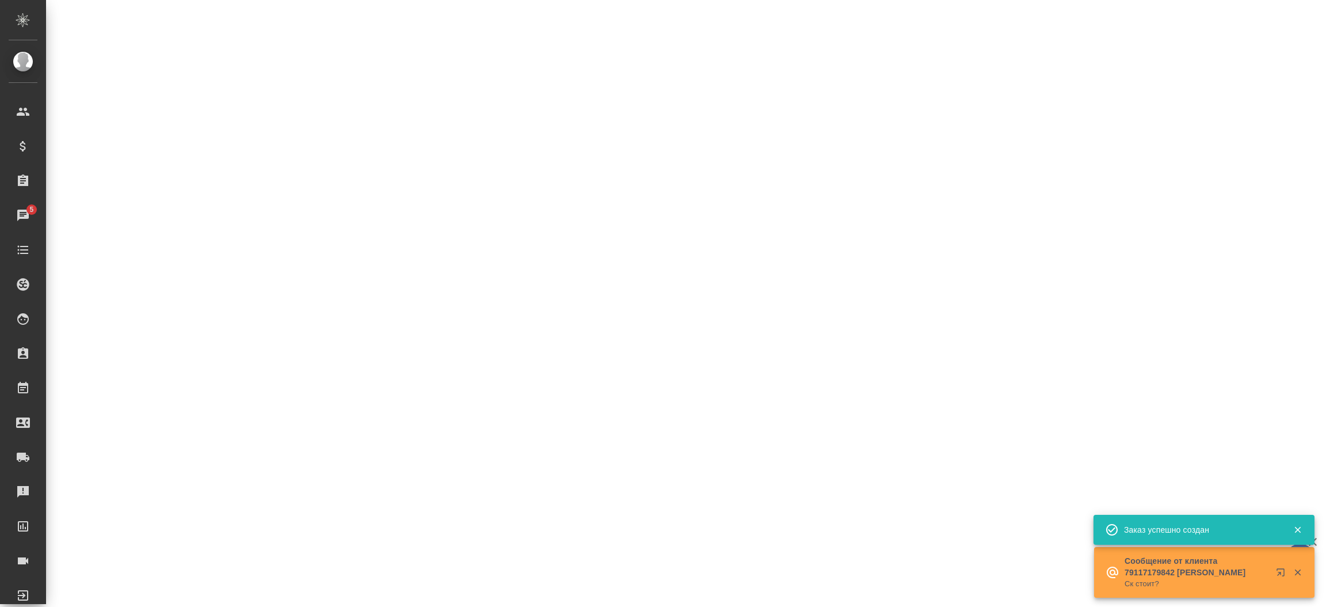
select select "RU"
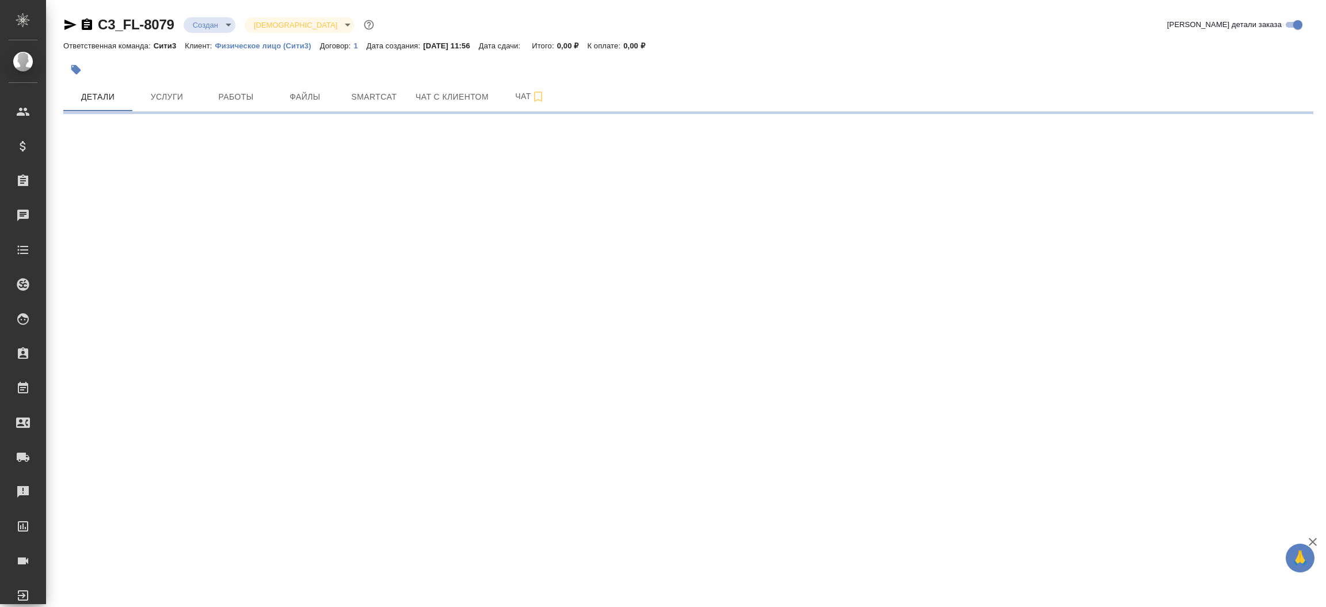
select select "RU"
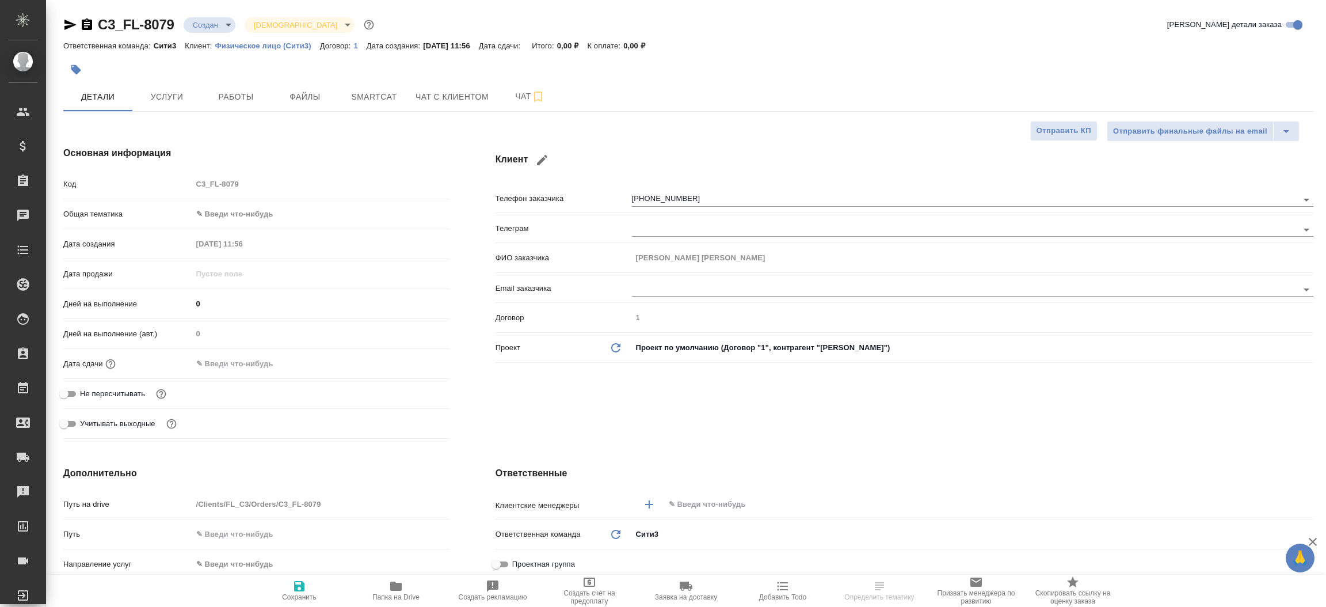
type textarea "x"
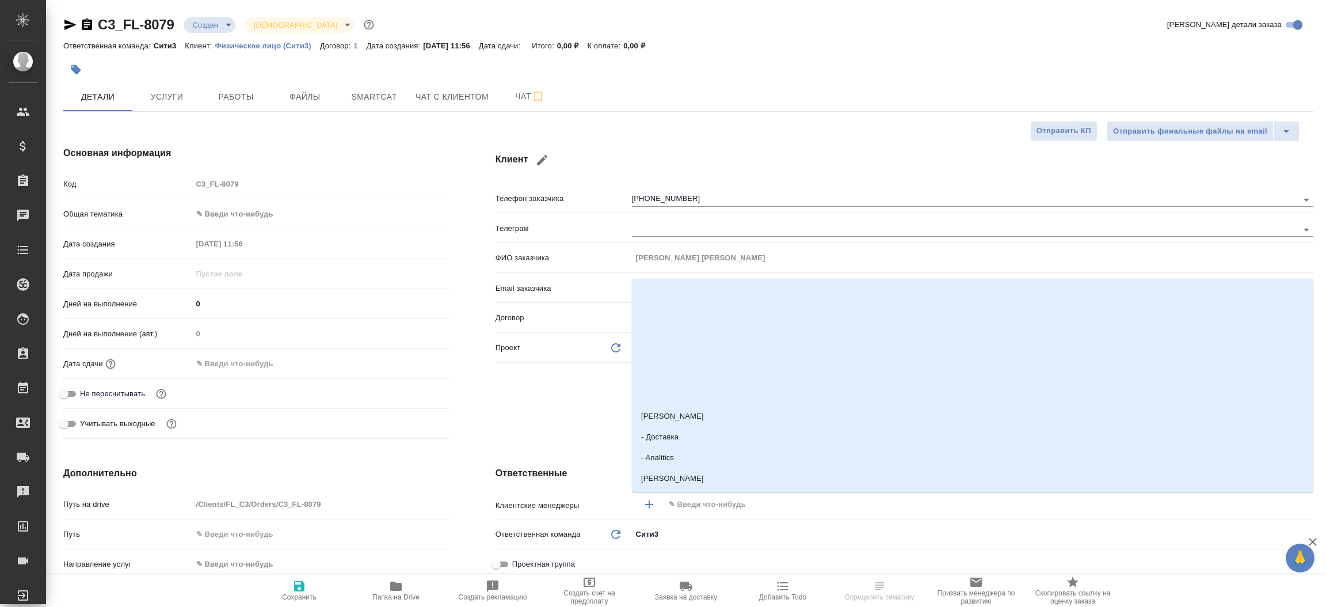
click at [714, 508] on input "text" at bounding box center [970, 504] width 604 height 14
type input "никит"
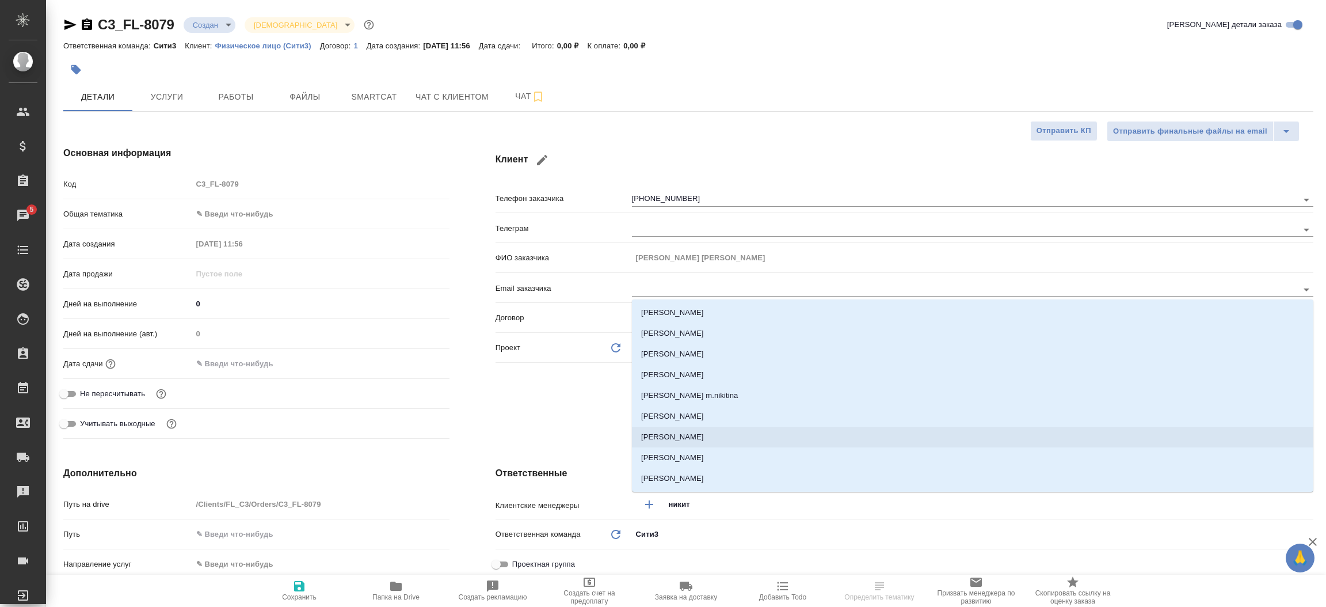
click at [692, 442] on li "[PERSON_NAME]" at bounding box center [972, 436] width 681 height 21
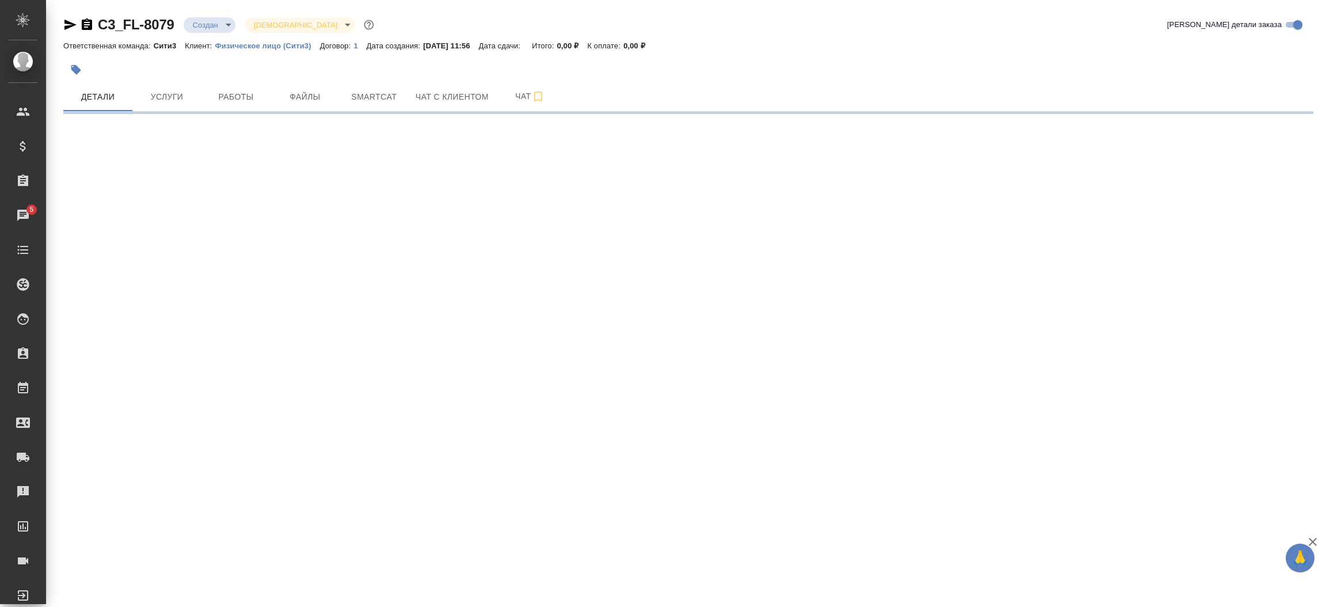
select select "RU"
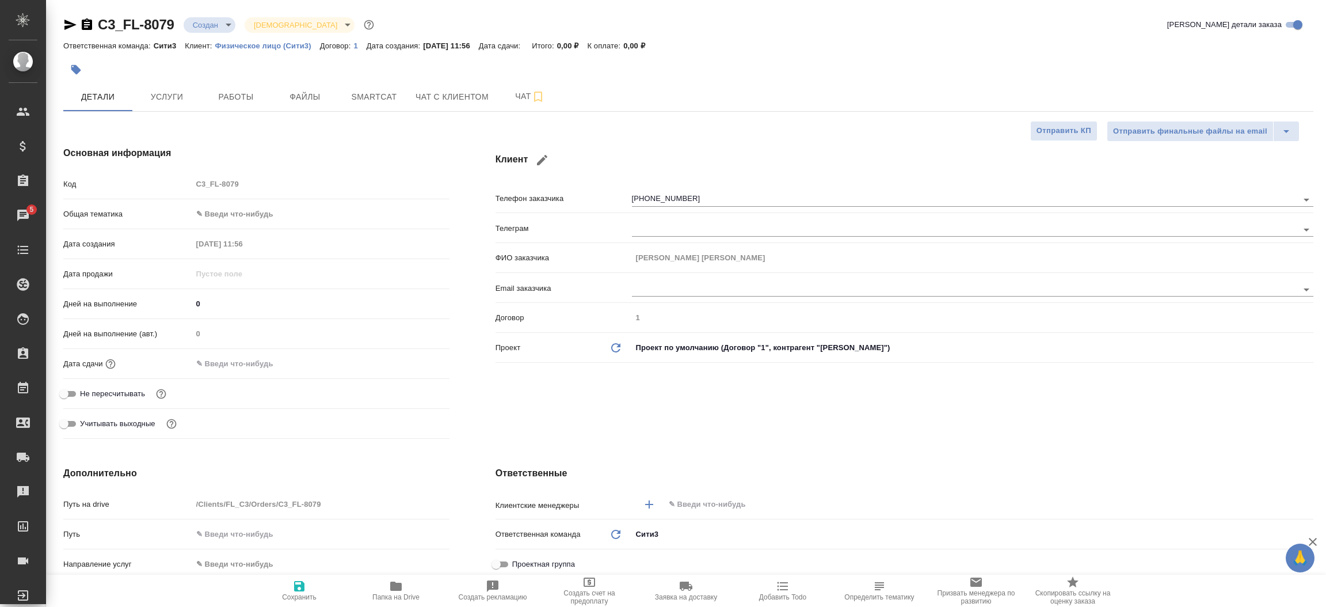
type textarea "x"
click at [482, 380] on div "Клиент Телефон заказчика [PHONE_NUMBER] Телеграм ФИО заказчика [PERSON_NAME] [P…" at bounding box center [905, 294] width 864 height 343
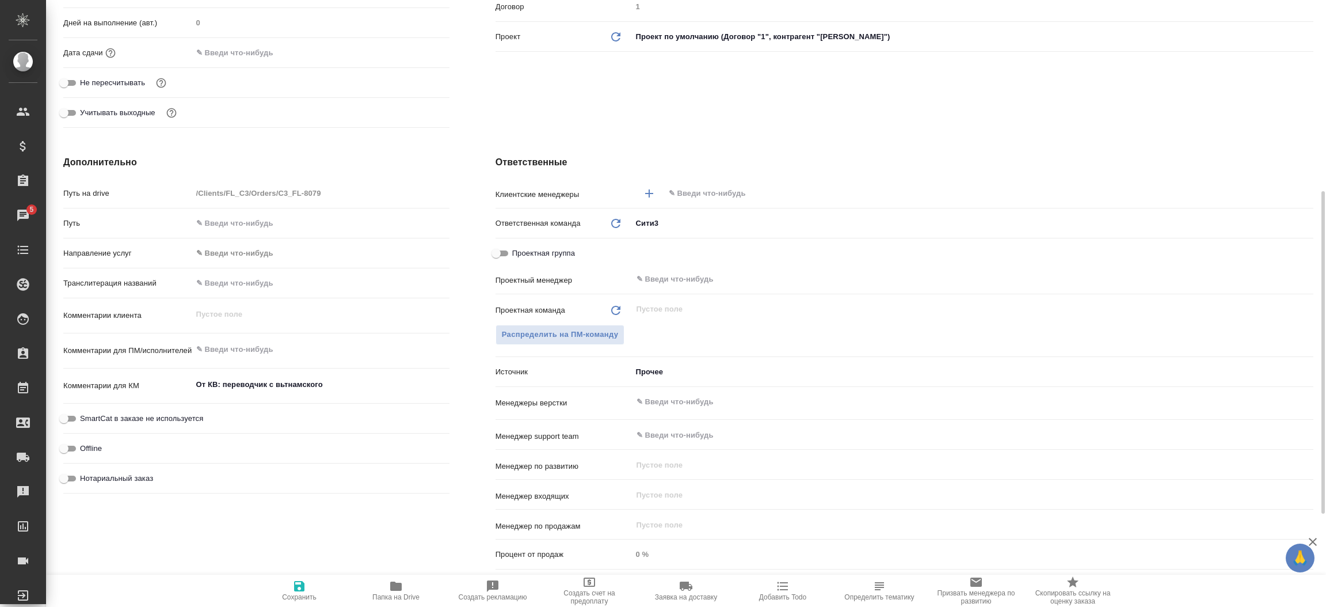
scroll to position [328, 0]
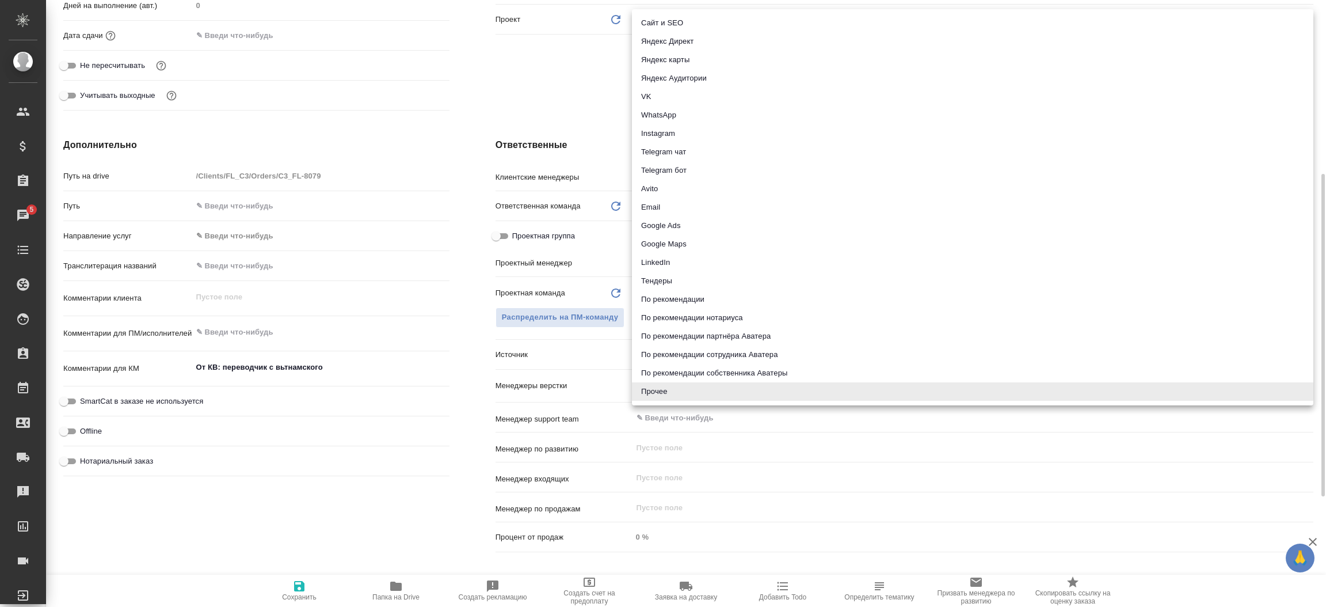
click at [688, 354] on body "🙏 .cls-1 fill:#fff; AWATERA [PERSON_NAME][PERSON_NAME] Спецификации Заказы 5 Ча…" at bounding box center [663, 303] width 1326 height 607
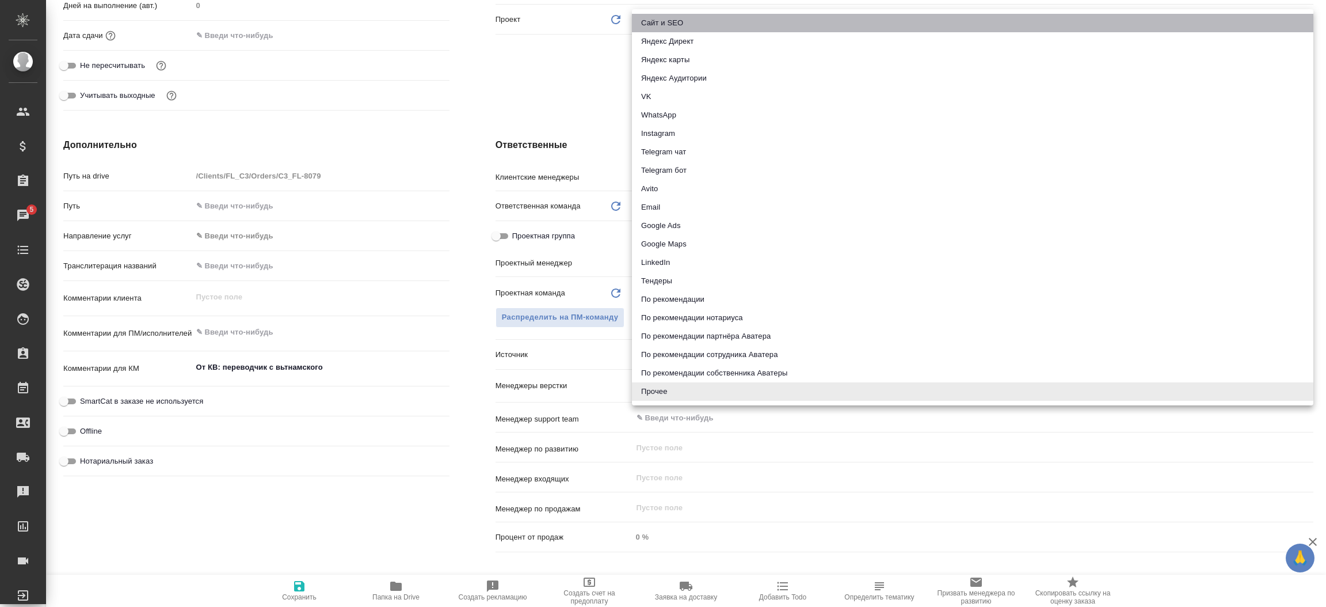
click at [679, 19] on li "Сайт и SEO" at bounding box center [972, 23] width 681 height 18
type textarea "x"
type input "seo"
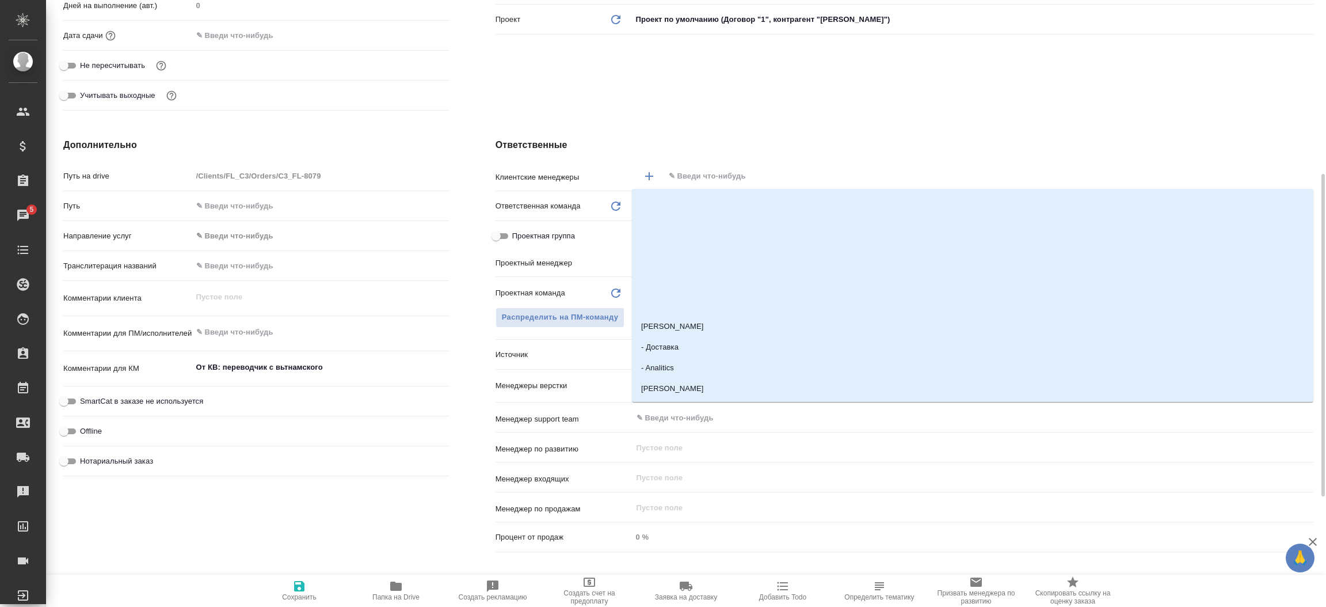
click at [677, 172] on input "text" at bounding box center [970, 176] width 604 height 14
type input "никит"
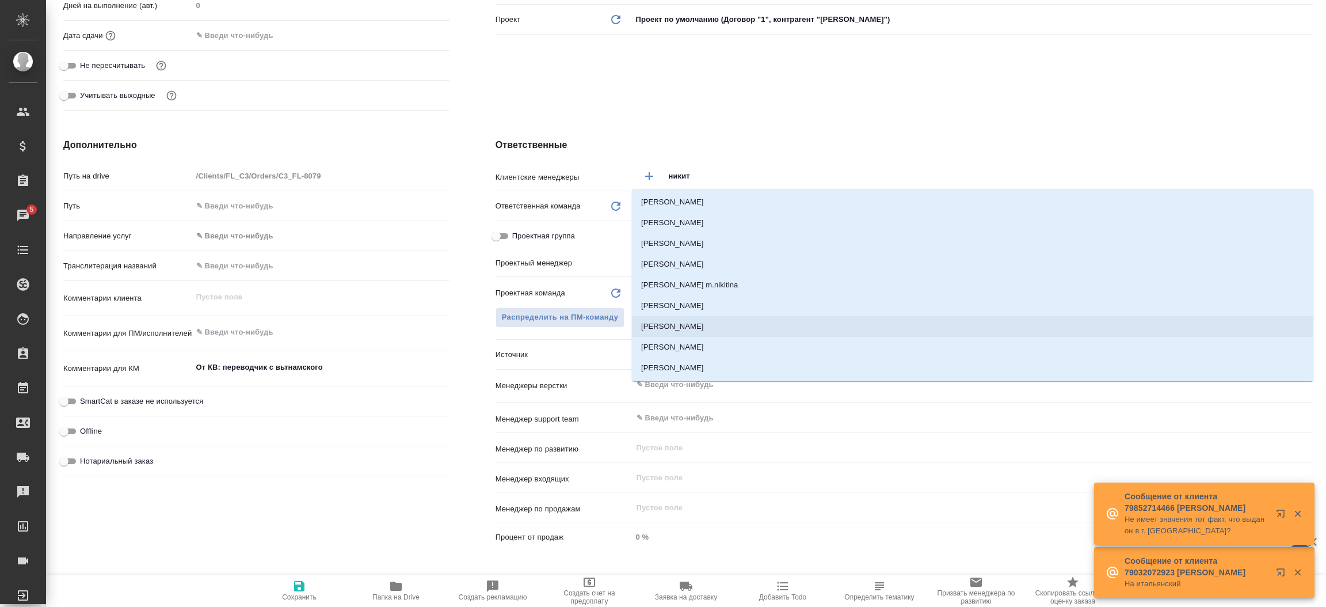
click at [700, 328] on li "[PERSON_NAME]" at bounding box center [972, 326] width 681 height 21
type textarea "x"
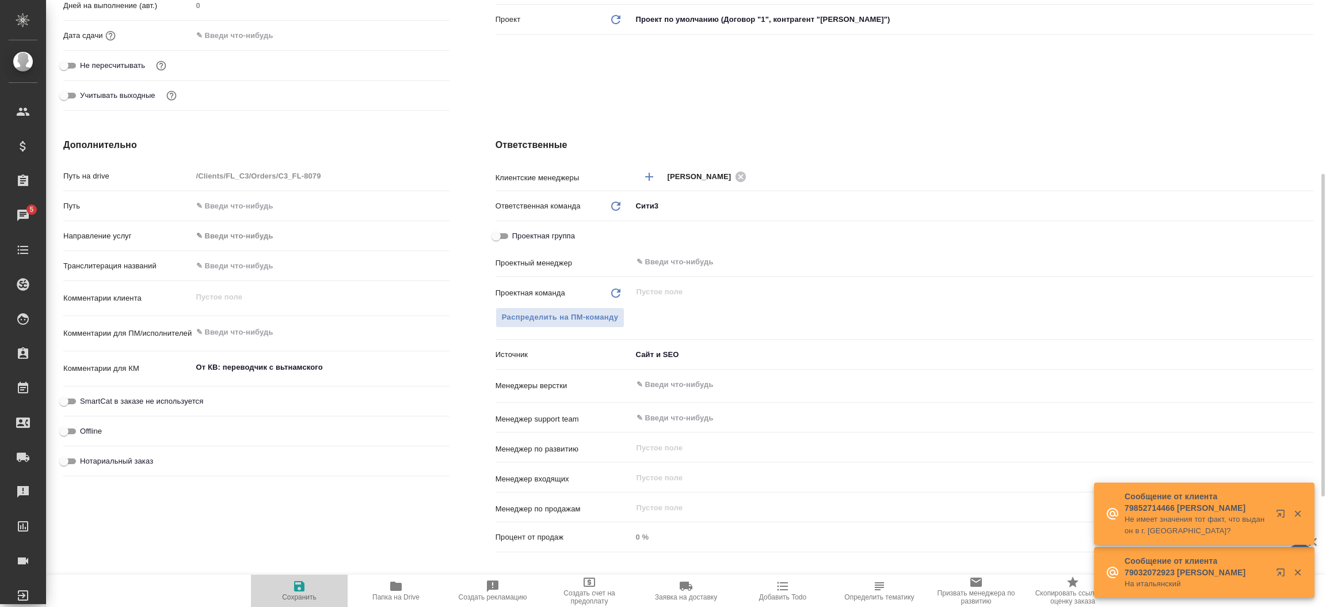
click at [309, 587] on span "Сохранить" at bounding box center [299, 590] width 83 height 22
type textarea "x"
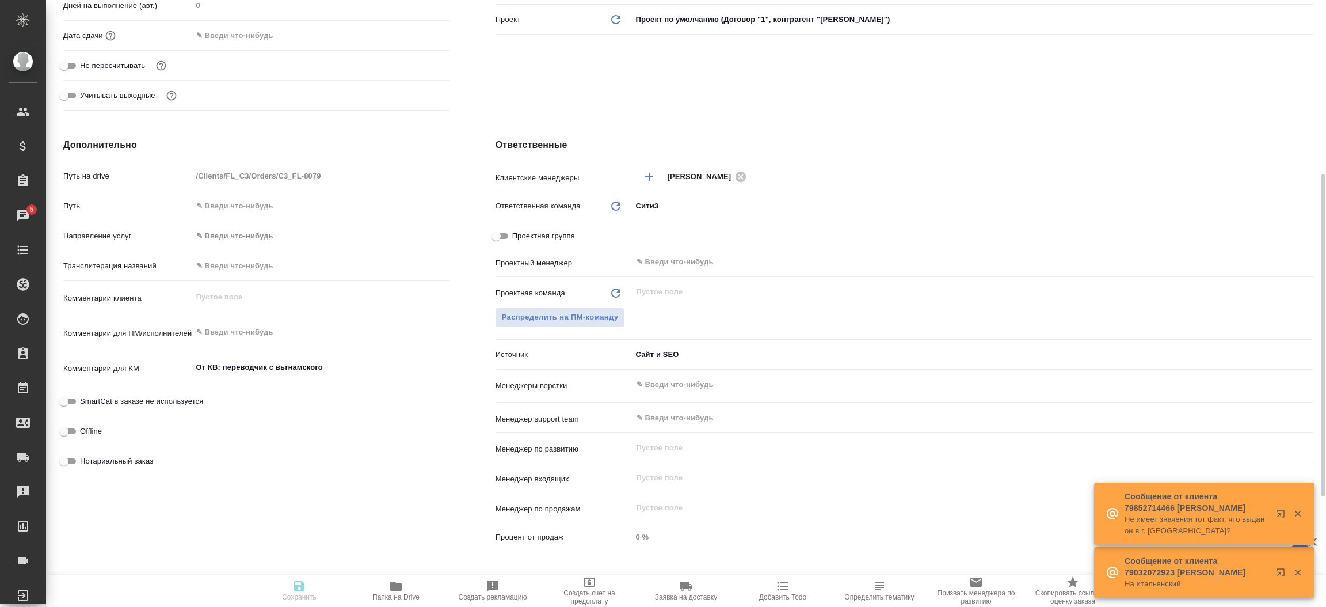
type textarea "x"
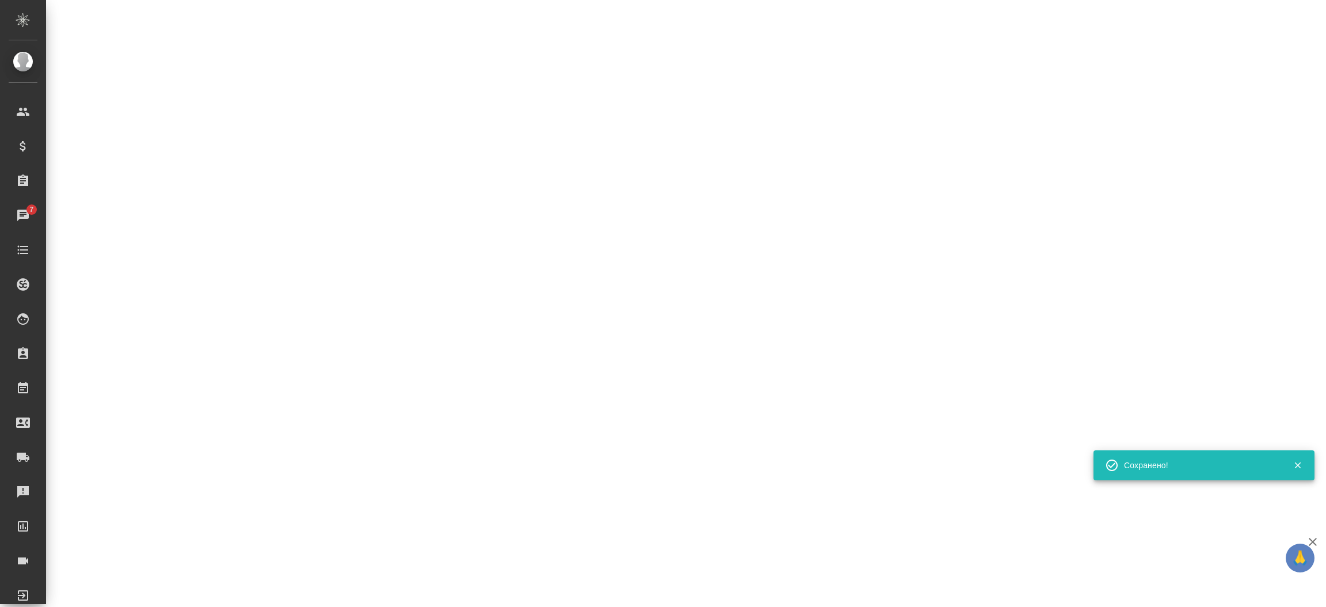
select select "RU"
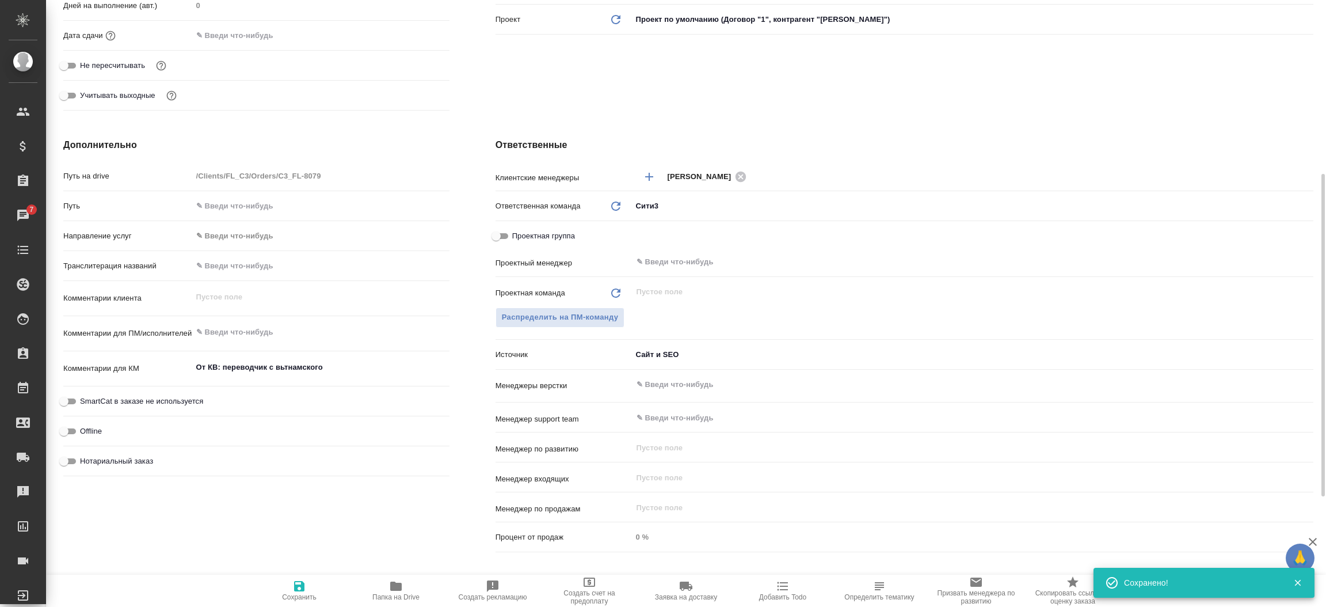
type textarea "x"
click at [469, 148] on div "Дополнительно Путь на drive /Clients/FL_C3/Orders/C3_FL-8079 Путь Направление у…" at bounding box center [256, 347] width 432 height 464
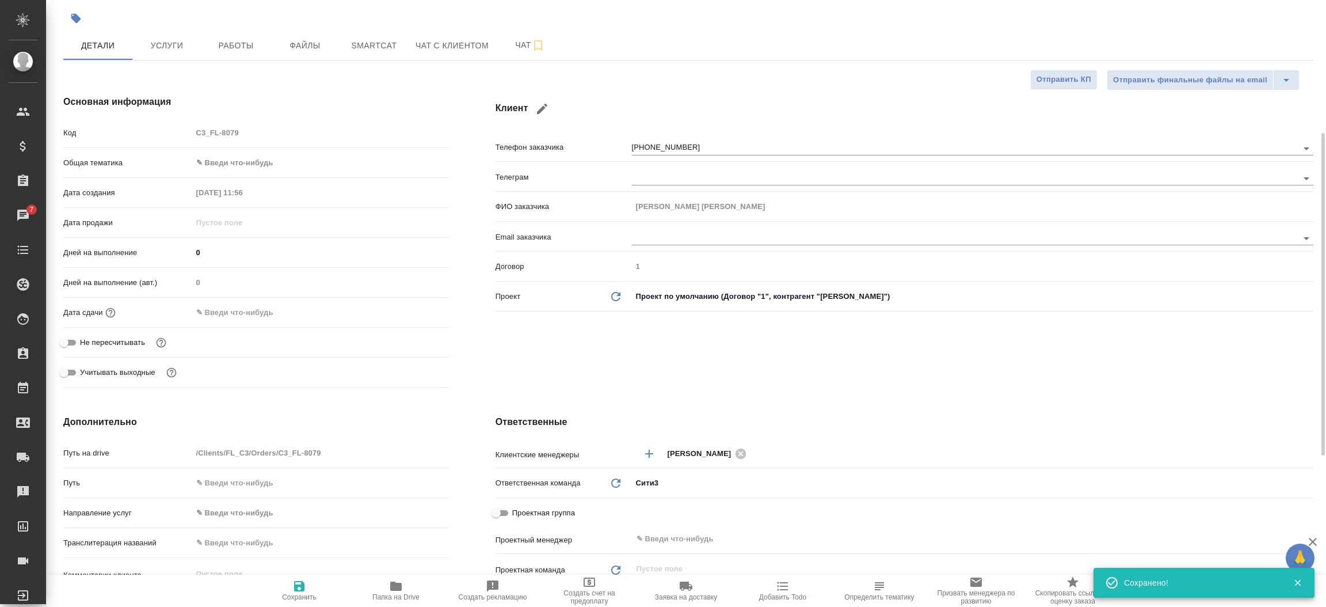
scroll to position [0, 0]
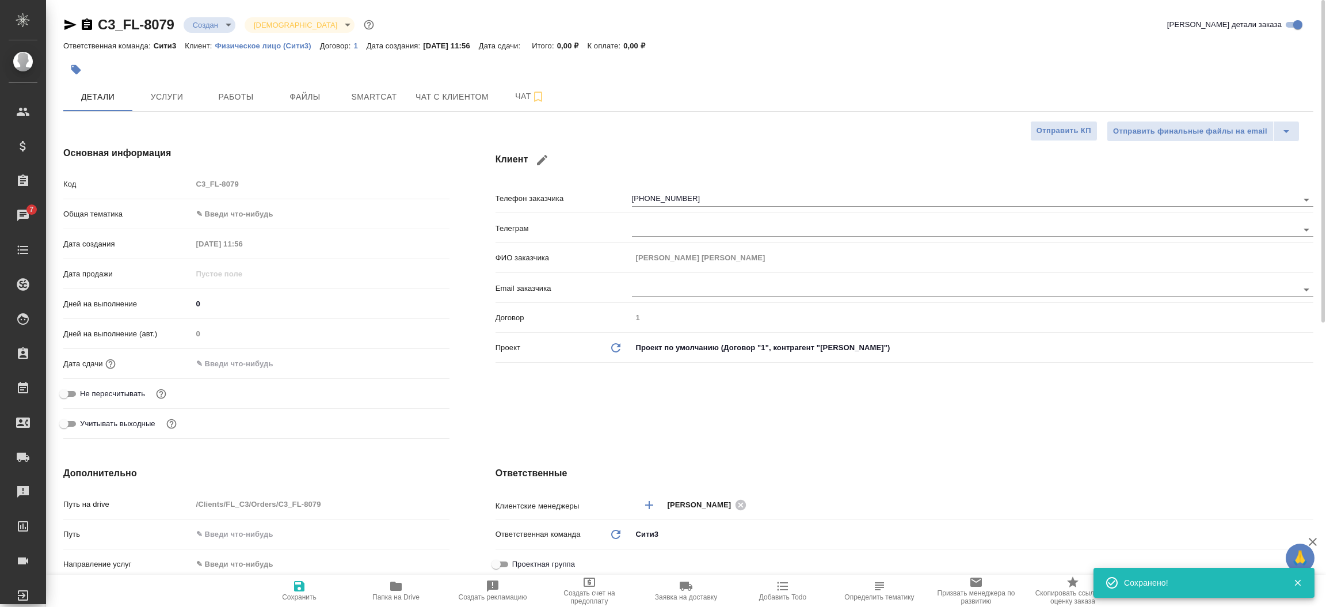
type textarea "x"
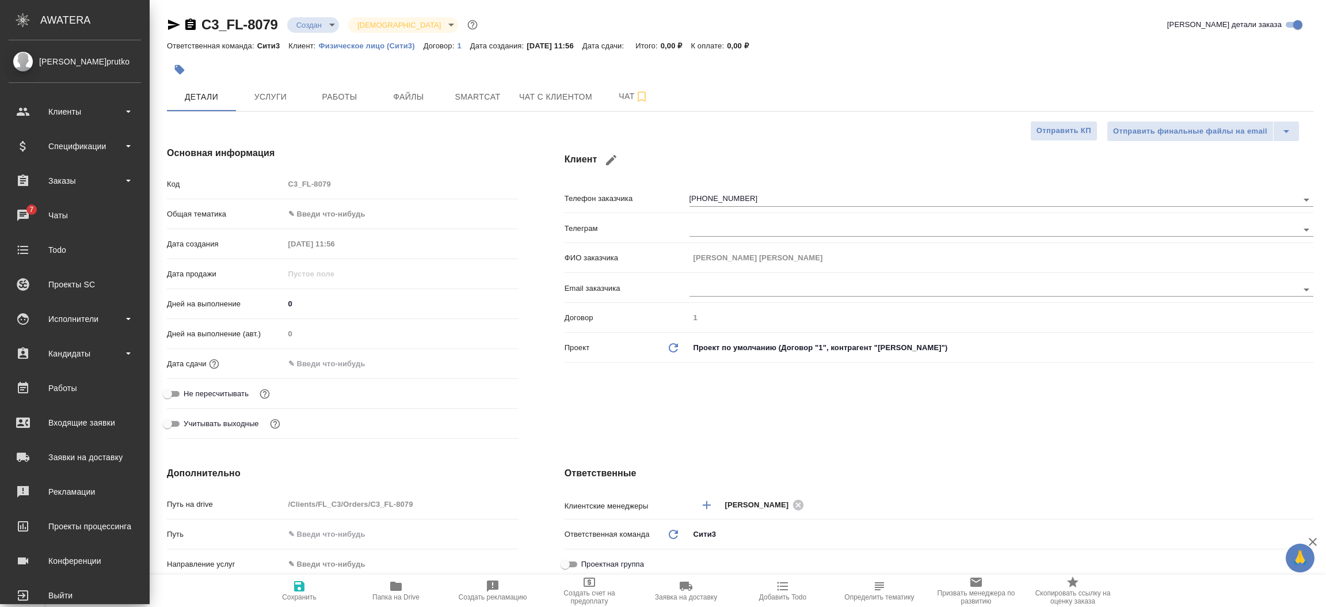
type textarea "x"
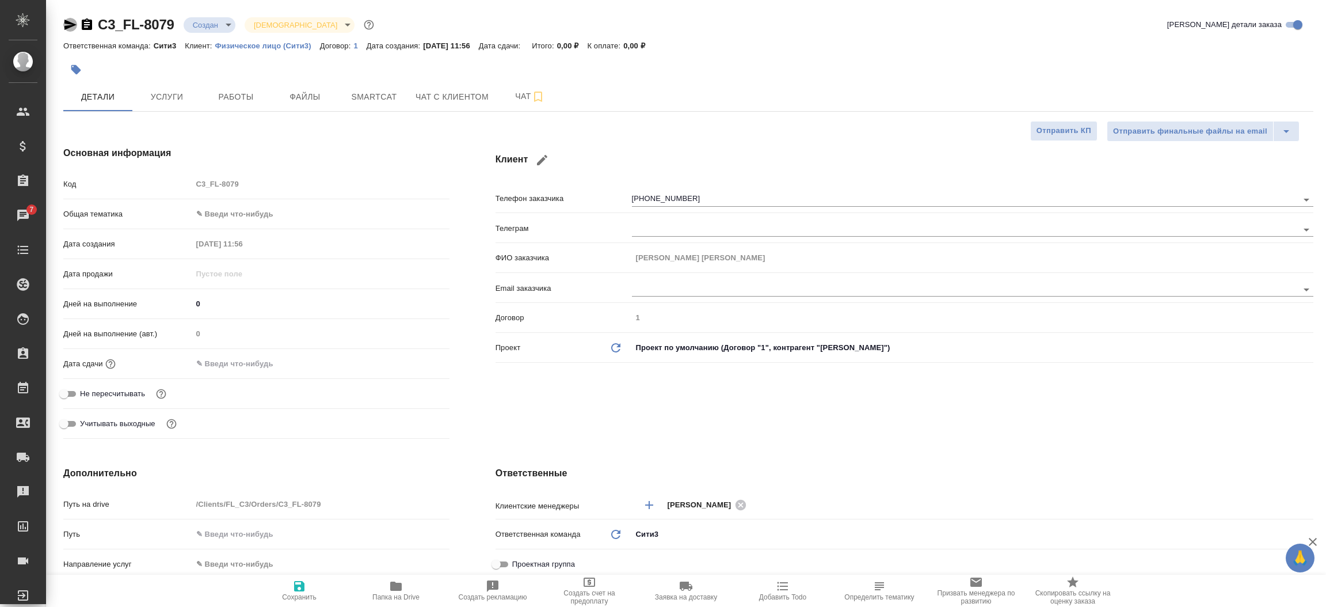
click at [68, 24] on icon "button" at bounding box center [70, 25] width 12 height 10
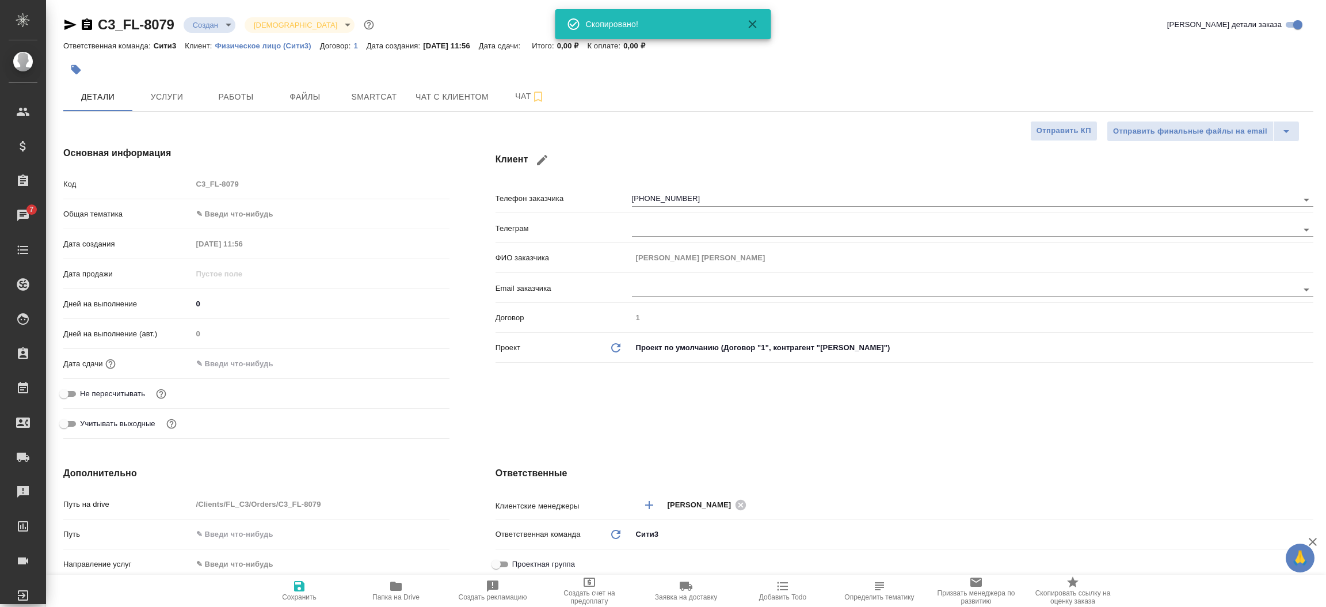
type textarea "x"
